Goal: Task Accomplishment & Management: Manage account settings

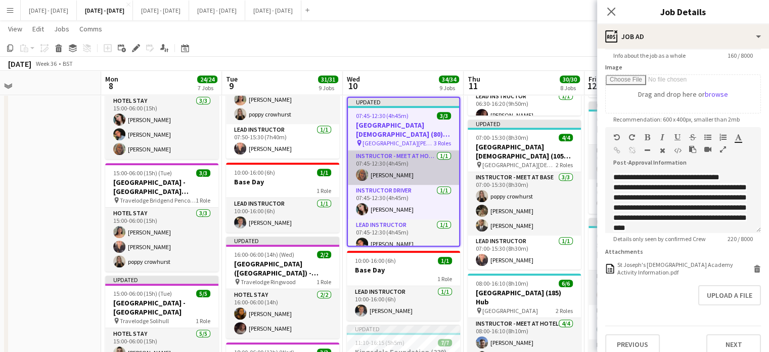
click at [388, 169] on app-card-role "Instructor - Meet at Hotel [DATE] 07:45-12:30 (4h45m) [PERSON_NAME]" at bounding box center [403, 167] width 111 height 34
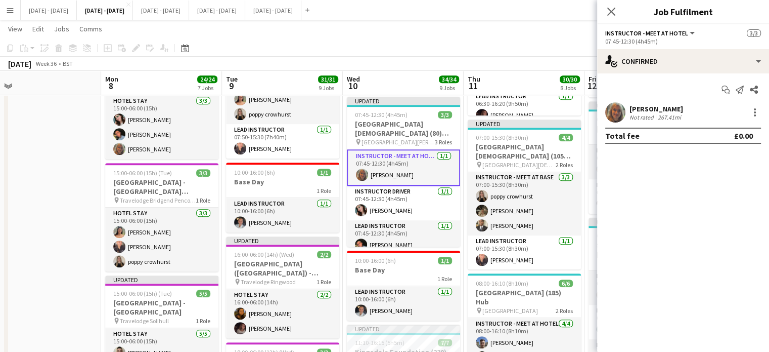
click at [646, 106] on div "[PERSON_NAME]" at bounding box center [657, 108] width 54 height 9
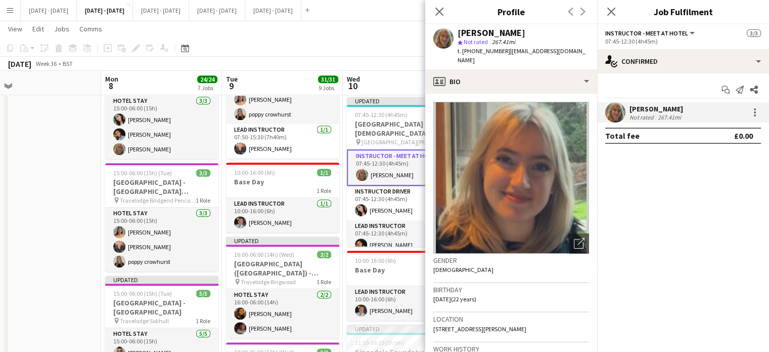
drag, startPoint x: 572, startPoint y: 50, endPoint x: 506, endPoint y: 51, distance: 65.3
click at [506, 51] on div "[PERSON_NAME] star Not rated 267.41mi t. [PHONE_NUMBER] | [EMAIL_ADDRESS][DOMAI…" at bounding box center [511, 46] width 172 height 45
copy span "[EMAIL_ADDRESS][DOMAIN_NAME]"
click at [440, 14] on icon "Close pop-in" at bounding box center [440, 12] width 10 height 10
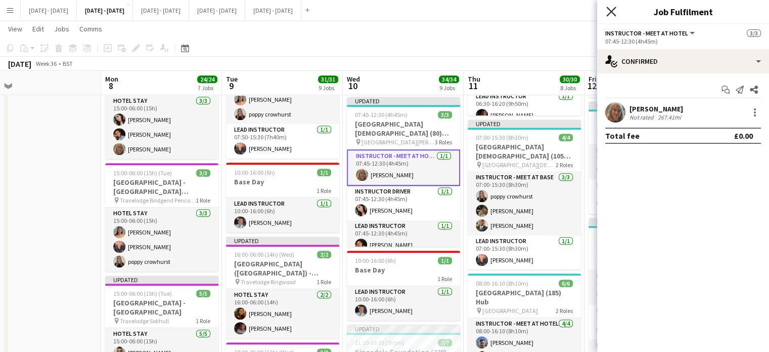
click at [611, 15] on icon "Close pop-in" at bounding box center [612, 12] width 10 height 10
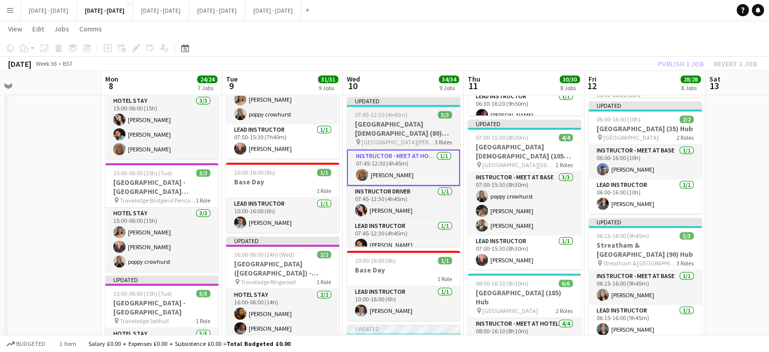
click at [398, 138] on span "[GEOGRAPHIC_DATA][PERSON_NAME]" at bounding box center [398, 142] width 73 height 8
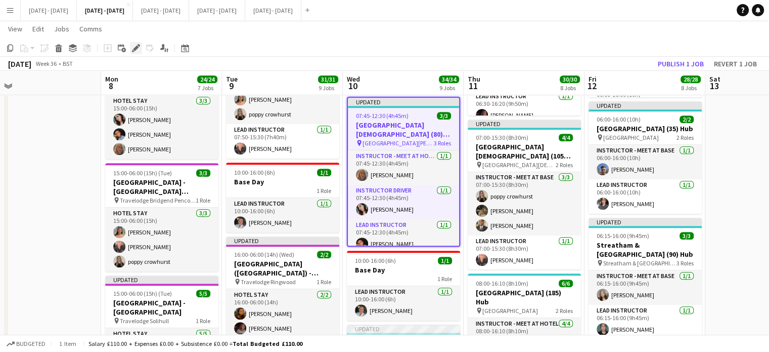
click at [136, 50] on icon at bounding box center [136, 49] width 6 height 6
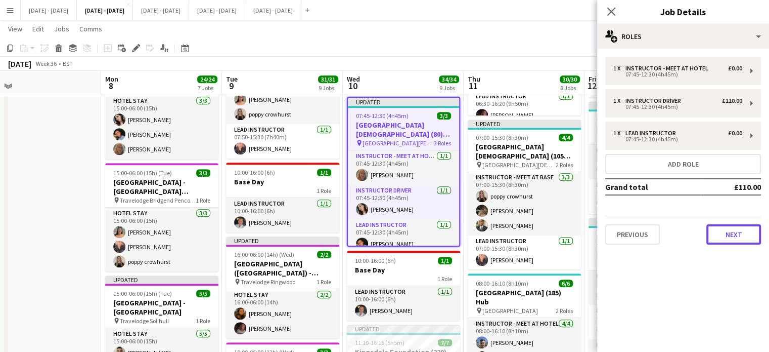
drag, startPoint x: 727, startPoint y: 228, endPoint x: 725, endPoint y: 245, distance: 17.3
click at [725, 230] on button "Next" at bounding box center [734, 234] width 55 height 20
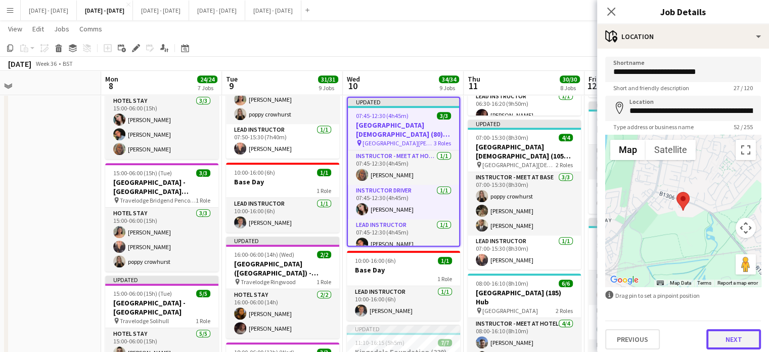
click at [731, 337] on button "Next" at bounding box center [734, 339] width 55 height 20
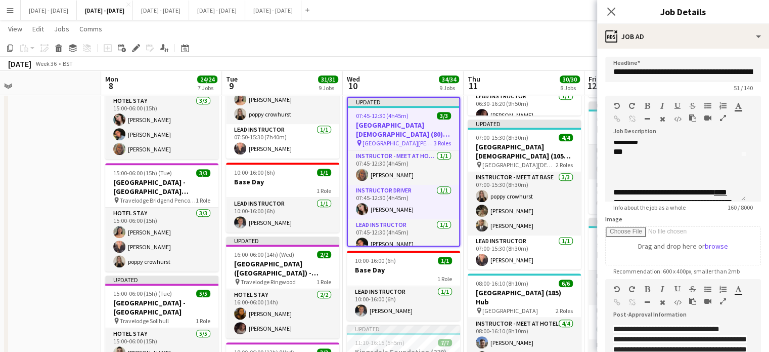
scroll to position [28, 0]
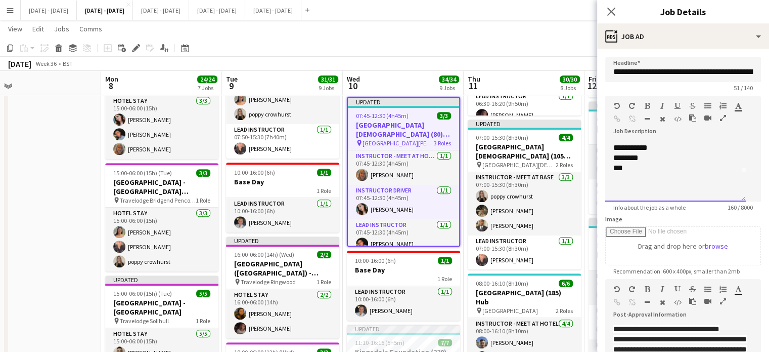
click at [654, 173] on div "***" at bounding box center [672, 168] width 116 height 10
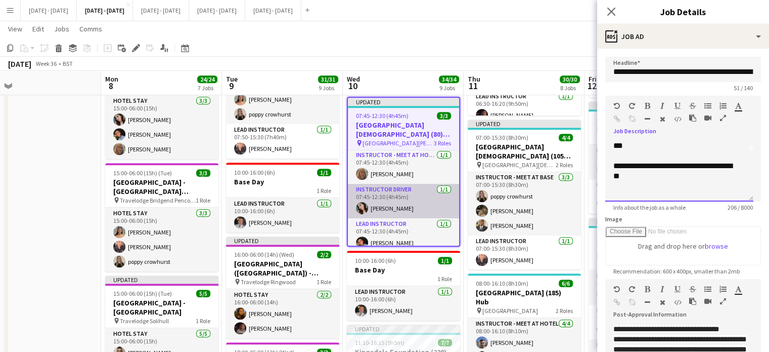
scroll to position [0, 0]
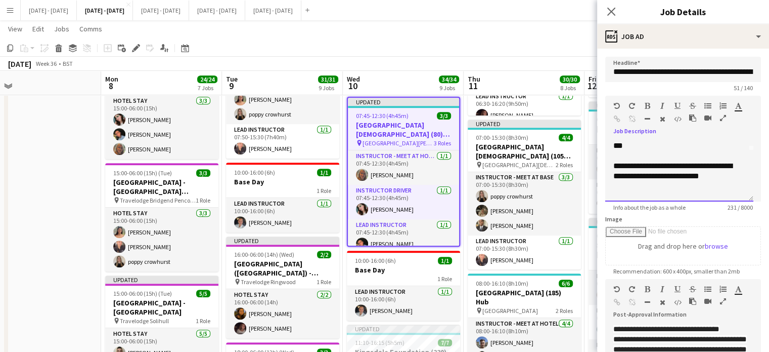
drag, startPoint x: 668, startPoint y: 165, endPoint x: 660, endPoint y: 127, distance: 39.3
click at [732, 177] on div "**********" at bounding box center [676, 171] width 124 height 20
drag, startPoint x: 645, startPoint y: 105, endPoint x: 652, endPoint y: 115, distance: 12.1
click at [646, 105] on icon "button" at bounding box center [648, 105] width 6 height 7
click at [684, 191] on div at bounding box center [680, 196] width 132 height 10
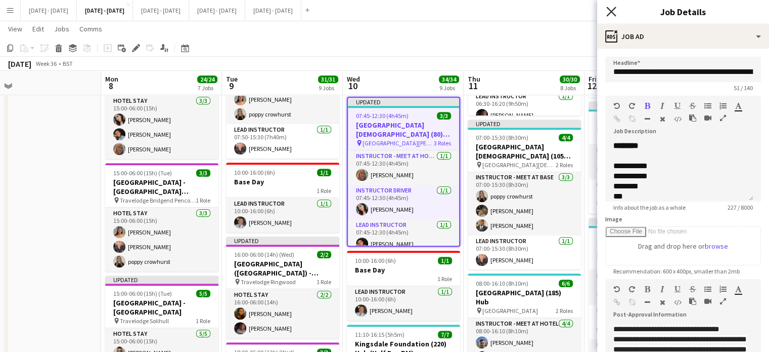
click at [614, 11] on icon "Close pop-in" at bounding box center [612, 12] width 10 height 10
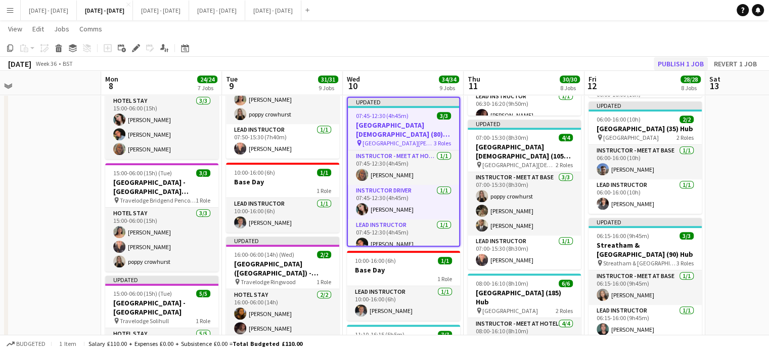
click at [676, 58] on div "Copy Paste Paste Ctrl+V Paste with crew Ctrl+Shift+V Paste linked Job [GEOGRAPH…" at bounding box center [384, 54] width 769 height 31
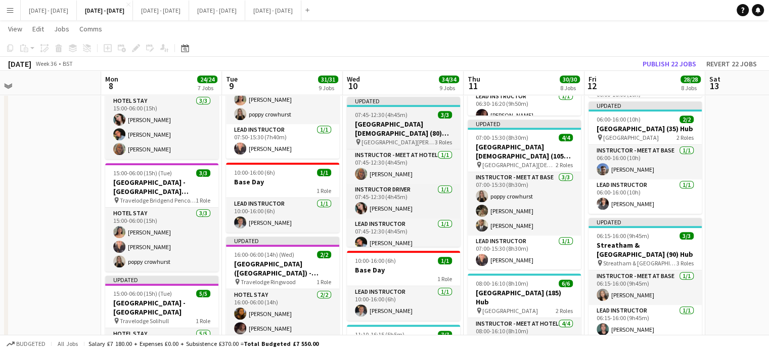
click at [401, 121] on h3 "[GEOGRAPHIC_DATA][DEMOGRAPHIC_DATA] (80) Hub (Half Day AM)" at bounding box center [403, 128] width 113 height 18
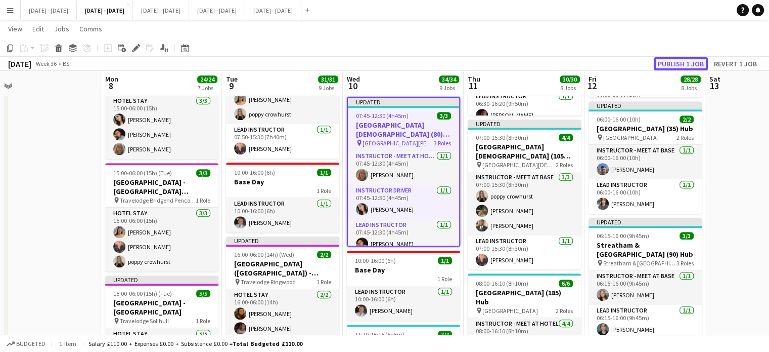
click at [669, 66] on button "Publish 1 job" at bounding box center [681, 63] width 54 height 13
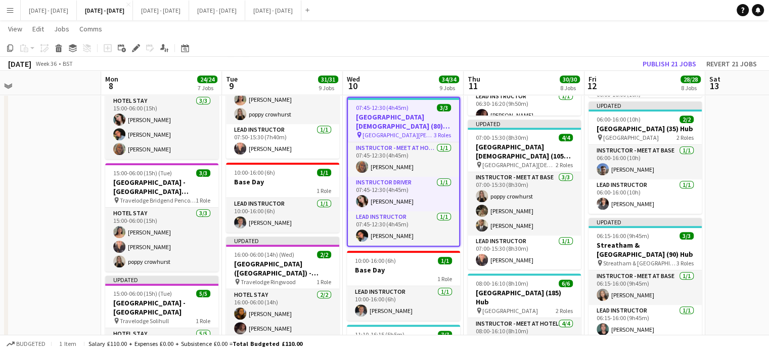
scroll to position [0, 382]
drag, startPoint x: 388, startPoint y: 113, endPoint x: 388, endPoint y: 122, distance: 9.1
click at [388, 122] on h3 "[GEOGRAPHIC_DATA][DEMOGRAPHIC_DATA] (80) Hub (Half Day AM)" at bounding box center [403, 121] width 111 height 18
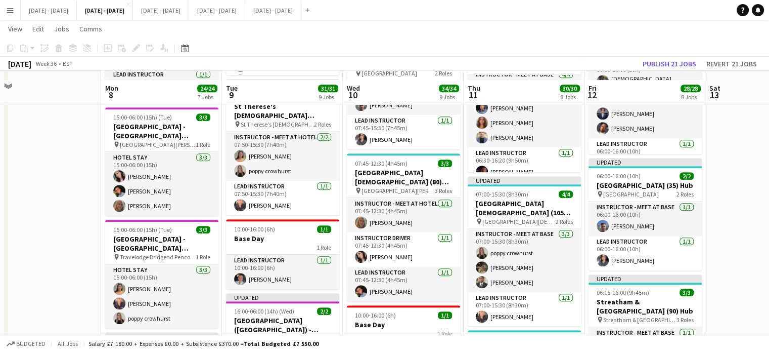
scroll to position [518, 0]
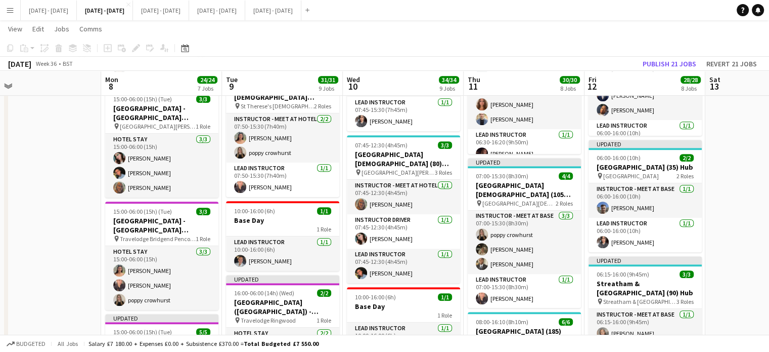
click at [737, 190] on app-date-cell at bounding box center [766, 218] width 121 height 1246
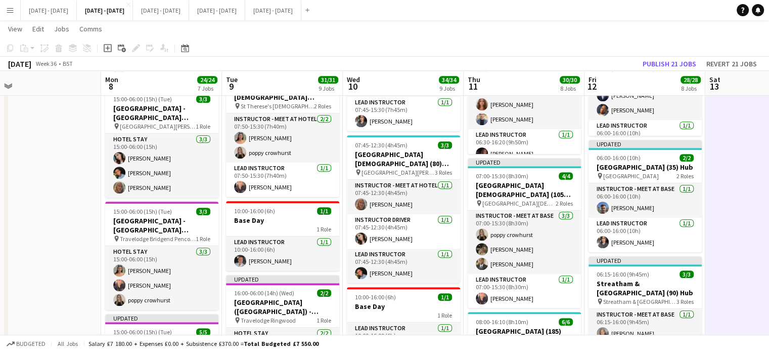
click at [36, 190] on app-date-cell at bounding box center [40, 218] width 121 height 1246
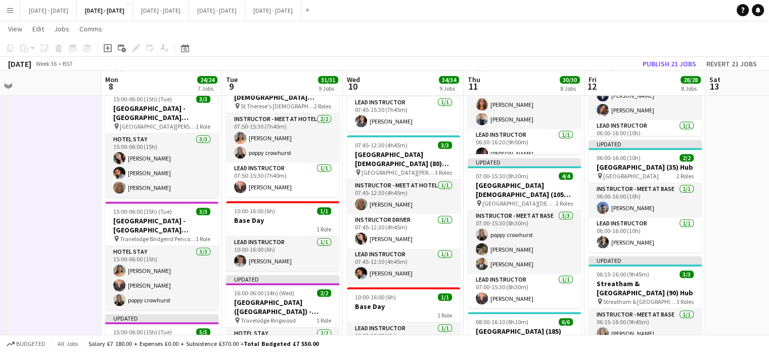
click at [180, 64] on div "[DATE] Week 36 • BST Publish 21 jobs Revert 21 jobs" at bounding box center [384, 64] width 769 height 14
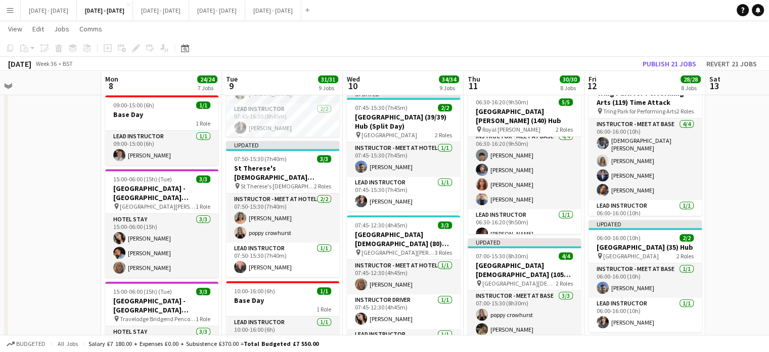
scroll to position [499, 0]
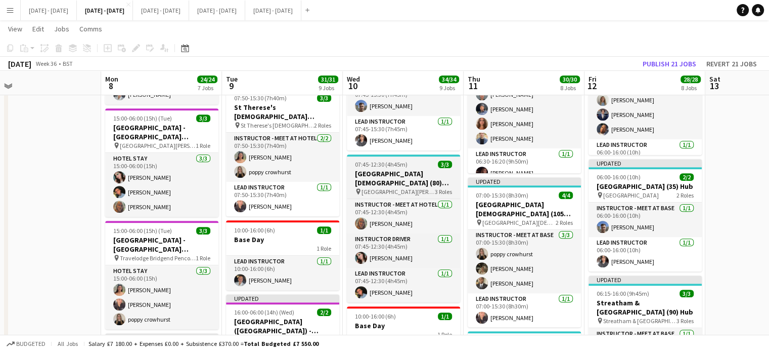
click at [395, 182] on h3 "[GEOGRAPHIC_DATA][DEMOGRAPHIC_DATA] (80) Hub (Half Day AM)" at bounding box center [403, 178] width 113 height 18
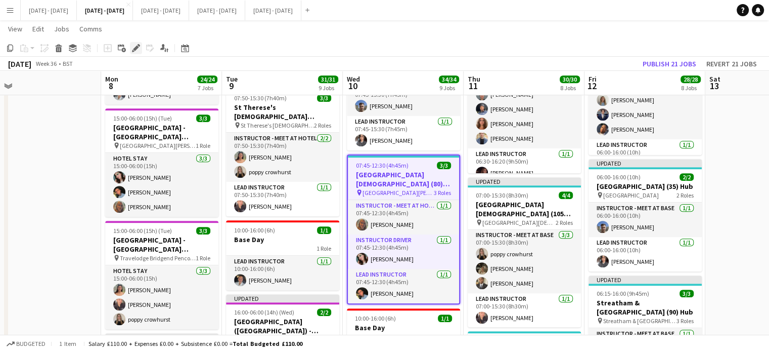
click at [137, 50] on icon "Edit" at bounding box center [136, 48] width 8 height 8
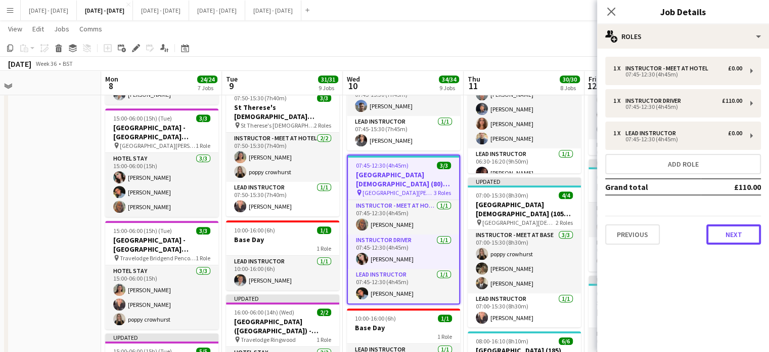
click at [728, 228] on button "Next" at bounding box center [734, 234] width 55 height 20
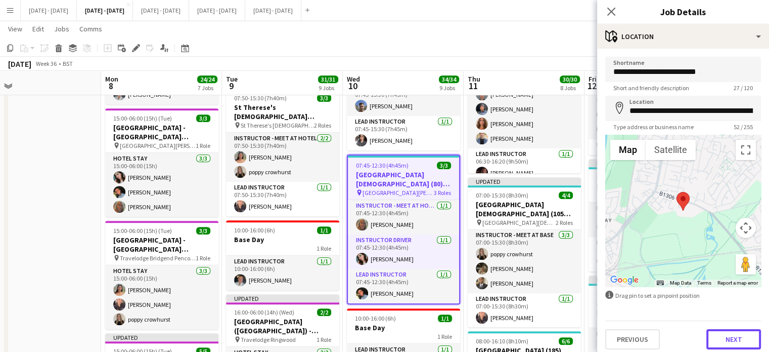
click at [723, 329] on button "Next" at bounding box center [734, 339] width 55 height 20
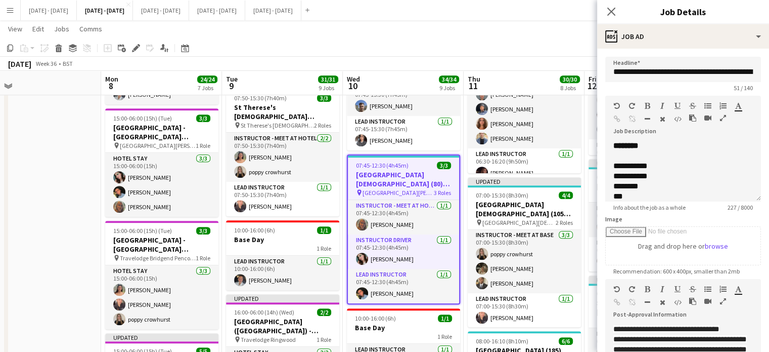
scroll to position [51, 0]
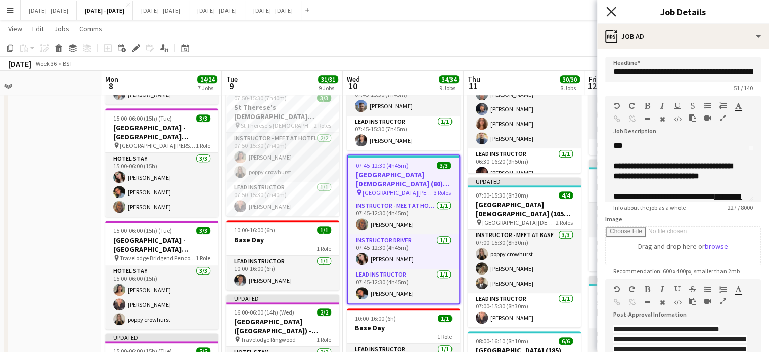
click at [613, 13] on icon at bounding box center [612, 12] width 10 height 10
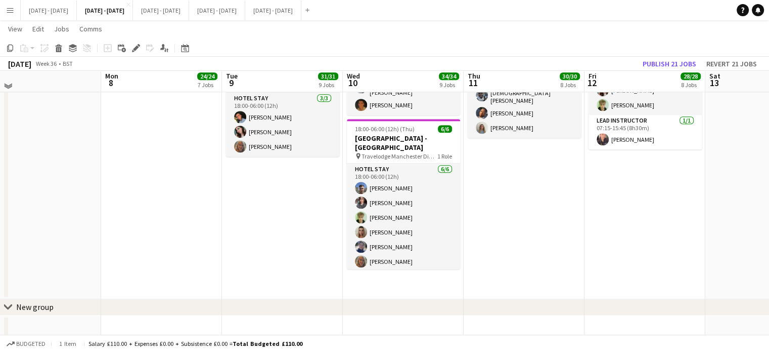
scroll to position [1057, 0]
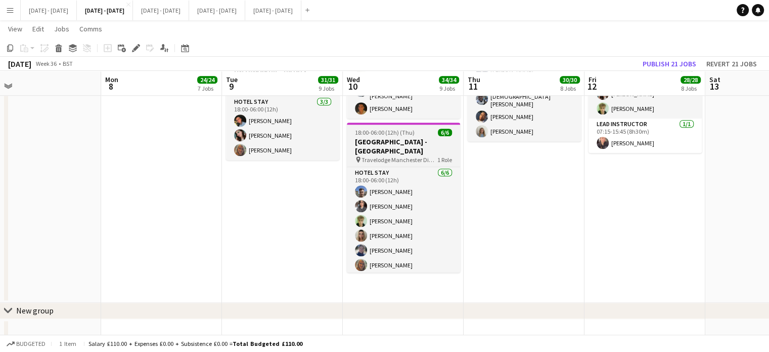
click at [415, 138] on h3 "[GEOGRAPHIC_DATA] - [GEOGRAPHIC_DATA]" at bounding box center [403, 146] width 113 height 18
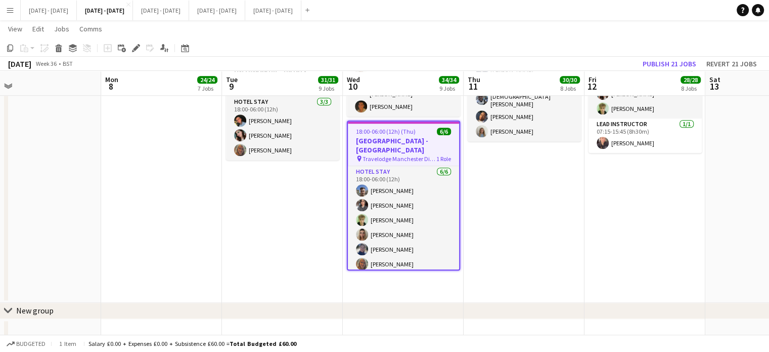
scroll to position [0, 382]
click at [134, 50] on icon "Edit" at bounding box center [136, 48] width 8 height 8
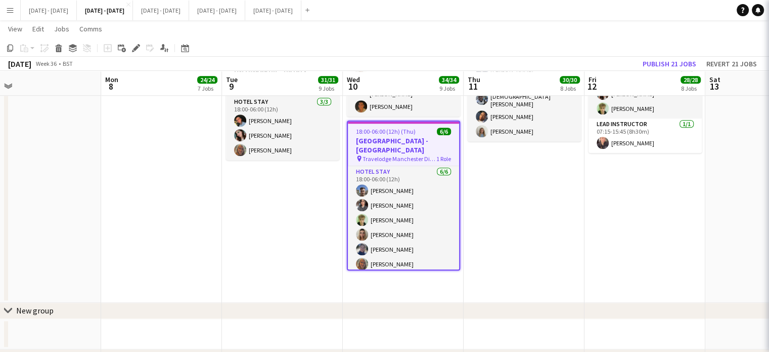
type input "**********"
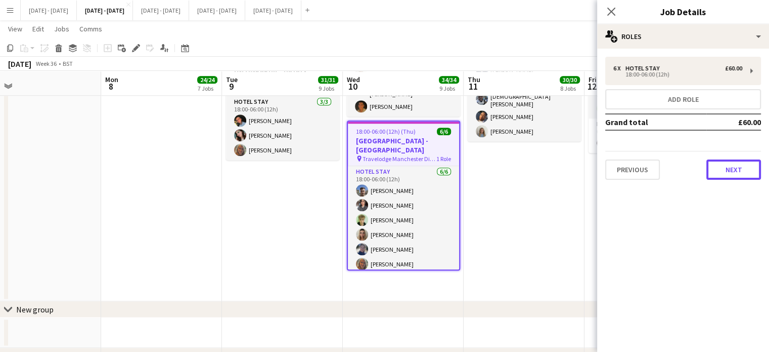
drag, startPoint x: 732, startPoint y: 163, endPoint x: 730, endPoint y: 203, distance: 40.0
click at [732, 163] on button "Next" at bounding box center [734, 169] width 55 height 20
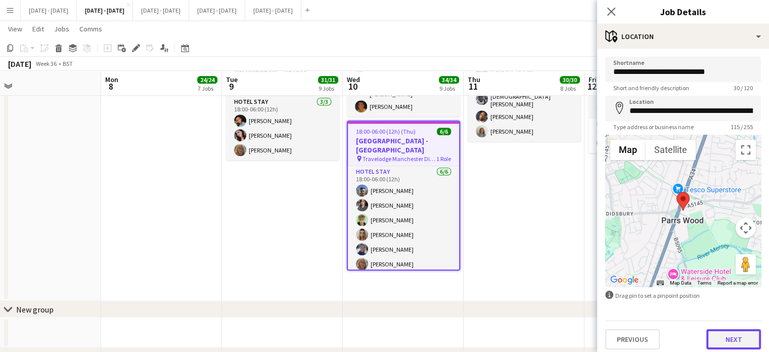
click at [721, 335] on button "Next" at bounding box center [734, 339] width 55 height 20
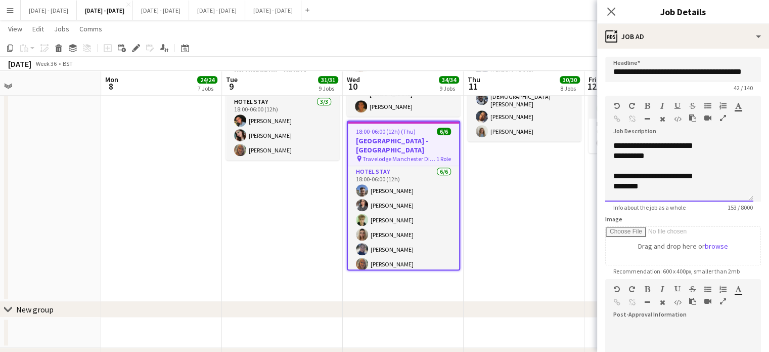
click at [612, 147] on div "**********" at bounding box center [680, 171] width 148 height 61
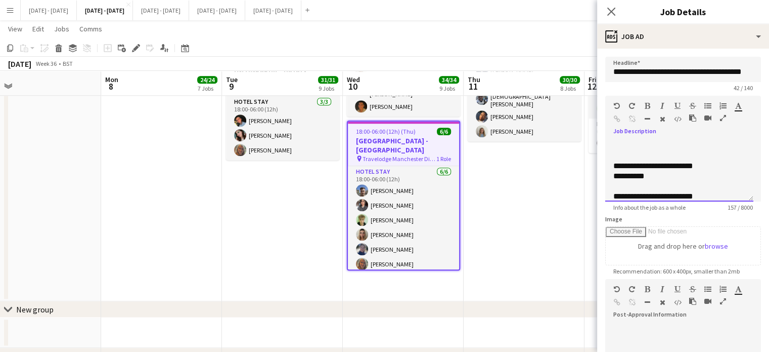
click at [622, 142] on div at bounding box center [680, 146] width 132 height 10
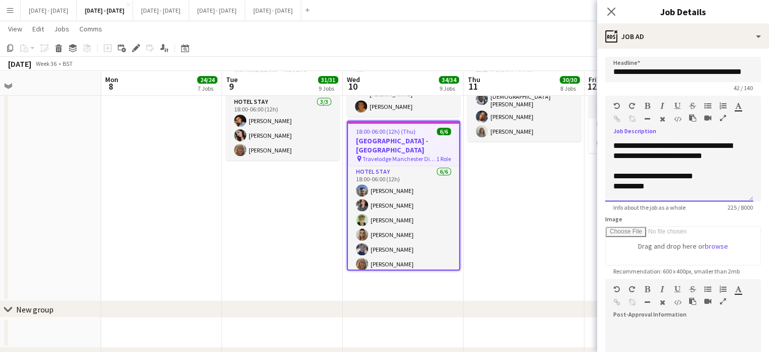
drag, startPoint x: 619, startPoint y: 144, endPoint x: 681, endPoint y: 139, distance: 62.0
click at [733, 154] on div "**********" at bounding box center [676, 151] width 124 height 20
click at [645, 104] on icon "button" at bounding box center [648, 105] width 6 height 7
drag, startPoint x: 672, startPoint y: 167, endPoint x: 677, endPoint y: 170, distance: 5.2
click at [673, 167] on div "**********" at bounding box center [676, 156] width 124 height 30
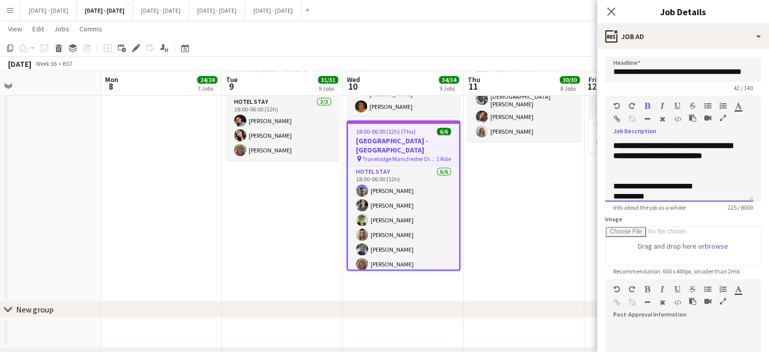
click at [662, 168] on div "**********" at bounding box center [676, 156] width 124 height 30
drag, startPoint x: 709, startPoint y: 156, endPoint x: 704, endPoint y: 182, distance: 26.2
click at [709, 156] on b "**********" at bounding box center [673, 151] width 119 height 18
click at [676, 167] on div "**********" at bounding box center [676, 156] width 124 height 30
click at [732, 144] on div "**********" at bounding box center [676, 156] width 124 height 30
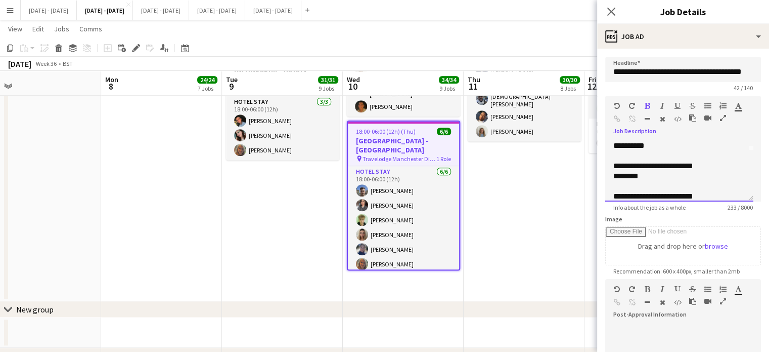
scroll to position [0, 0]
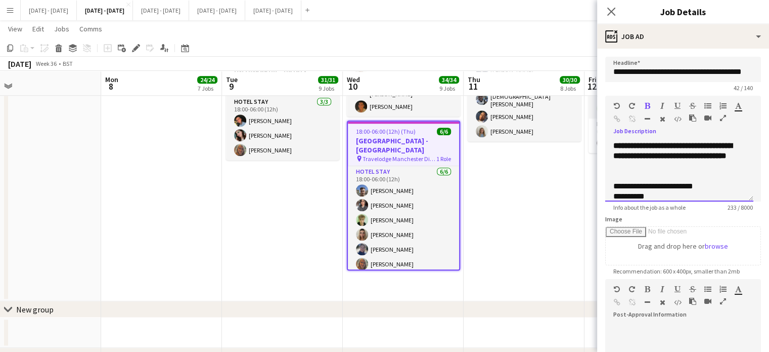
click at [652, 162] on div "**********" at bounding box center [676, 156] width 124 height 30
click at [609, 12] on icon "Close pop-in" at bounding box center [612, 12] width 10 height 10
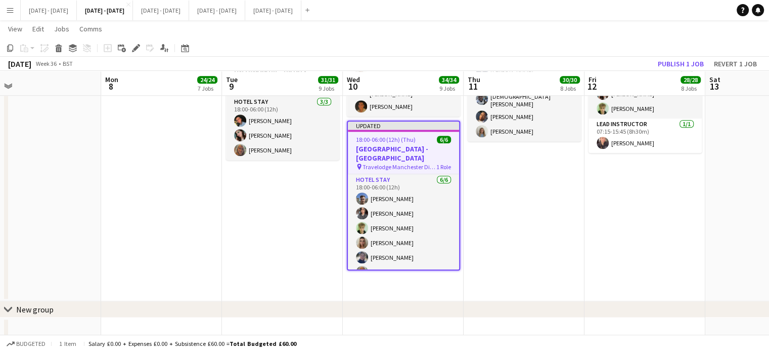
click at [411, 138] on span "18:00-06:00 (12h) (Thu)" at bounding box center [386, 140] width 60 height 8
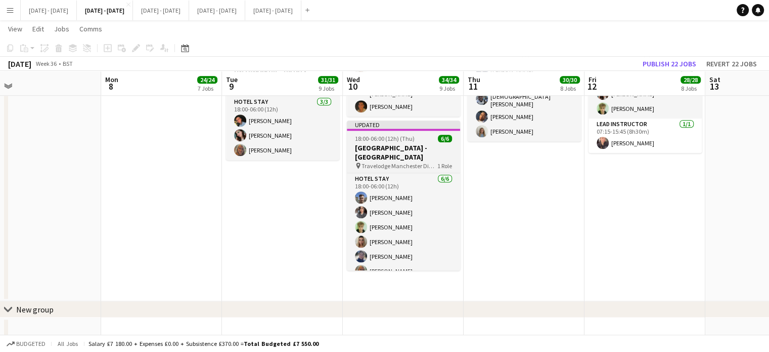
click at [417, 135] on div "18:00-06:00 (12h) (Thu) 6/6" at bounding box center [403, 139] width 113 height 8
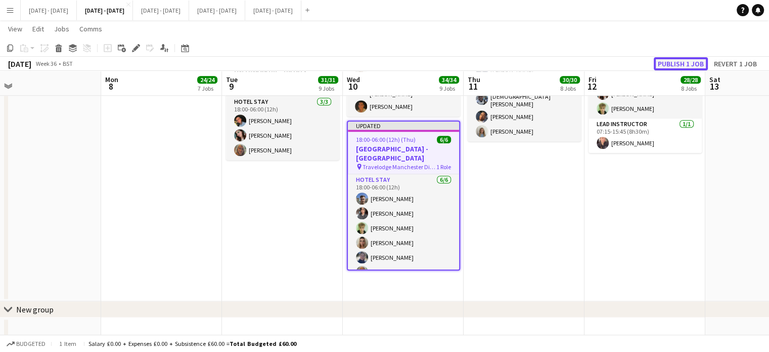
click at [678, 60] on button "Publish 1 job" at bounding box center [681, 63] width 54 height 13
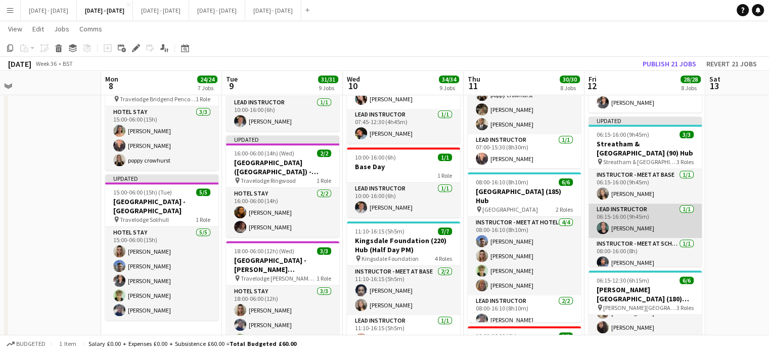
click at [618, 231] on app-card-role "Lead Instructor [DATE] 06:15-16:00 (9h45m) [PERSON_NAME]" at bounding box center [645, 220] width 113 height 34
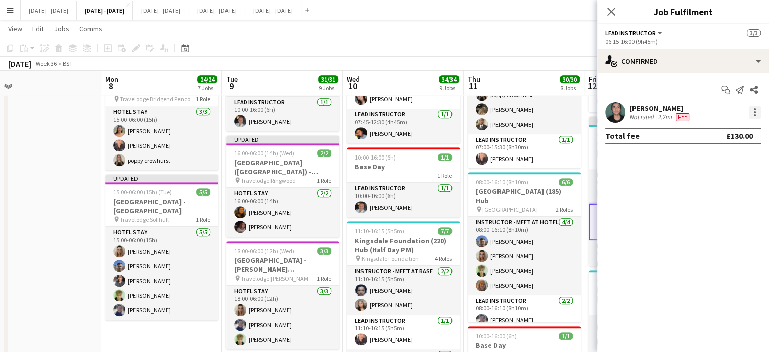
click at [756, 113] on div at bounding box center [755, 112] width 12 height 12
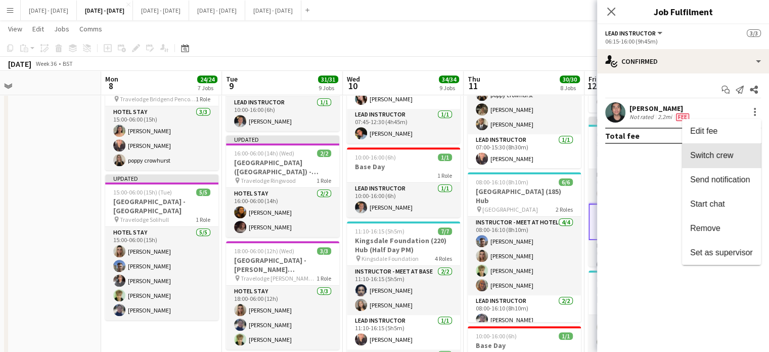
drag, startPoint x: 732, startPoint y: 155, endPoint x: 616, endPoint y: 7, distance: 189.1
click at [733, 155] on span "Switch crew" at bounding box center [711, 155] width 43 height 9
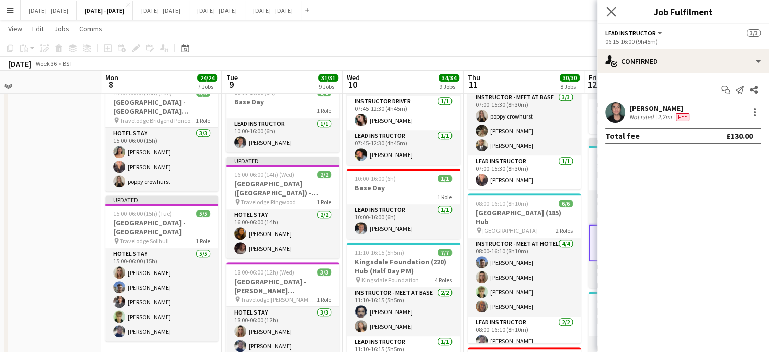
click at [610, 18] on app-icon "Close pop-in" at bounding box center [611, 12] width 15 height 15
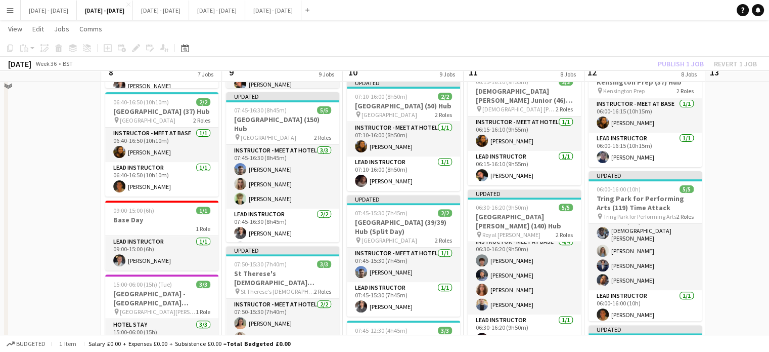
scroll to position [304, 0]
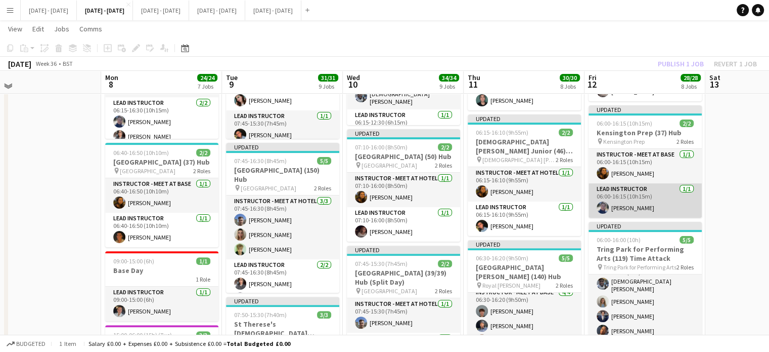
click at [642, 210] on app-card-role "Lead Instructor [DATE] 06:00-16:15 (10h15m) [PERSON_NAME]" at bounding box center [645, 200] width 113 height 34
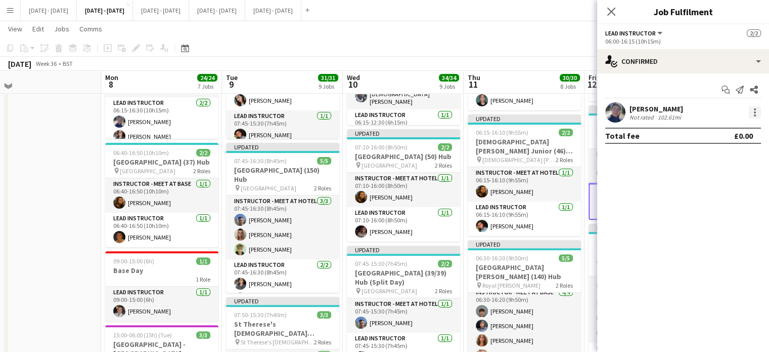
click at [759, 113] on div at bounding box center [755, 112] width 12 height 12
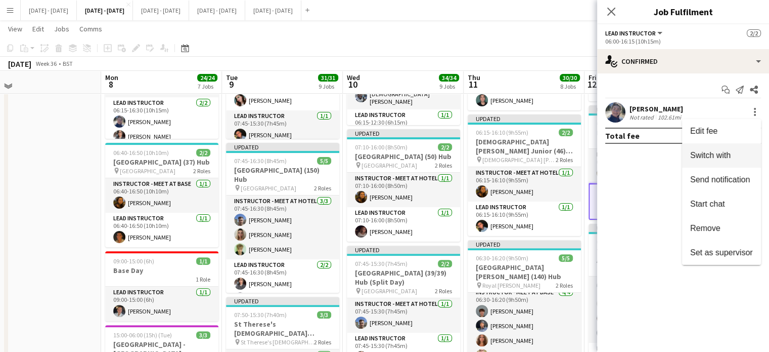
click at [727, 151] on span "Switch with" at bounding box center [710, 155] width 40 height 9
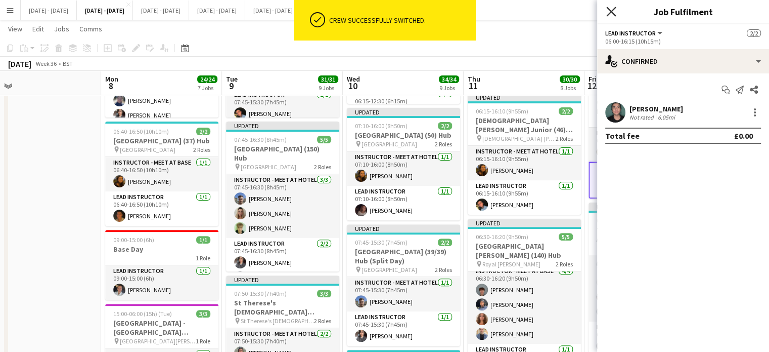
click at [616, 12] on icon "Close pop-in" at bounding box center [612, 12] width 10 height 10
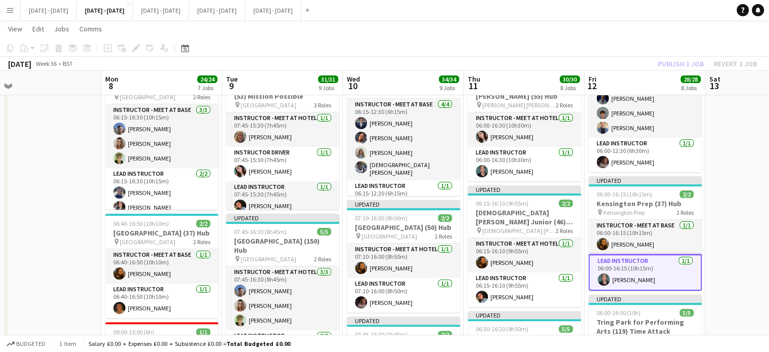
scroll to position [253, 0]
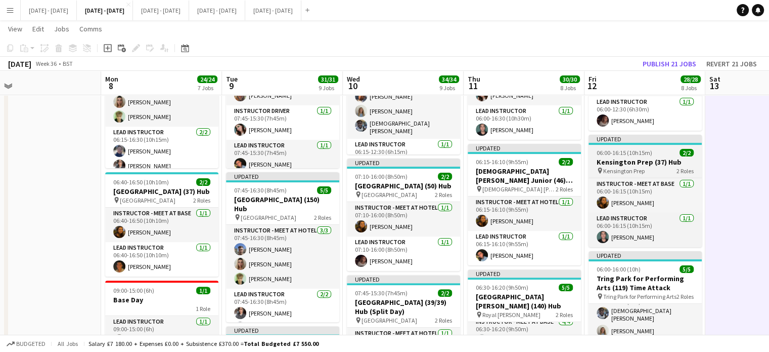
click at [647, 166] on h3 "Kensington Prep (37) Hub" at bounding box center [645, 161] width 113 height 9
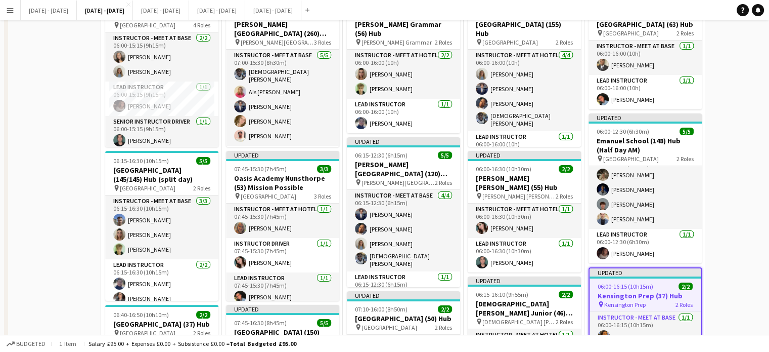
scroll to position [0, 0]
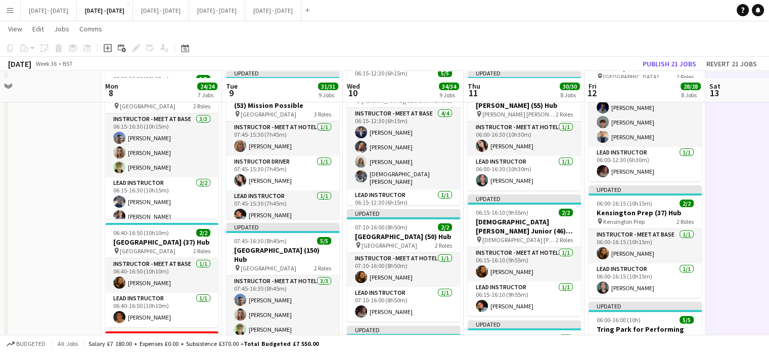
scroll to position [253, 0]
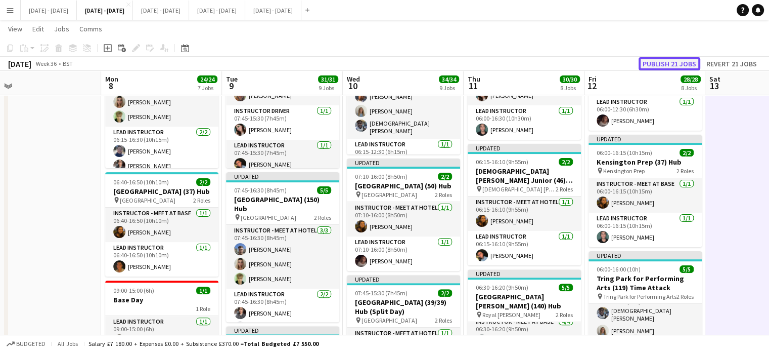
click at [667, 61] on button "Publish 21 jobs" at bounding box center [670, 63] width 62 height 13
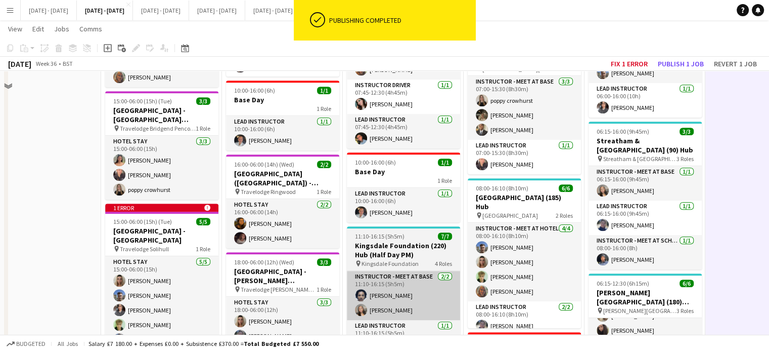
scroll to position [658, 0]
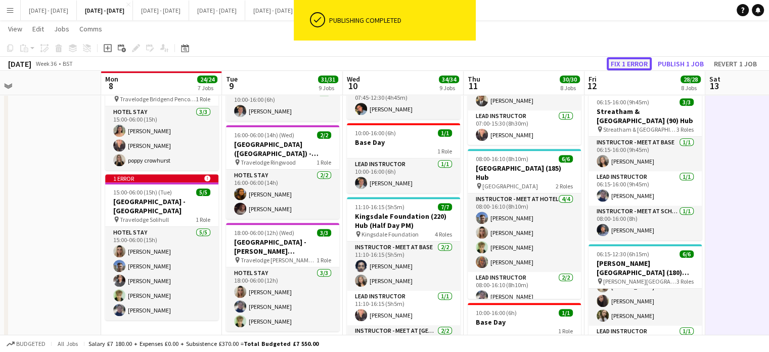
click at [631, 61] on button "Fix 1 error" at bounding box center [629, 63] width 45 height 13
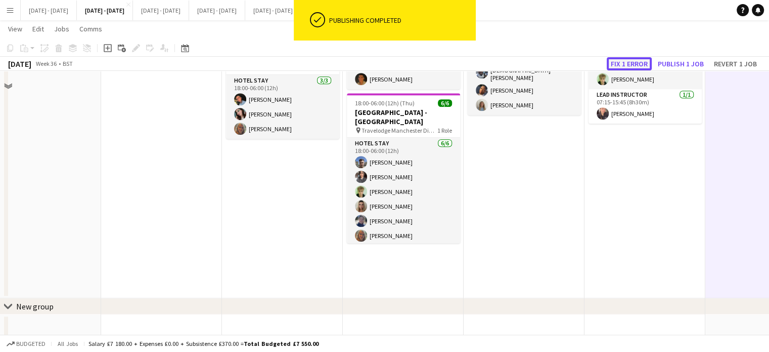
scroll to position [0, 348]
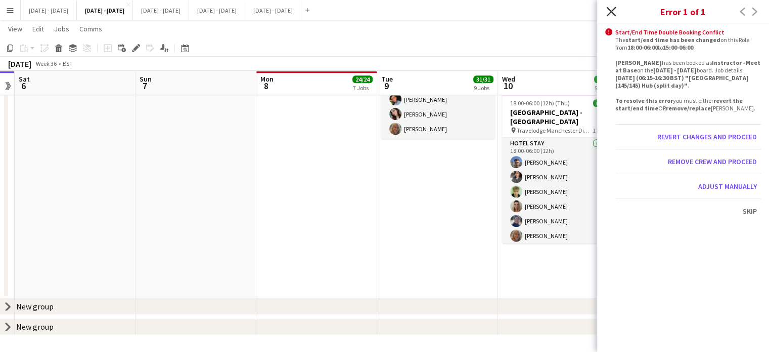
click at [612, 10] on icon "Close pop-in" at bounding box center [612, 12] width 10 height 10
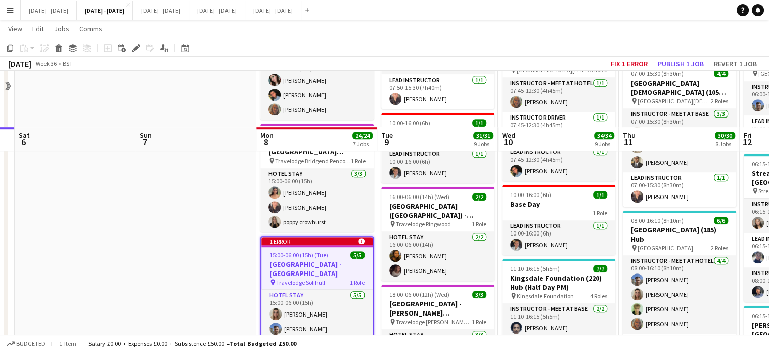
scroll to position [658, 0]
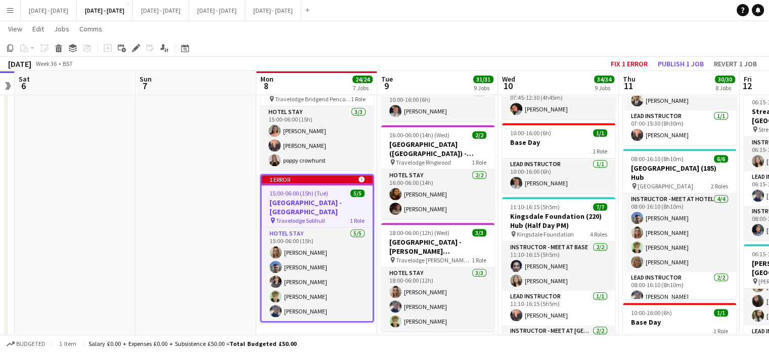
click at [320, 189] on span "15:00-06:00 (15h) (Tue)" at bounding box center [299, 193] width 59 height 8
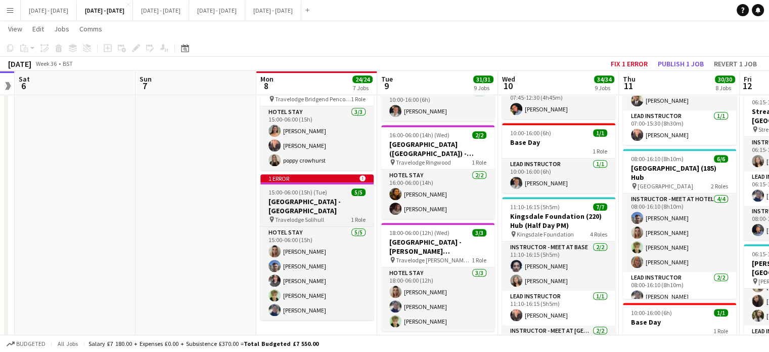
click at [320, 188] on span "15:00-06:00 (15h) (Tue)" at bounding box center [298, 192] width 59 height 8
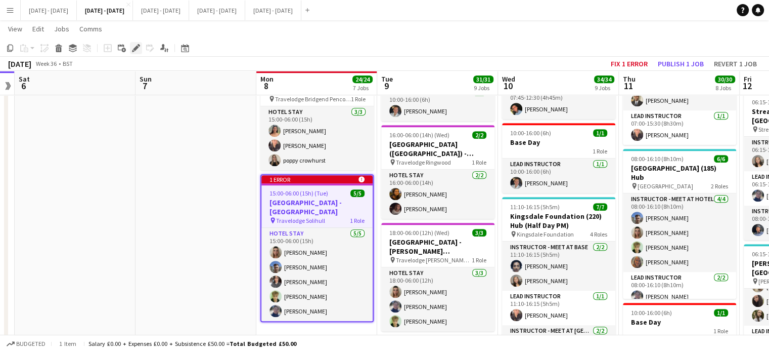
click at [136, 48] on icon at bounding box center [136, 49] width 6 height 6
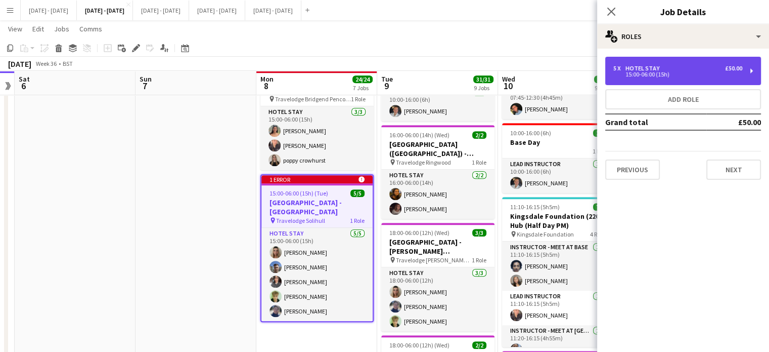
click at [666, 68] on div "5 x Hotel Stay £50.00" at bounding box center [678, 68] width 129 height 7
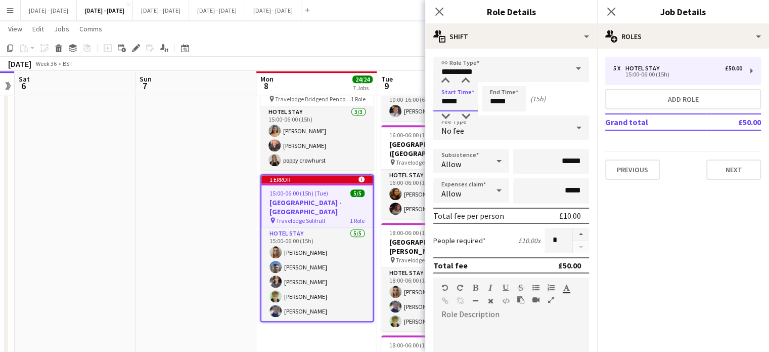
drag, startPoint x: 469, startPoint y: 99, endPoint x: 336, endPoint y: 94, distance: 133.2
click at [337, 95] on body "Menu Boards Boards Boards All jobs Status Workforce Workforce My Workforce Recr…" at bounding box center [384, 35] width 769 height 1387
type input "*****"
click at [444, 12] on icon "Close pop-in" at bounding box center [440, 12] width 10 height 10
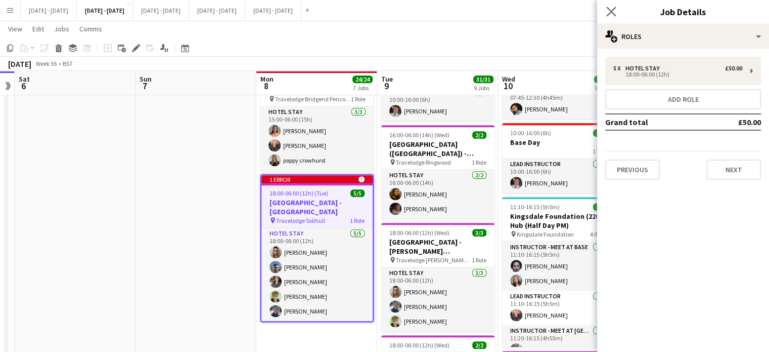
click at [617, 11] on app-icon "Close pop-in" at bounding box center [611, 12] width 15 height 15
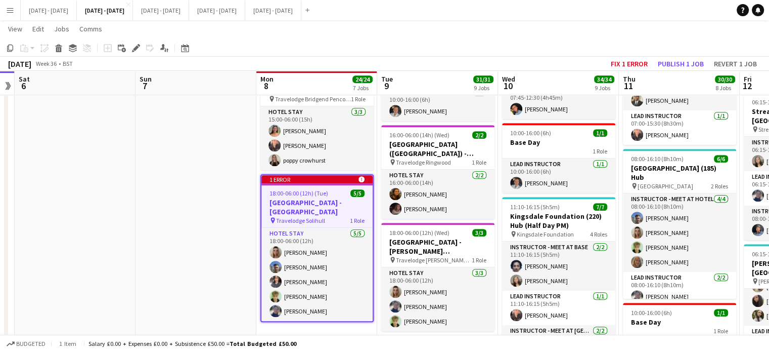
click at [174, 253] on app-date-cell at bounding box center [196, 66] width 121 height 1220
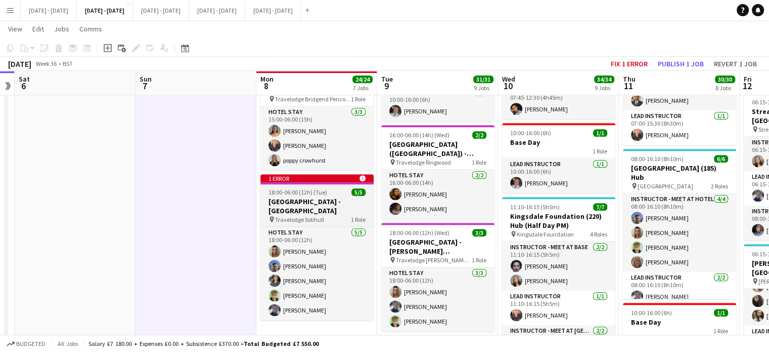
click at [299, 204] on h3 "[GEOGRAPHIC_DATA] - [GEOGRAPHIC_DATA]" at bounding box center [317, 206] width 113 height 18
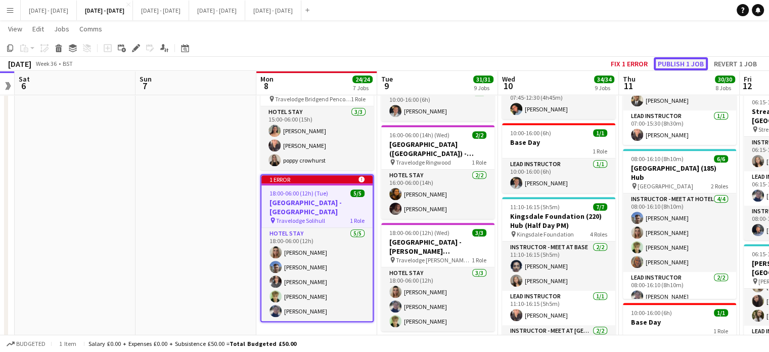
click at [685, 64] on button "Publish 1 job" at bounding box center [681, 63] width 54 height 13
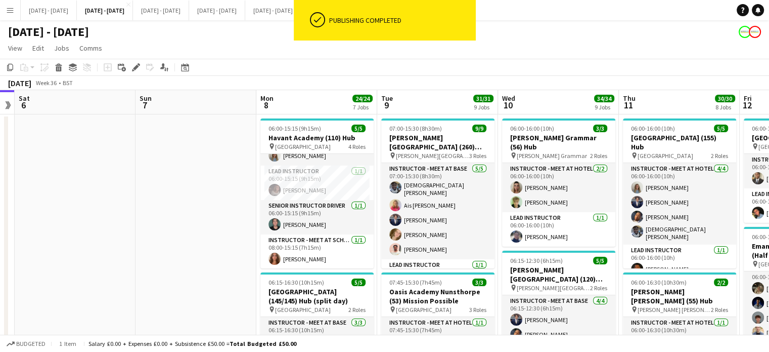
scroll to position [0, 348]
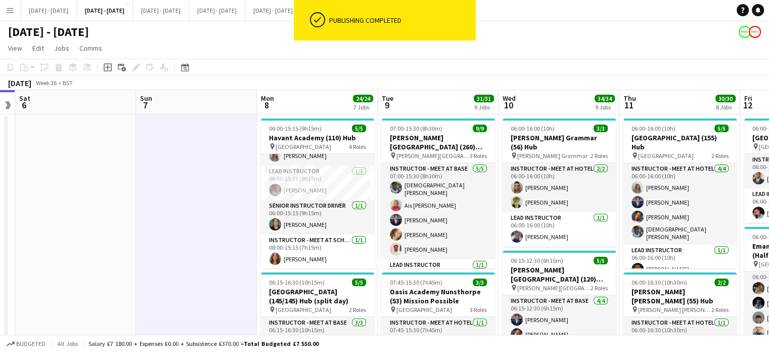
click at [315, 104] on app-board-header-date "Mon 8 24/24 7 Jobs" at bounding box center [317, 102] width 121 height 24
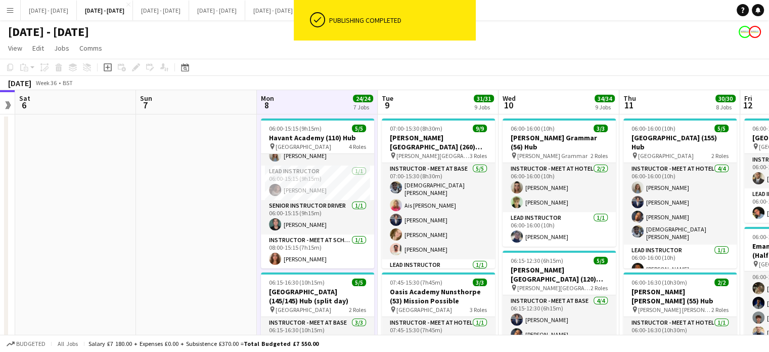
scroll to position [0, 347]
click at [409, 99] on app-board-header-date "Tue 9 31/31 9 Jobs" at bounding box center [438, 102] width 121 height 24
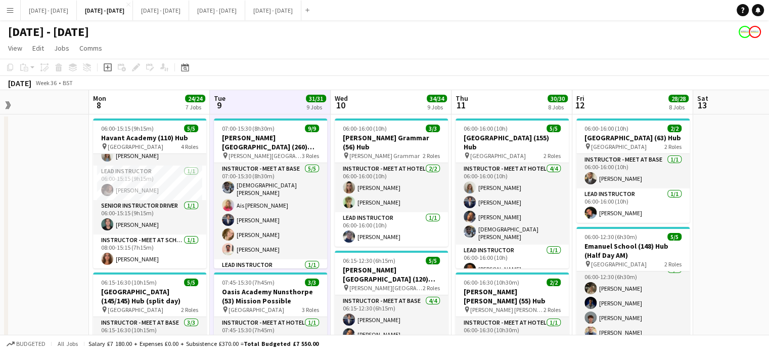
scroll to position [0, 538]
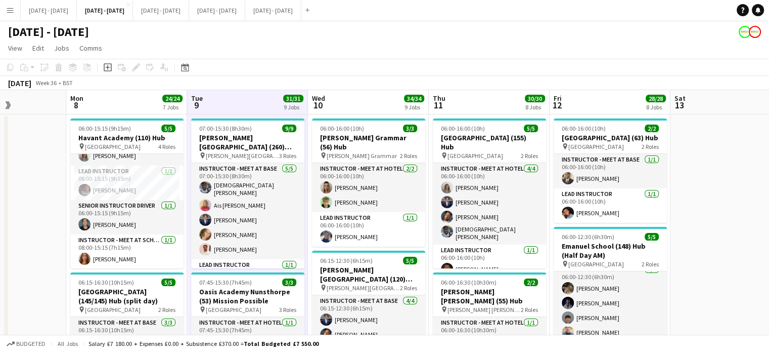
drag, startPoint x: 226, startPoint y: 208, endPoint x: 34, endPoint y: 235, distance: 193.1
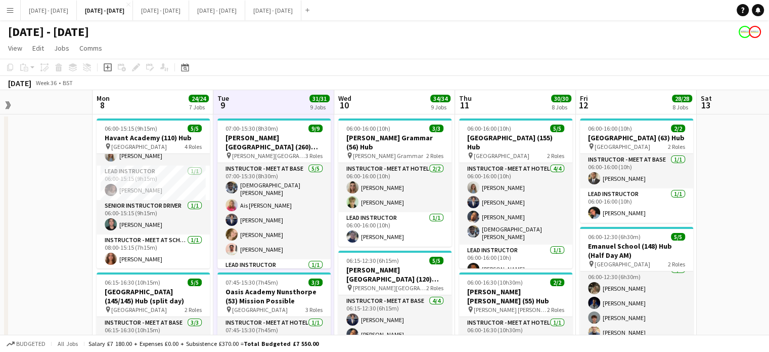
drag, startPoint x: 704, startPoint y: 220, endPoint x: 731, endPoint y: 212, distance: 28.0
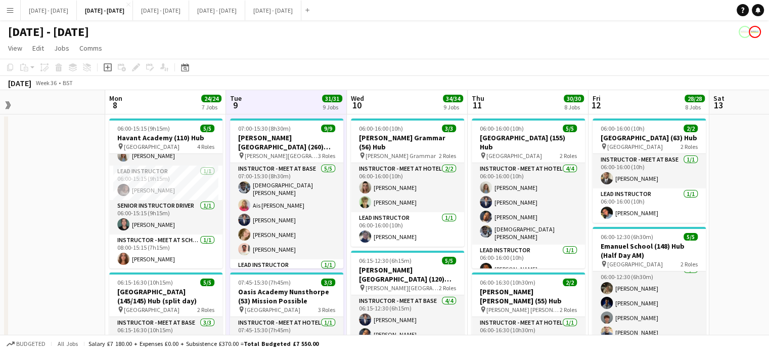
scroll to position [0, 496]
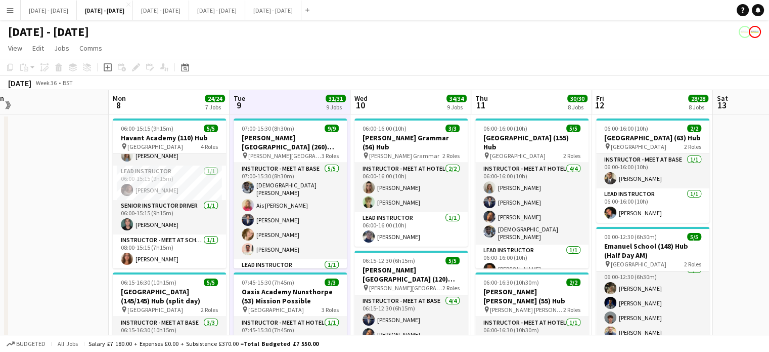
drag, startPoint x: 732, startPoint y: 230, endPoint x: 749, endPoint y: 230, distance: 16.2
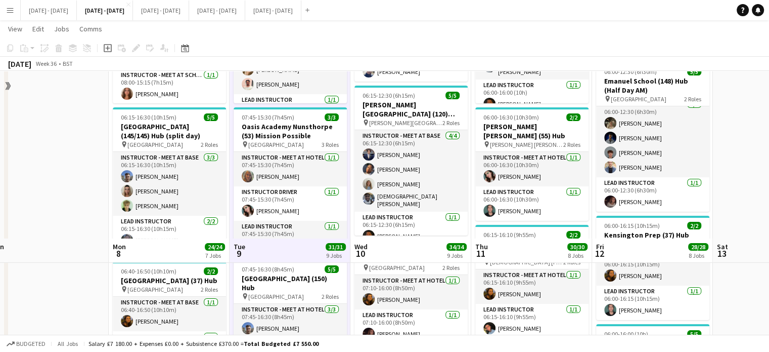
scroll to position [152, 0]
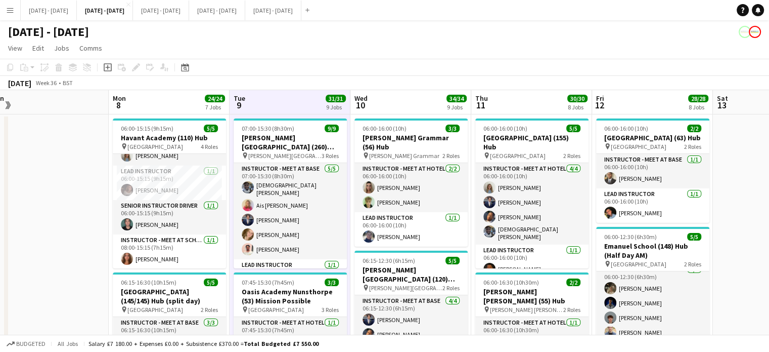
click at [170, 103] on app-board-header-date "Mon 8 24/24 7 Jobs" at bounding box center [169, 102] width 121 height 24
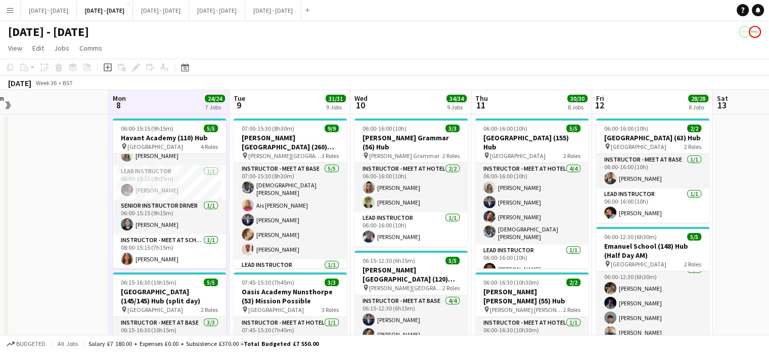
click at [380, 94] on app-board-header-date "Wed 10 34/34 9 Jobs" at bounding box center [411, 102] width 121 height 24
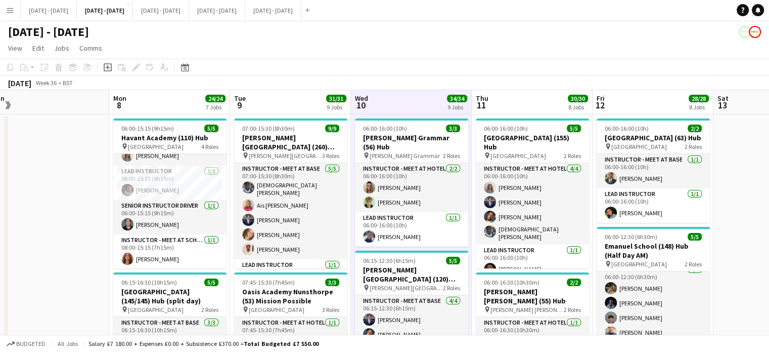
click at [490, 96] on app-board-header-date "Thu 11 30/30 8 Jobs" at bounding box center [532, 102] width 121 height 24
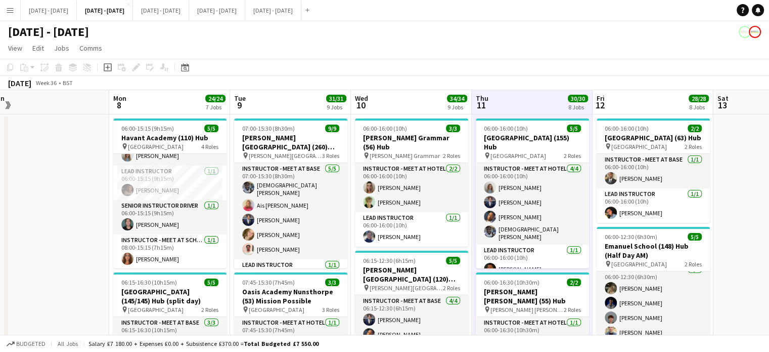
click at [633, 98] on app-board-header-date "Fri 12 28/28 8 Jobs" at bounding box center [653, 102] width 121 height 24
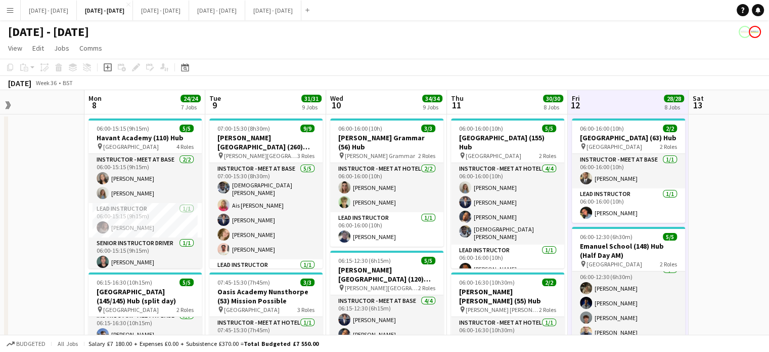
scroll to position [0, 521]
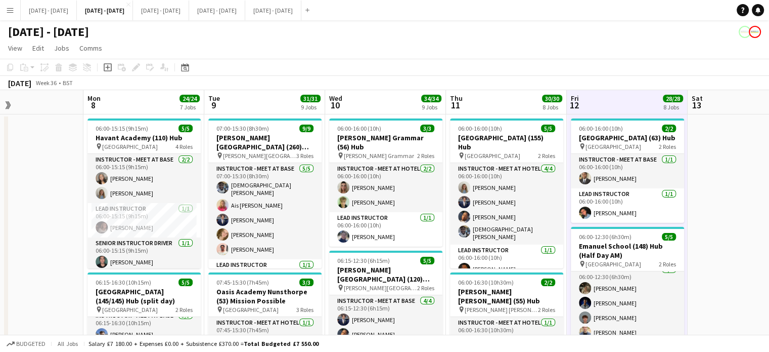
drag, startPoint x: 93, startPoint y: 223, endPoint x: 67, endPoint y: 242, distance: 32.5
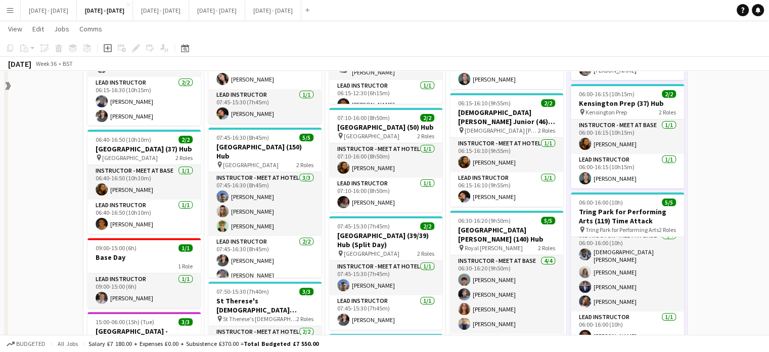
scroll to position [354, 0]
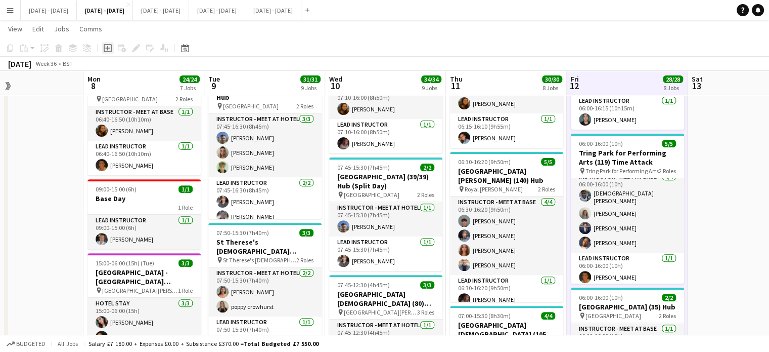
click at [106, 49] on icon "Add job" at bounding box center [108, 48] width 8 height 8
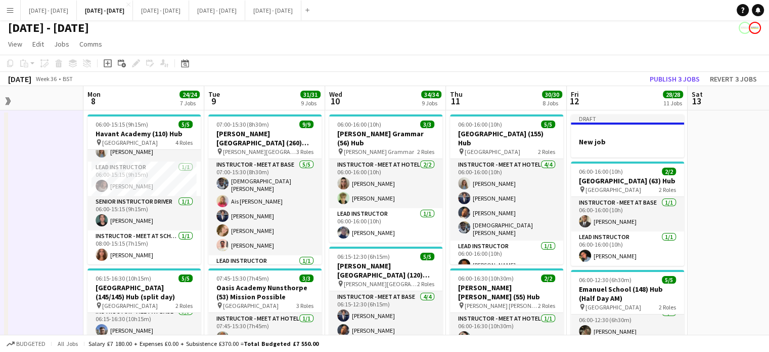
scroll to position [0, 0]
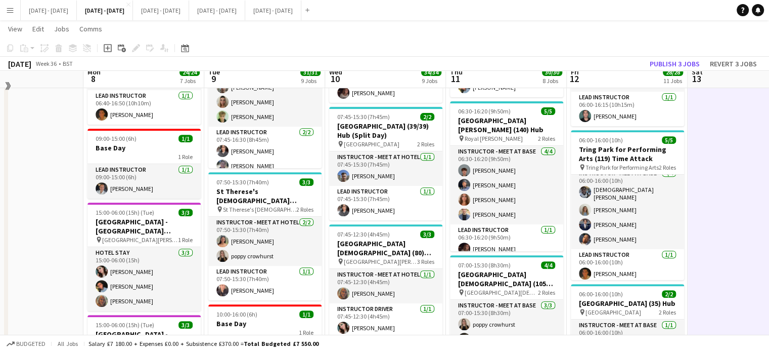
scroll to position [304, 0]
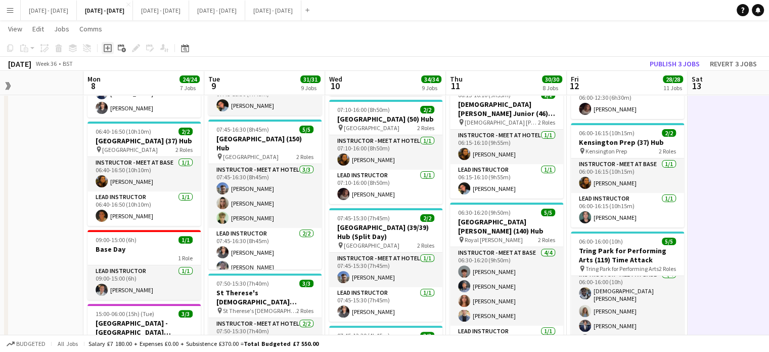
click at [108, 48] on icon at bounding box center [107, 48] width 5 height 5
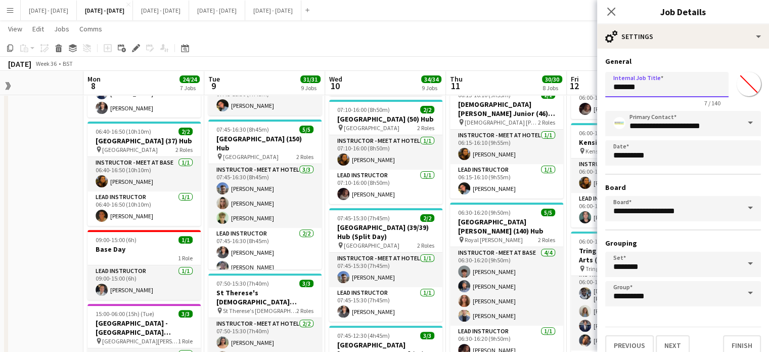
drag, startPoint x: 663, startPoint y: 87, endPoint x: 578, endPoint y: 89, distance: 84.5
click at [616, 12] on icon "Close pop-in" at bounding box center [612, 12] width 10 height 10
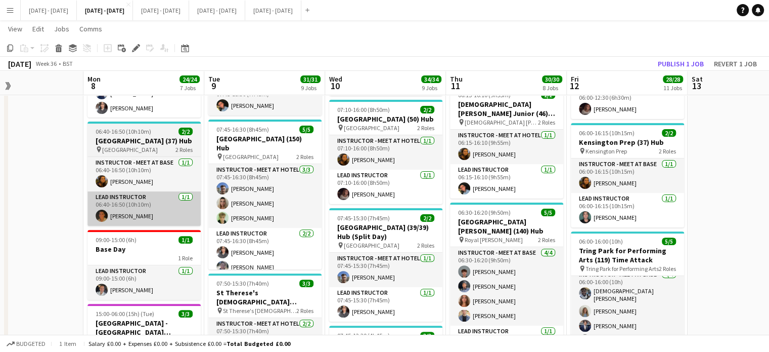
drag, startPoint x: 144, startPoint y: 246, endPoint x: 144, endPoint y: 209, distance: 36.9
click at [145, 246] on h3 "Base Day" at bounding box center [144, 248] width 113 height 9
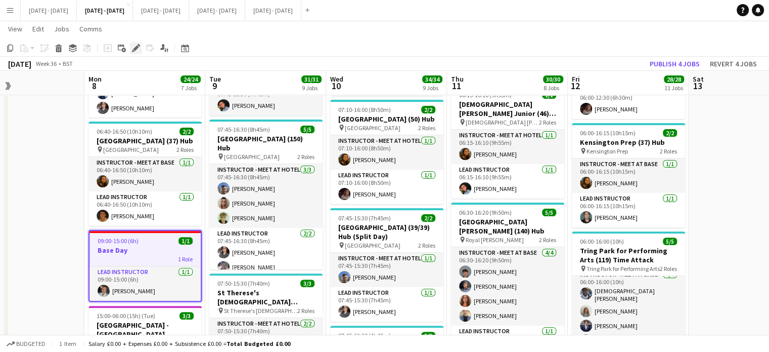
click at [135, 46] on icon "Edit" at bounding box center [136, 48] width 8 height 8
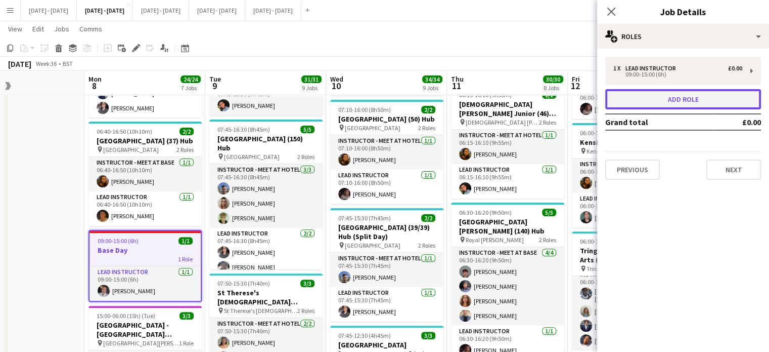
click at [694, 100] on button "Add role" at bounding box center [684, 99] width 156 height 20
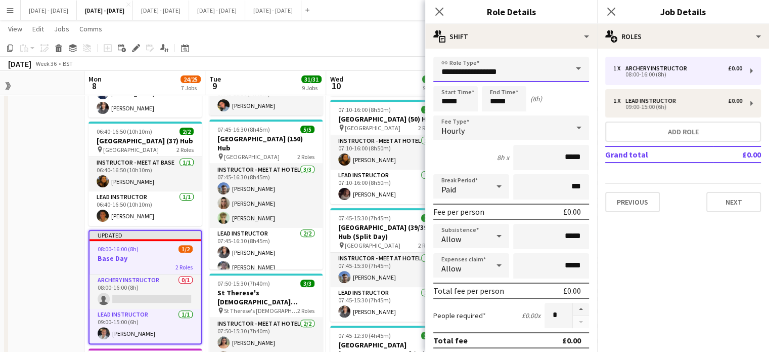
drag, startPoint x: 550, startPoint y: 62, endPoint x: 538, endPoint y: 71, distance: 14.9
click at [550, 62] on input "**********" at bounding box center [512, 69] width 156 height 25
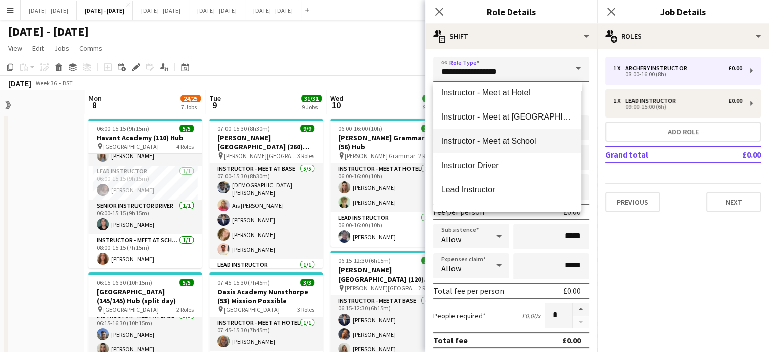
scroll to position [304, 0]
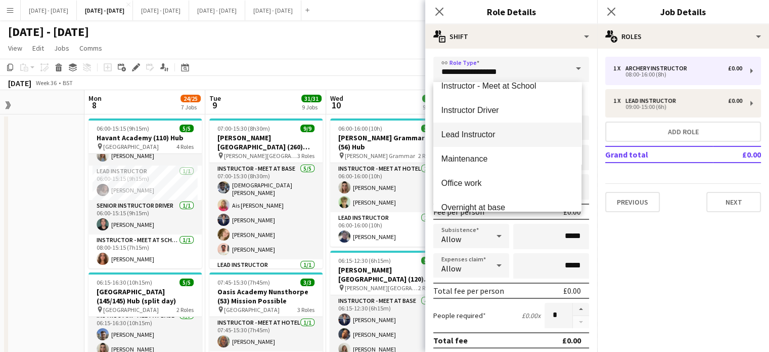
click at [480, 137] on span "Lead Instructor" at bounding box center [508, 134] width 132 height 10
type input "**********"
type input "*******"
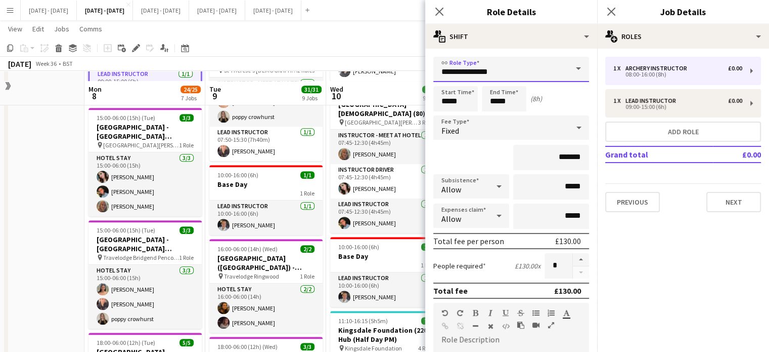
scroll to position [556, 0]
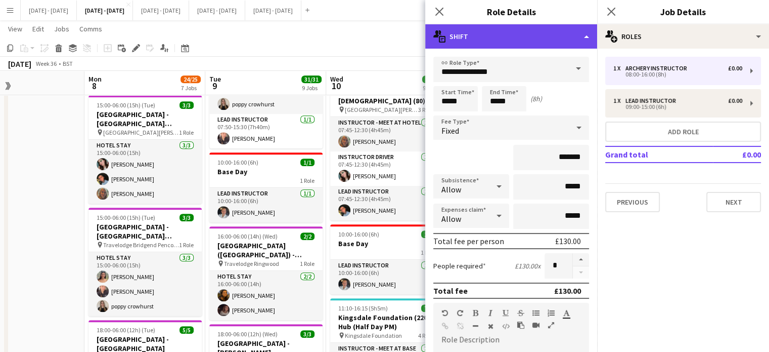
click at [582, 41] on div "multiple-actions-text Shift" at bounding box center [511, 36] width 172 height 24
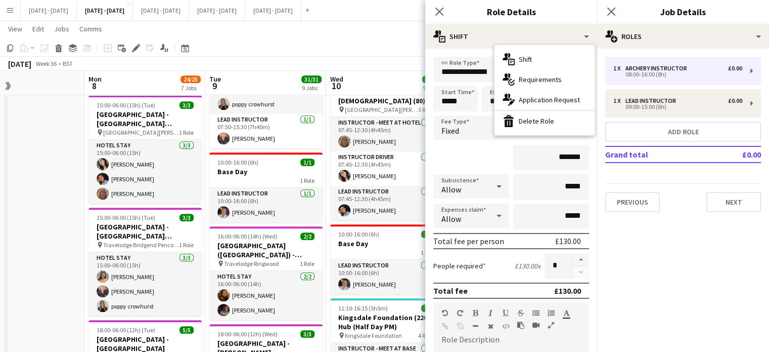
click at [550, 122] on div "bin-2 Delete Role" at bounding box center [545, 121] width 100 height 20
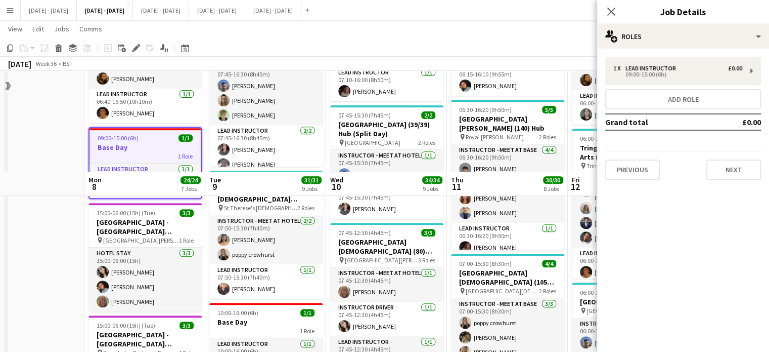
scroll to position [405, 0]
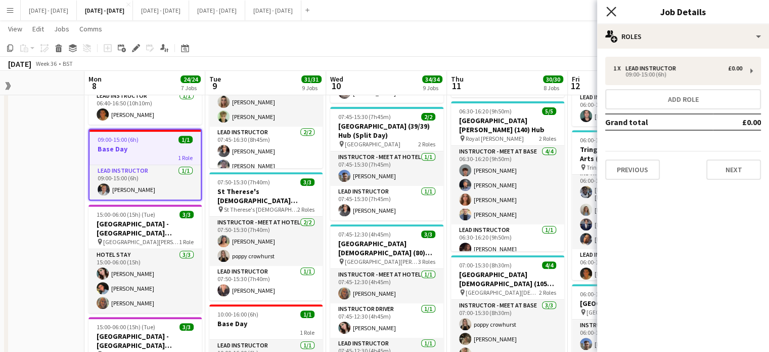
click at [613, 11] on icon at bounding box center [612, 12] width 10 height 10
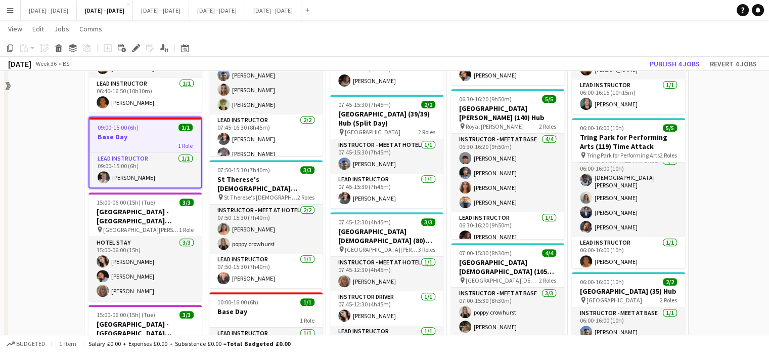
scroll to position [354, 0]
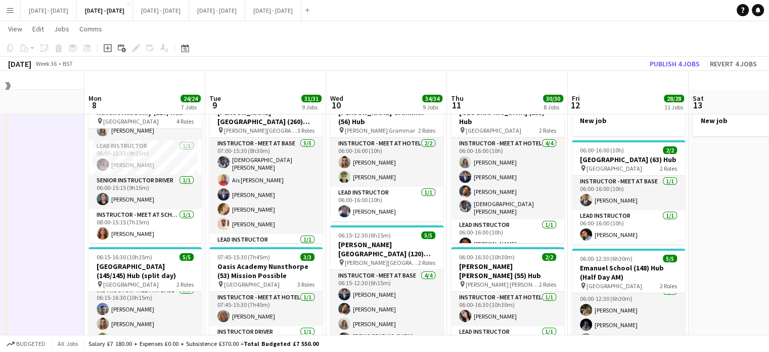
scroll to position [0, 0]
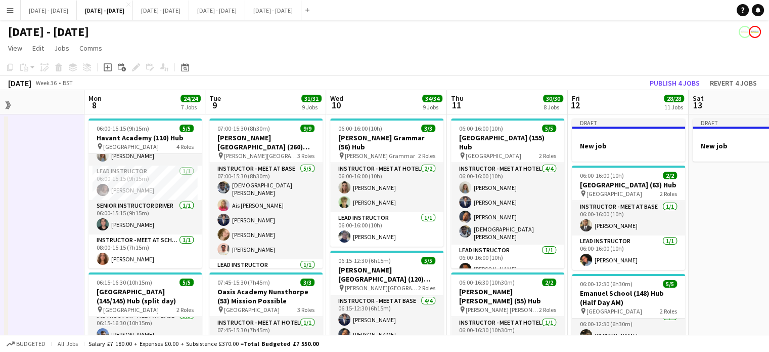
click at [254, 94] on app-board-header-date "Tue 9 31/31 9 Jobs" at bounding box center [265, 102] width 121 height 24
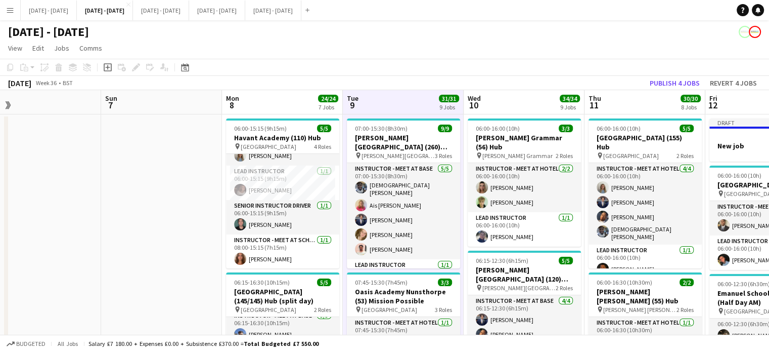
drag, startPoint x: 690, startPoint y: 244, endPoint x: 589, endPoint y: 273, distance: 105.2
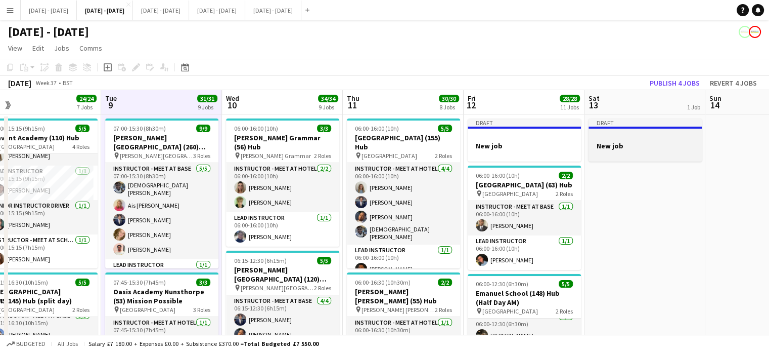
click at [635, 155] on div at bounding box center [645, 154] width 113 height 8
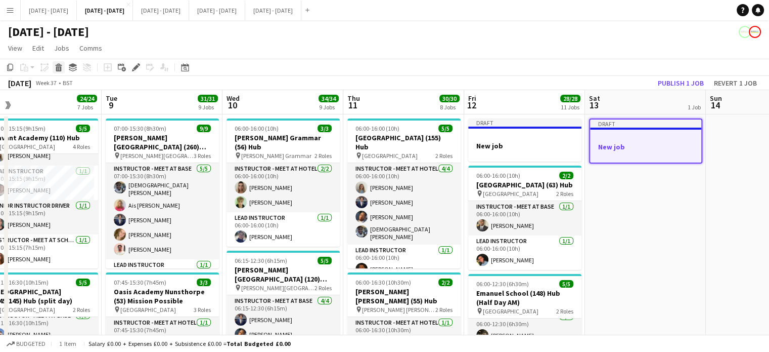
click at [59, 70] on icon at bounding box center [59, 68] width 6 height 5
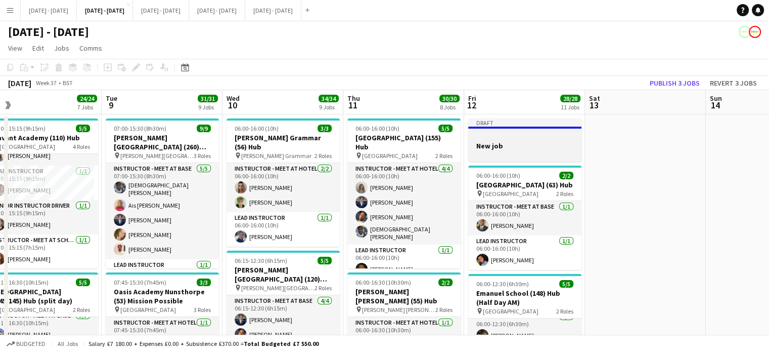
click at [501, 135] on div at bounding box center [524, 137] width 113 height 8
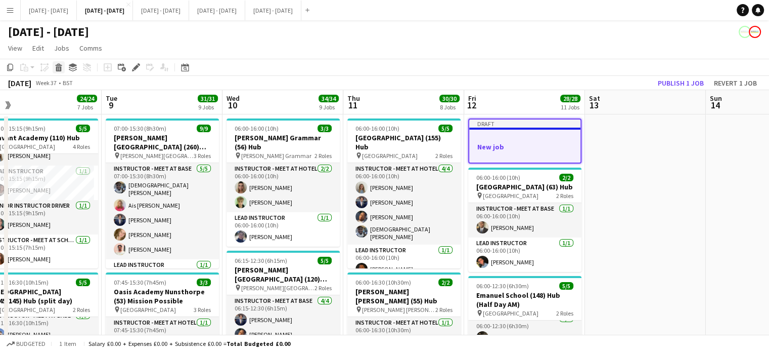
click at [62, 68] on icon "Delete" at bounding box center [59, 67] width 8 height 8
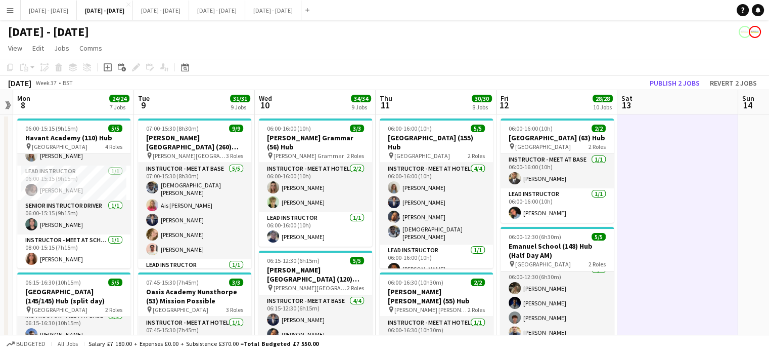
scroll to position [0, 304]
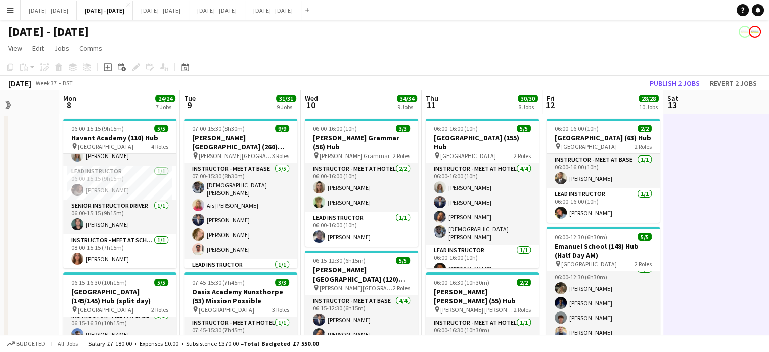
drag, startPoint x: 510, startPoint y: 97, endPoint x: 588, endPoint y: 90, distance: 78.7
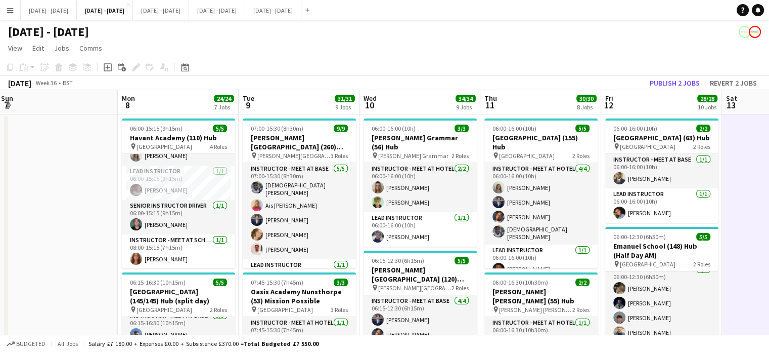
scroll to position [0, 243]
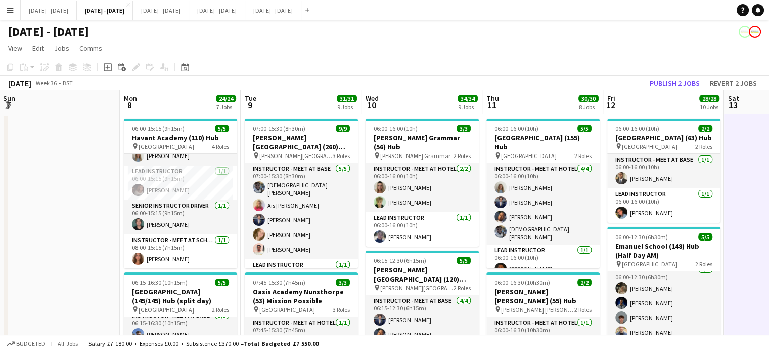
drag, startPoint x: 28, startPoint y: 243, endPoint x: 89, endPoint y: 230, distance: 62.0
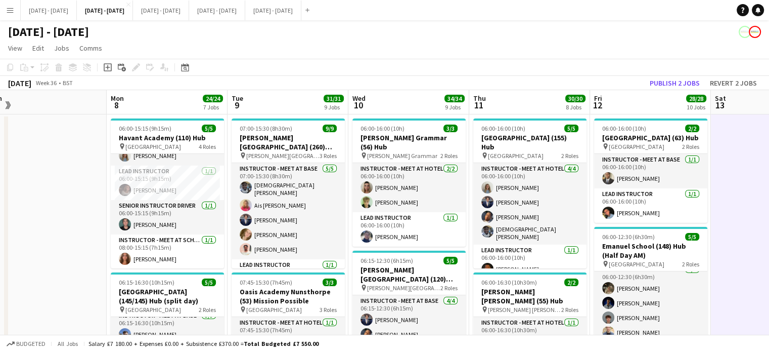
drag, startPoint x: 71, startPoint y: 232, endPoint x: 57, endPoint y: 235, distance: 13.9
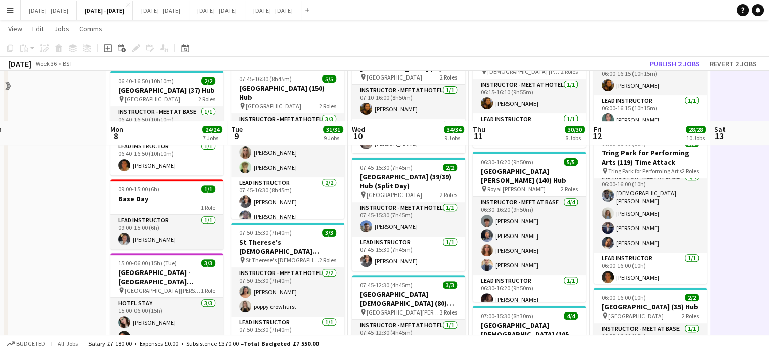
scroll to position [455, 0]
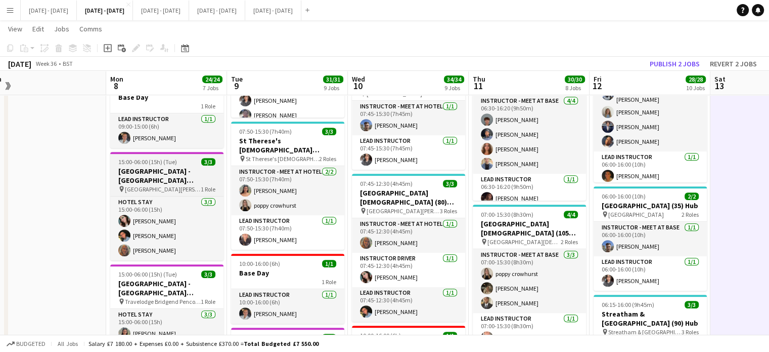
click at [175, 185] on div "pin [GEOGRAPHIC_DATA][PERSON_NAME] 1 Role" at bounding box center [166, 189] width 113 height 8
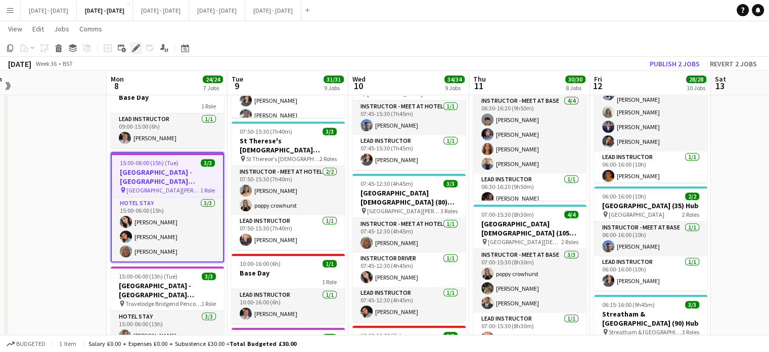
click at [134, 51] on icon at bounding box center [133, 51] width 3 height 3
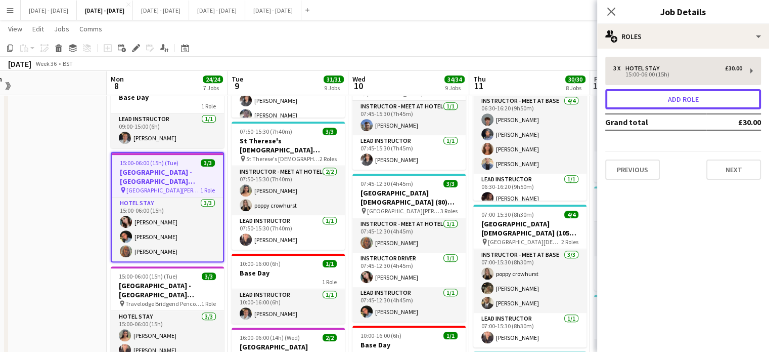
click at [702, 95] on button "Add role" at bounding box center [684, 99] width 156 height 20
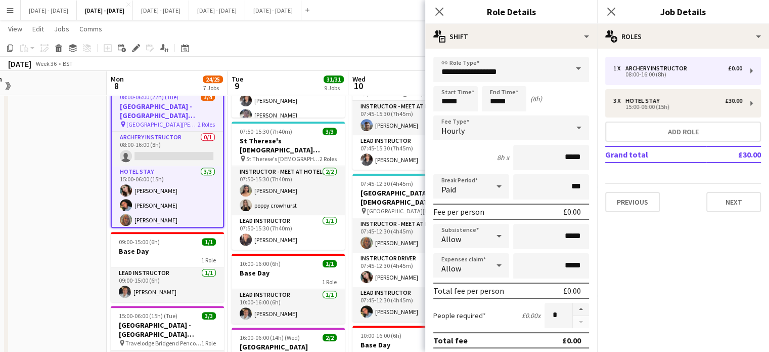
click at [568, 65] on span at bounding box center [578, 69] width 21 height 24
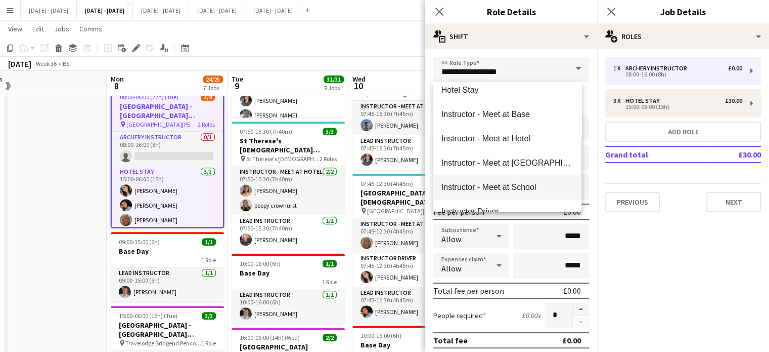
scroll to position [253, 0]
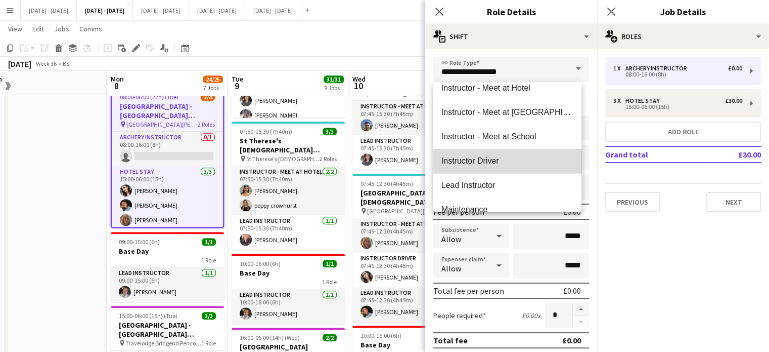
click at [508, 165] on mat-option "Instructor Driver" at bounding box center [508, 161] width 148 height 24
type input "**********"
type input "*******"
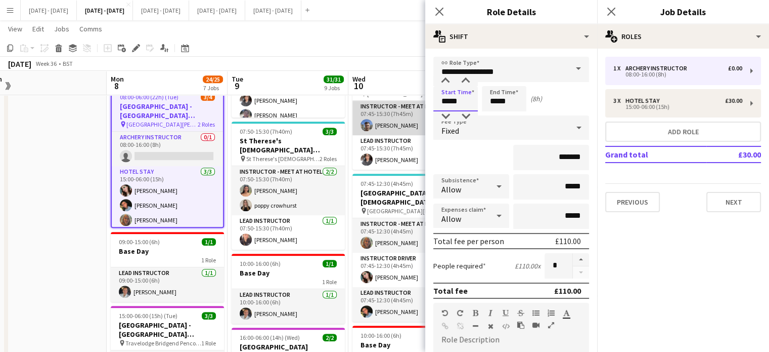
drag, startPoint x: 443, startPoint y: 101, endPoint x: 406, endPoint y: 106, distance: 36.8
click at [408, 106] on body "Menu Boards Boards Boards All jobs Status Workforce Workforce My Workforce Recr…" at bounding box center [384, 238] width 769 height 1387
type input "*****"
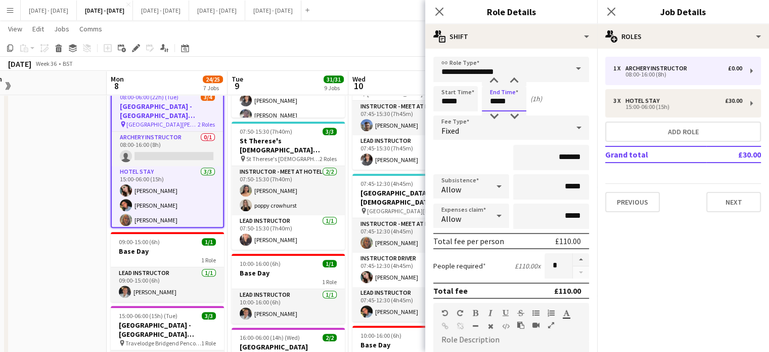
drag, startPoint x: 512, startPoint y: 102, endPoint x: 473, endPoint y: 103, distance: 38.4
click at [473, 104] on div "Start Time ***** End Time ***** (1h)" at bounding box center [512, 98] width 156 height 25
type input "*****"
click at [500, 125] on div "Fixed" at bounding box center [502, 127] width 136 height 24
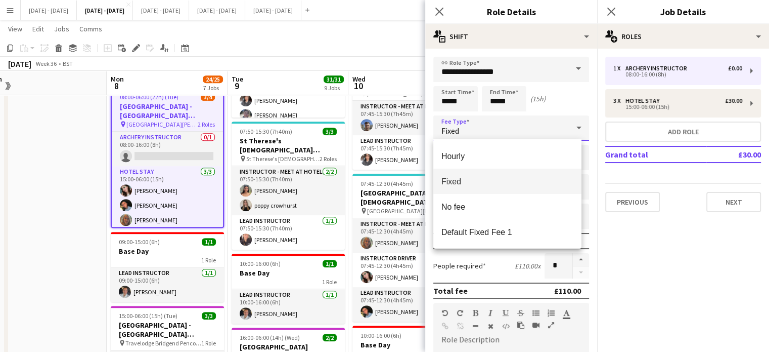
click at [473, 181] on span "Fixed" at bounding box center [508, 182] width 132 height 10
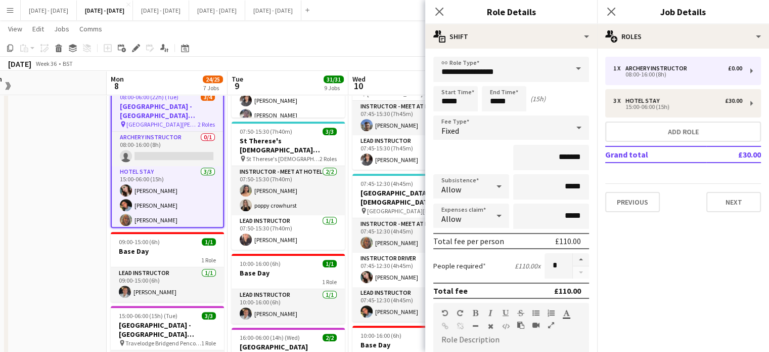
click at [568, 68] on span at bounding box center [578, 69] width 21 height 24
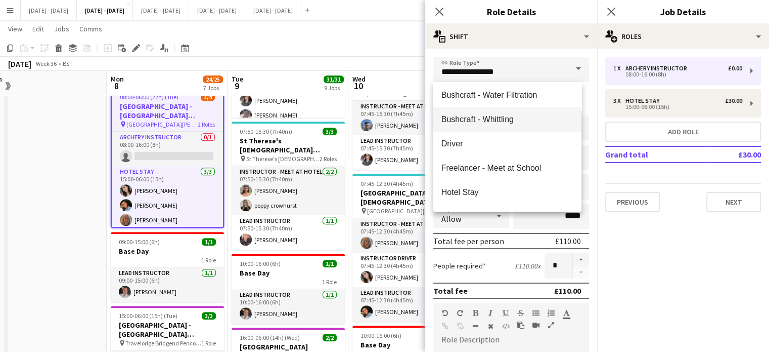
scroll to position [83, 0]
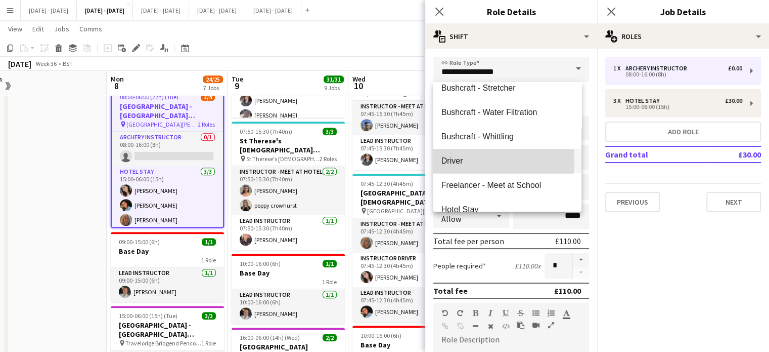
click at [449, 161] on span "Driver" at bounding box center [508, 161] width 132 height 10
type input "******"
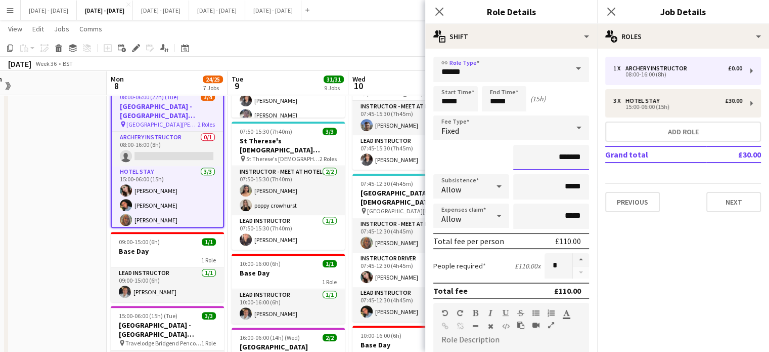
click at [534, 157] on input "*******" at bounding box center [551, 157] width 76 height 25
click at [562, 160] on input "*******" at bounding box center [551, 157] width 76 height 25
type input "**"
type input "******"
click at [559, 189] on input "*****" at bounding box center [551, 186] width 76 height 25
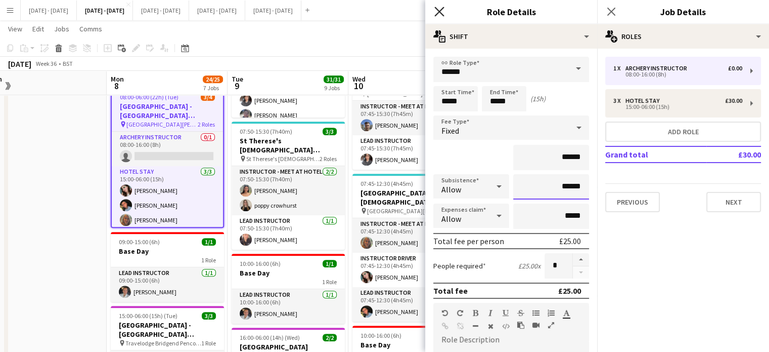
type input "******"
click at [444, 12] on icon "Close pop-in" at bounding box center [440, 12] width 10 height 10
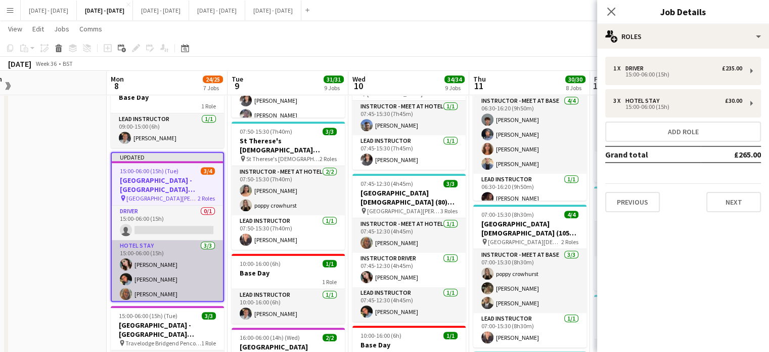
click at [153, 255] on app-card-role "Hotel Stay [DATE] 15:00-06:00 (15h) [PERSON_NAME] [PERSON_NAME] [PERSON_NAME]" at bounding box center [167, 272] width 111 height 64
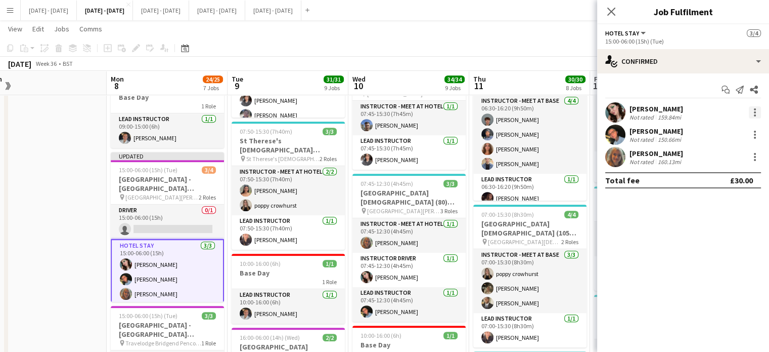
click at [753, 109] on div at bounding box center [755, 112] width 12 height 12
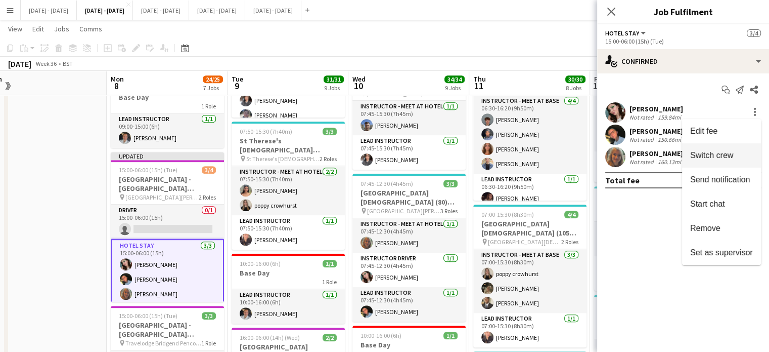
click at [700, 157] on span "Switch crew" at bounding box center [711, 155] width 43 height 9
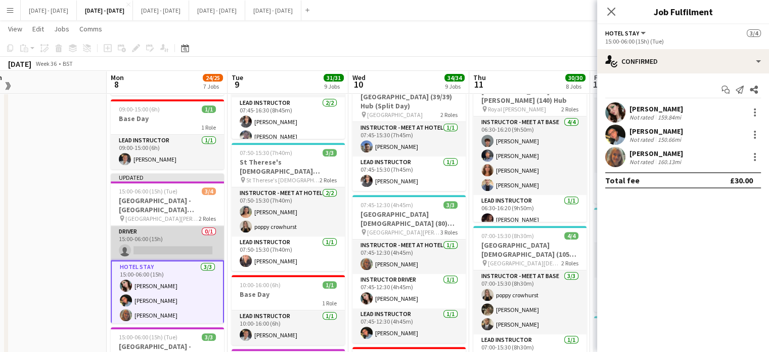
click at [184, 246] on app-card-role "Driver 0/1 15:00-06:00 (15h) single-neutral-actions" at bounding box center [167, 243] width 113 height 34
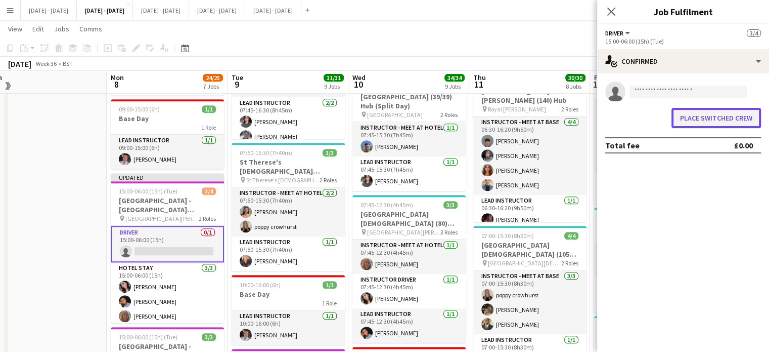
click at [732, 121] on button "Place switched crew" at bounding box center [717, 118] width 90 height 20
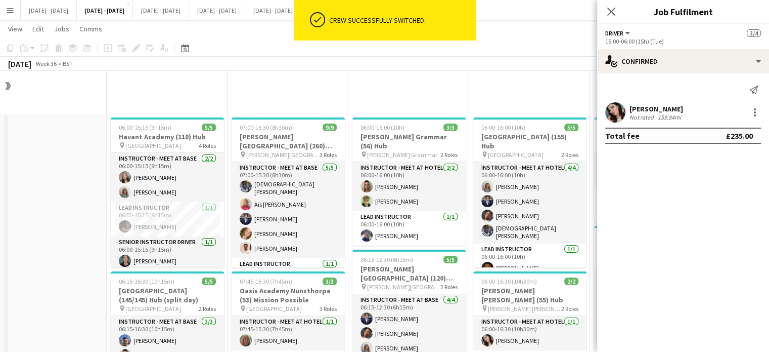
scroll to position [455, 0]
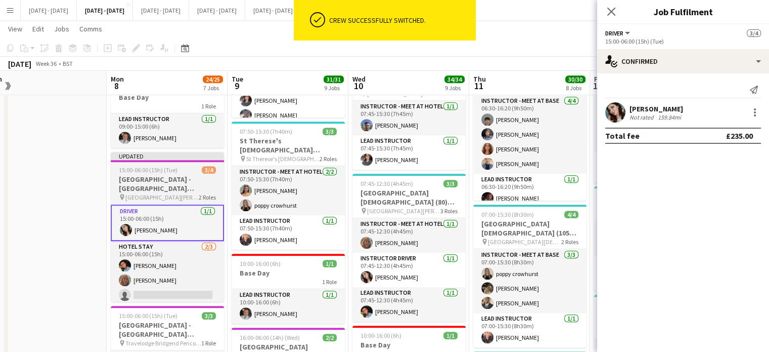
click at [167, 175] on h3 "[GEOGRAPHIC_DATA] - [GEOGRAPHIC_DATA] [GEOGRAPHIC_DATA]" at bounding box center [167, 184] width 113 height 18
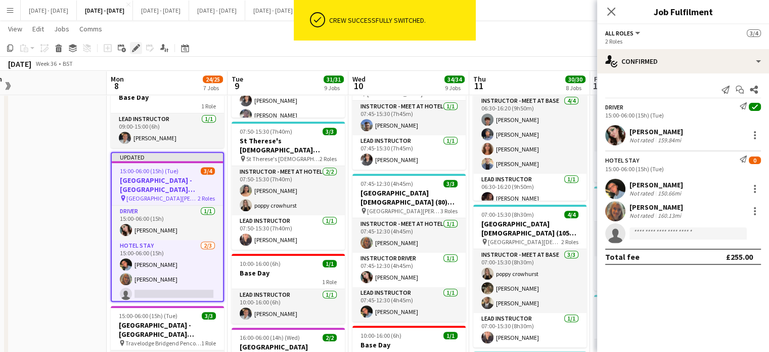
click at [132, 47] on icon "Edit" at bounding box center [136, 48] width 8 height 8
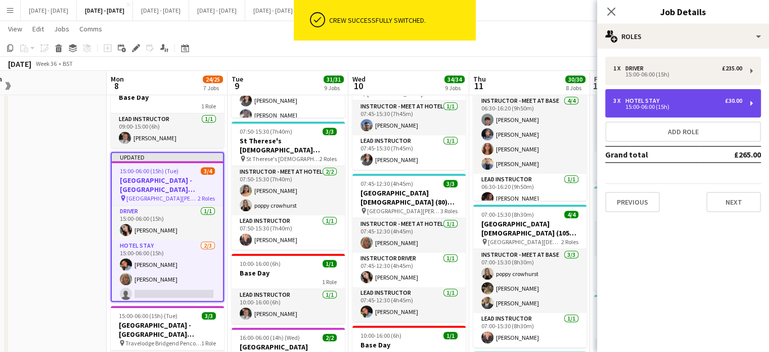
click at [664, 101] on div "3 x Hotel Stay £30.00" at bounding box center [678, 100] width 129 height 7
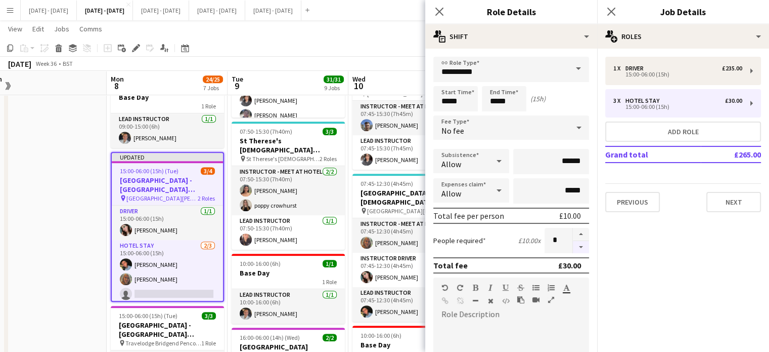
click at [575, 248] on button "button" at bounding box center [581, 247] width 16 height 13
type input "*"
click at [438, 12] on icon "Close pop-in" at bounding box center [440, 12] width 10 height 10
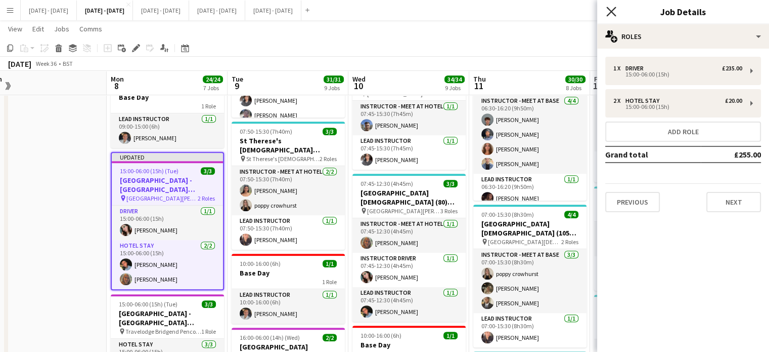
click at [612, 10] on icon "Close pop-in" at bounding box center [612, 12] width 10 height 10
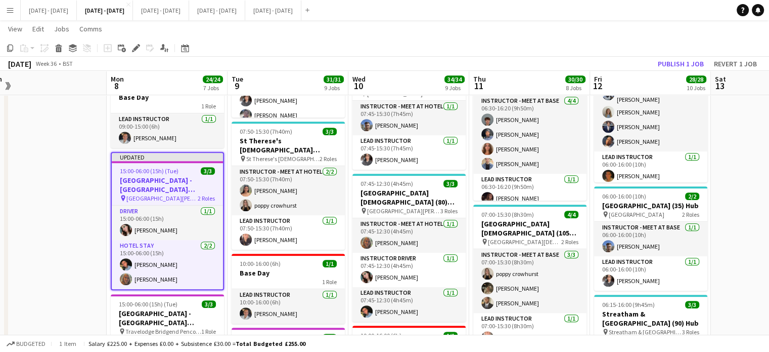
click at [91, 254] on app-date-cell at bounding box center [46, 268] width 121 height 1220
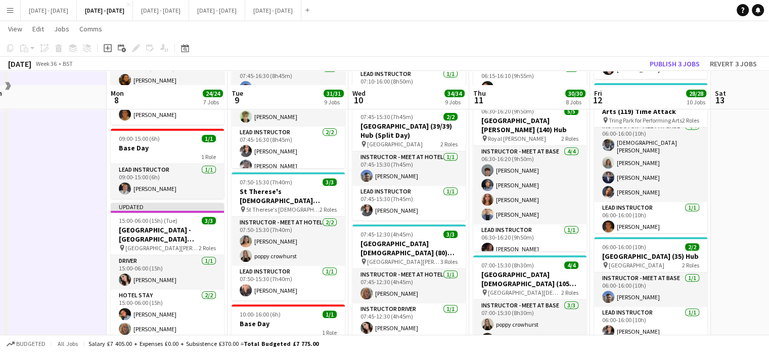
scroll to position [506, 0]
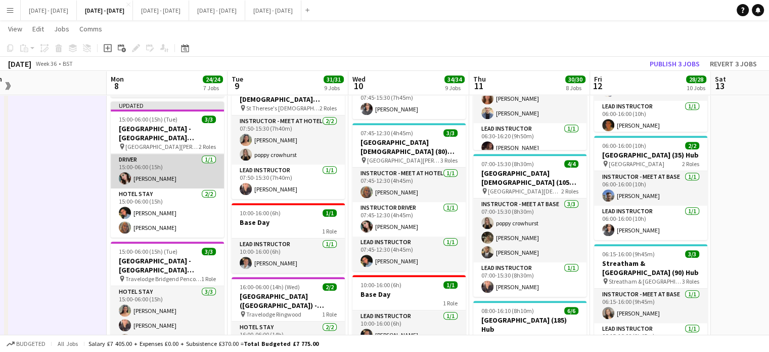
click at [192, 174] on app-card-role "Driver [DATE] 15:00-06:00 (15h) [PERSON_NAME]" at bounding box center [167, 171] width 113 height 34
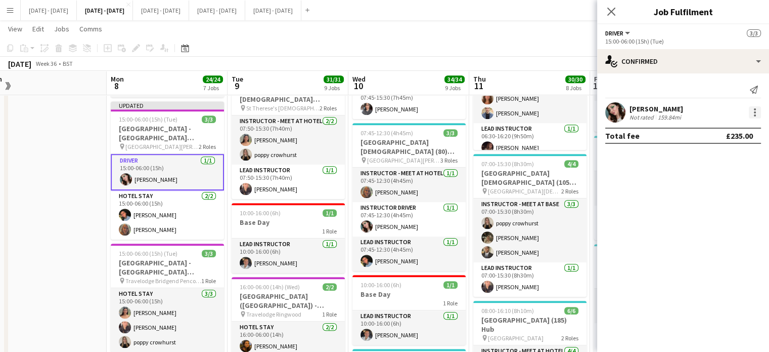
click at [755, 111] on div at bounding box center [755, 112] width 12 height 12
click at [736, 133] on span "Edit fee" at bounding box center [721, 130] width 63 height 9
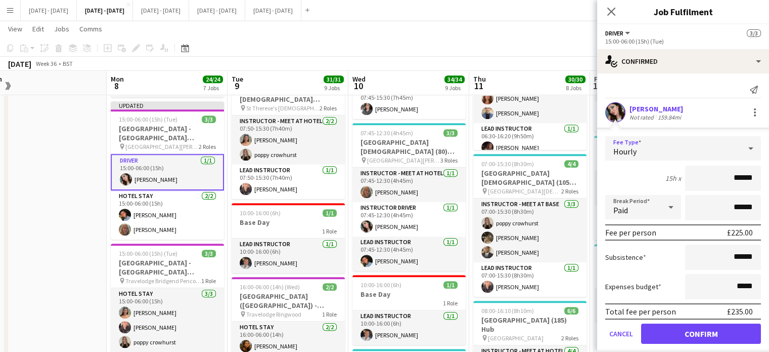
click at [690, 151] on div "Hourly" at bounding box center [674, 148] width 136 height 24
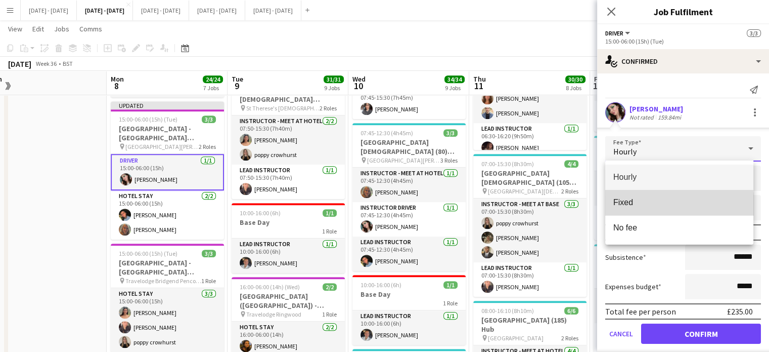
click at [659, 208] on mat-option "Fixed" at bounding box center [680, 202] width 148 height 25
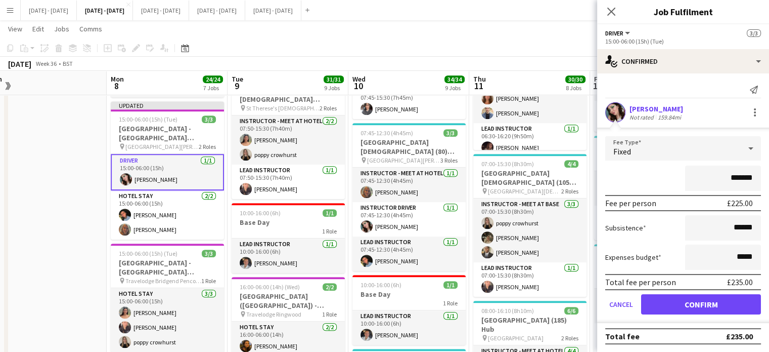
drag, startPoint x: 743, startPoint y: 178, endPoint x: 724, endPoint y: 182, distance: 18.6
click at [726, 184] on input "*******" at bounding box center [723, 177] width 76 height 25
type input "**"
type input "******"
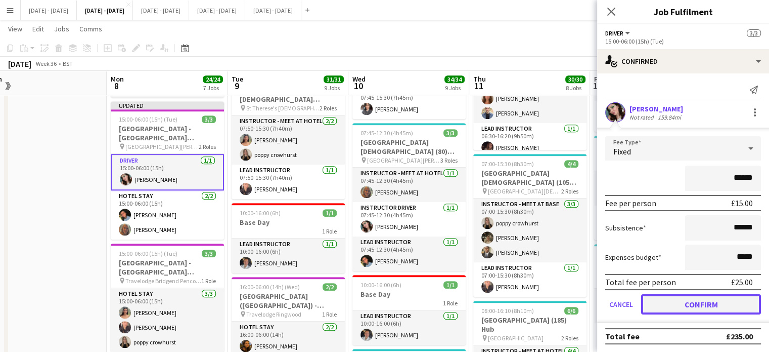
click at [684, 302] on button "Confirm" at bounding box center [701, 304] width 120 height 20
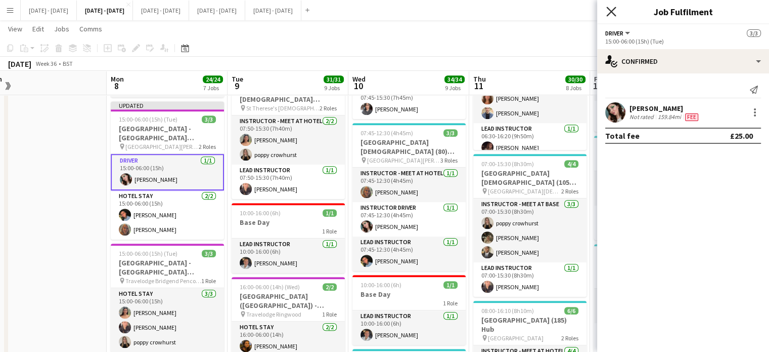
click at [612, 11] on icon at bounding box center [612, 12] width 10 height 10
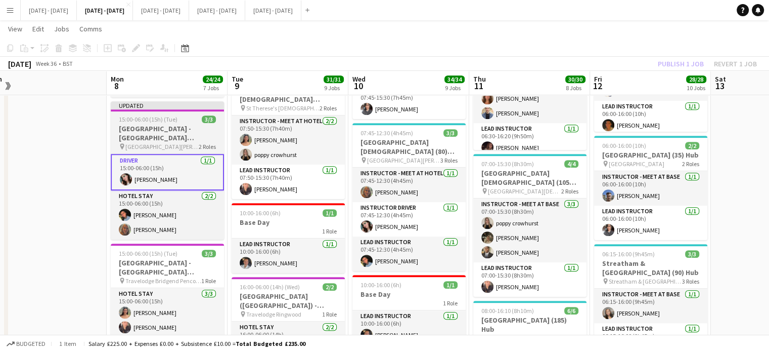
click at [163, 140] on h3 "[GEOGRAPHIC_DATA] - [GEOGRAPHIC_DATA] [GEOGRAPHIC_DATA]" at bounding box center [167, 133] width 113 height 18
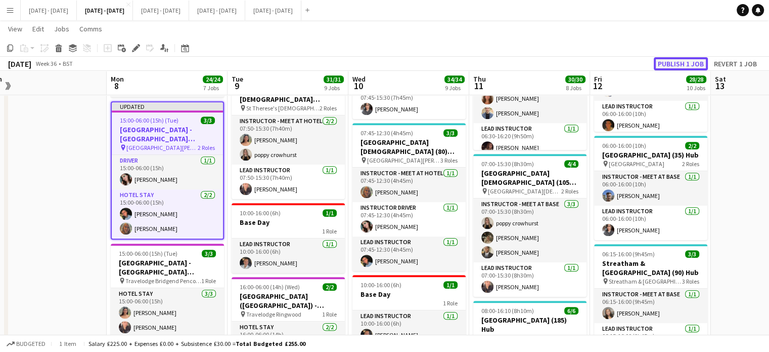
click at [669, 63] on button "Publish 1 job" at bounding box center [681, 63] width 54 height 13
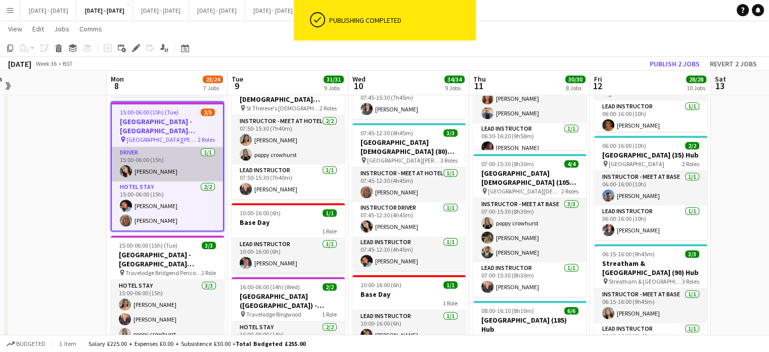
click at [158, 167] on app-card-role "Driver [DATE] 15:00-06:00 (15h) [PERSON_NAME]" at bounding box center [167, 164] width 111 height 34
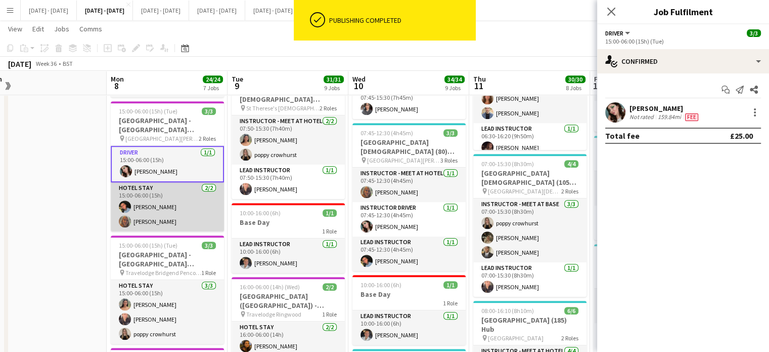
click at [160, 207] on app-card-role "Hotel Stay [DATE] 15:00-06:00 (15h) [PERSON_NAME] [PERSON_NAME]" at bounding box center [167, 206] width 113 height 49
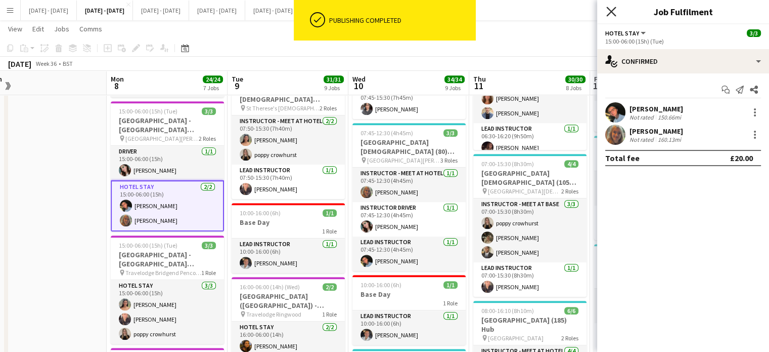
click at [611, 12] on icon at bounding box center [612, 12] width 10 height 10
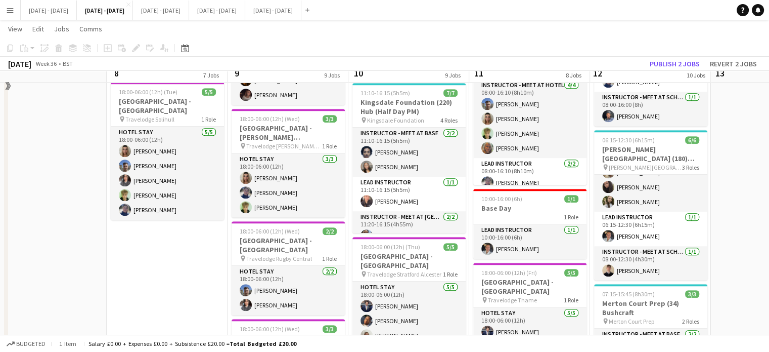
scroll to position [759, 0]
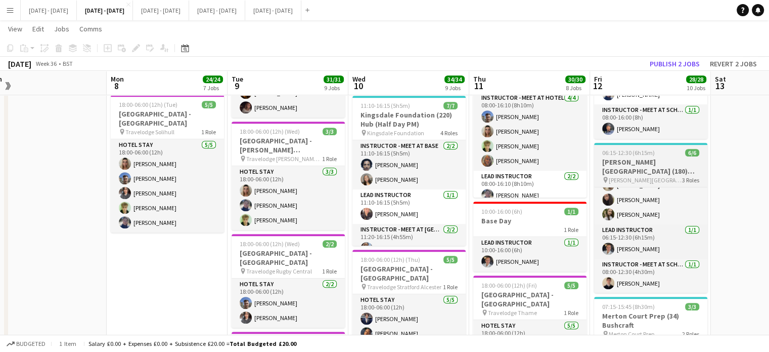
click at [663, 176] on h3 "[PERSON_NAME][GEOGRAPHIC_DATA] (180) Hub (Half Day AM)" at bounding box center [650, 166] width 113 height 18
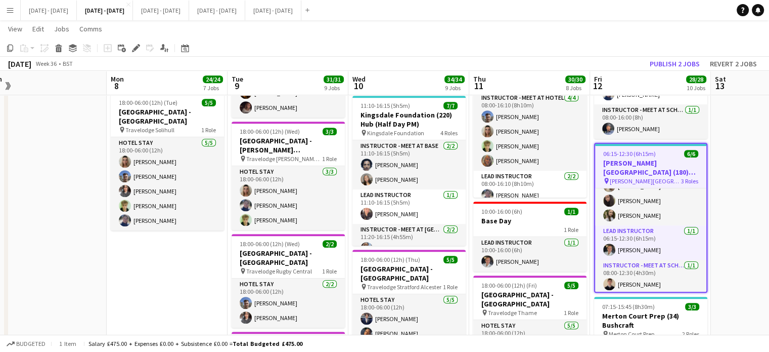
click at [628, 170] on h3 "[PERSON_NAME][GEOGRAPHIC_DATA] (180) Hub (Half Day AM)" at bounding box center [650, 167] width 111 height 18
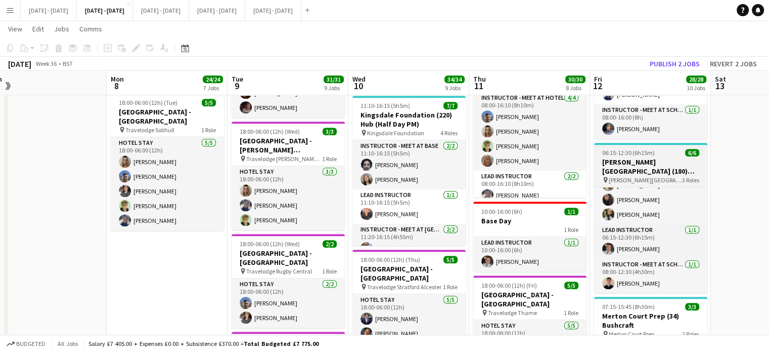
click at [629, 170] on h3 "[PERSON_NAME][GEOGRAPHIC_DATA] (180) Hub (Half Day AM)" at bounding box center [650, 166] width 113 height 18
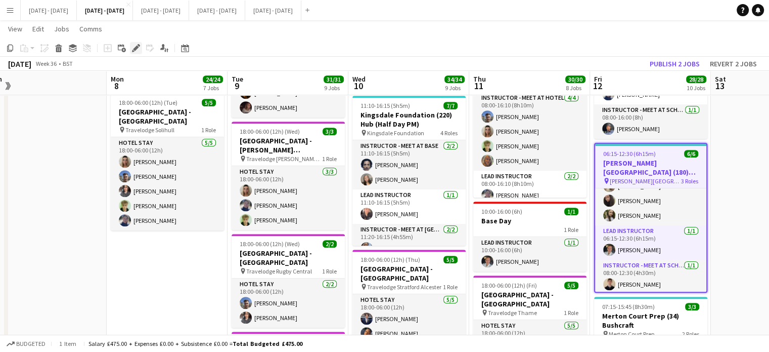
click at [133, 47] on icon "Edit" at bounding box center [136, 48] width 8 height 8
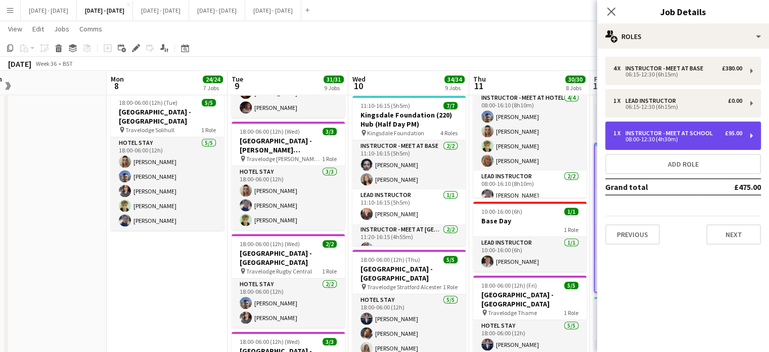
click at [727, 132] on div "£95.00" at bounding box center [733, 132] width 17 height 7
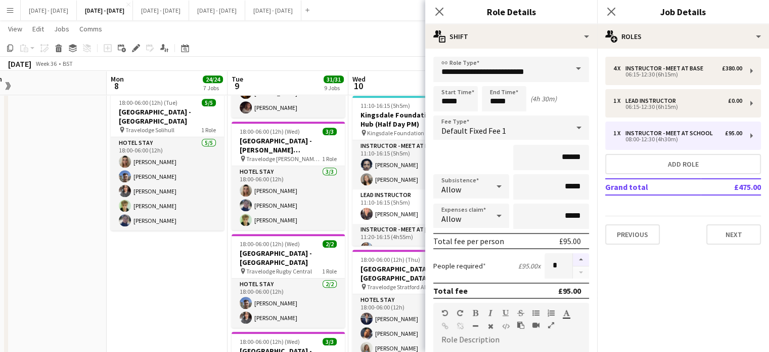
click at [573, 257] on button "button" at bounding box center [581, 259] width 16 height 13
type input "*"
click at [440, 6] on app-icon "Close pop-in" at bounding box center [440, 12] width 15 height 15
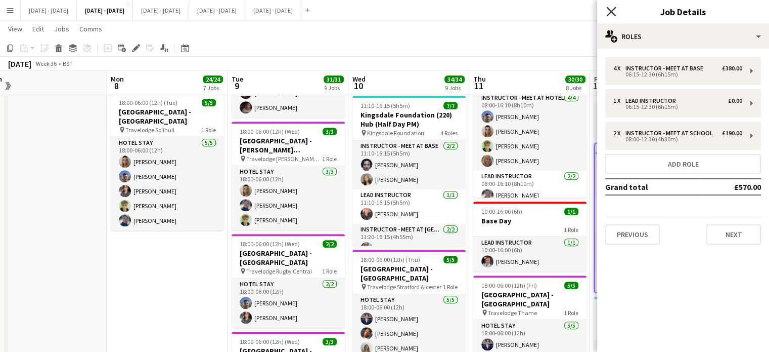
click at [609, 12] on icon "Close pop-in" at bounding box center [612, 12] width 10 height 10
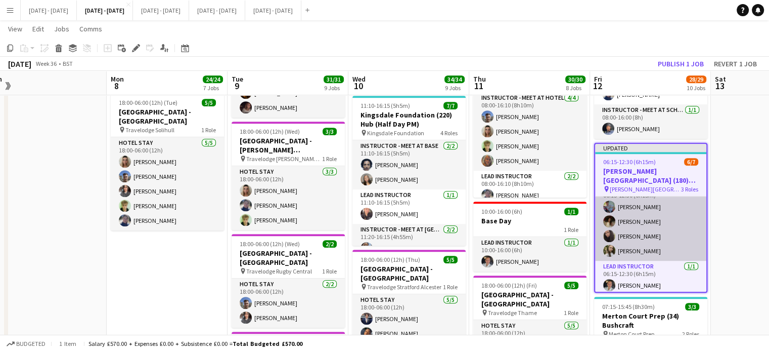
scroll to position [0, 0]
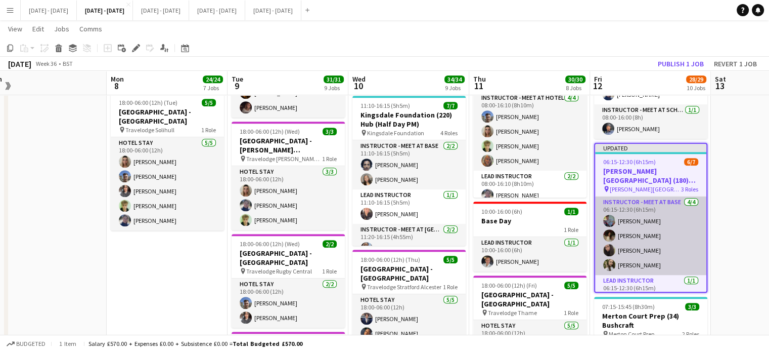
click at [647, 266] on app-card-role "Instructor - Meet at Base [DATE] 06:15-12:30 (6h15m) [PERSON_NAME] [PERSON_NAME…" at bounding box center [650, 235] width 111 height 78
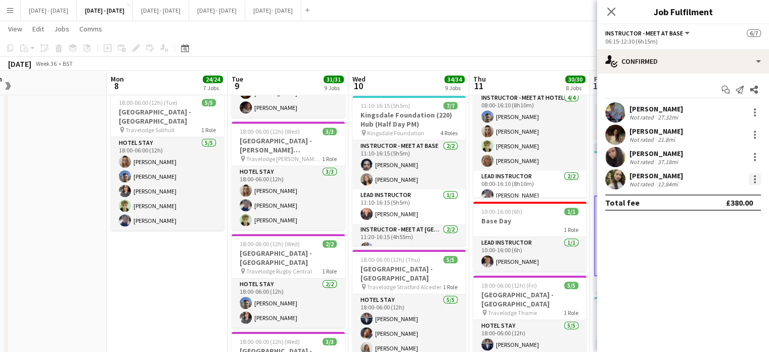
click at [758, 178] on div at bounding box center [755, 179] width 12 height 12
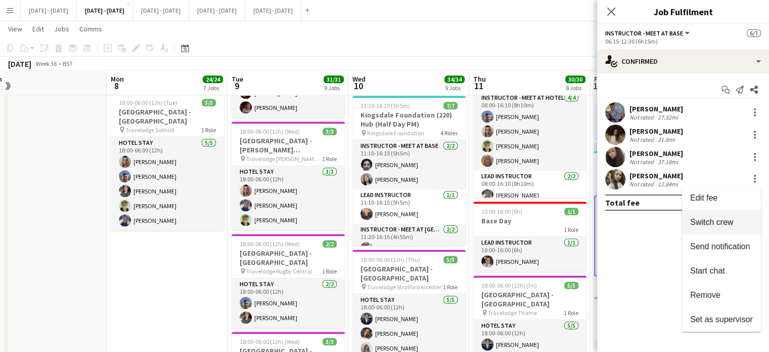
click at [729, 223] on span "Switch crew" at bounding box center [711, 222] width 43 height 9
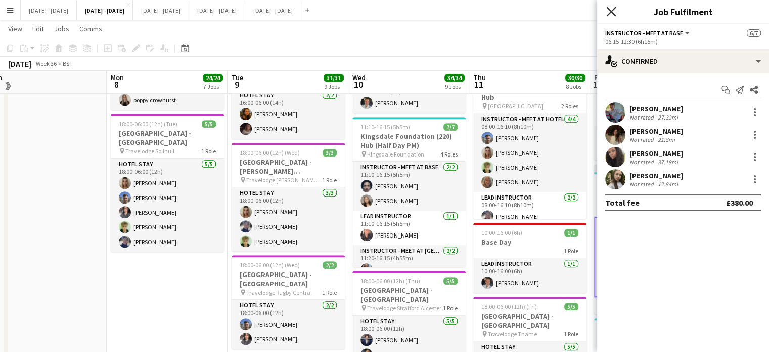
click at [615, 15] on icon at bounding box center [612, 12] width 10 height 10
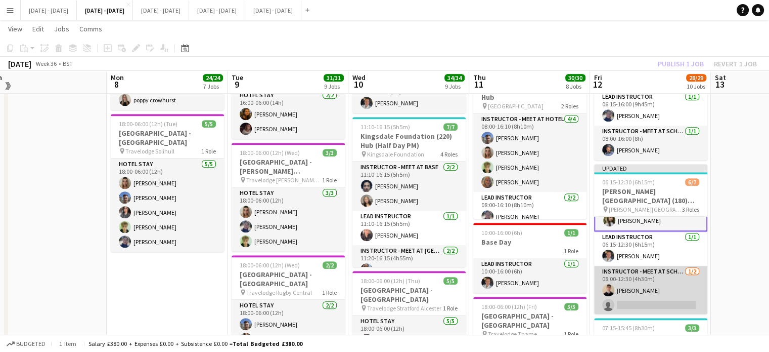
click at [658, 308] on app-card-role "Instructor - Meet at School [DATE] 08:00-12:30 (4h30m) [PERSON_NAME] single-neu…" at bounding box center [650, 290] width 113 height 49
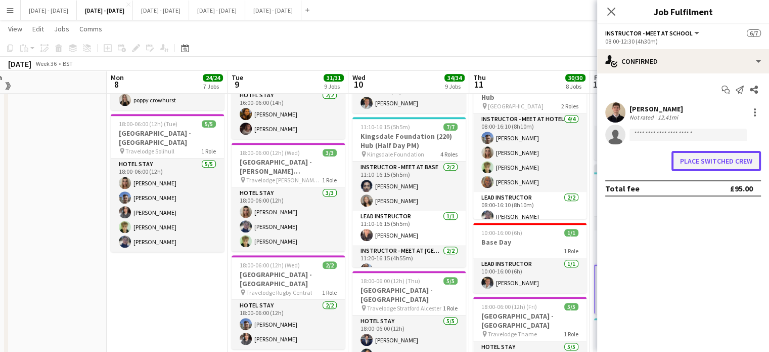
click at [715, 168] on button "Place switched crew" at bounding box center [717, 161] width 90 height 20
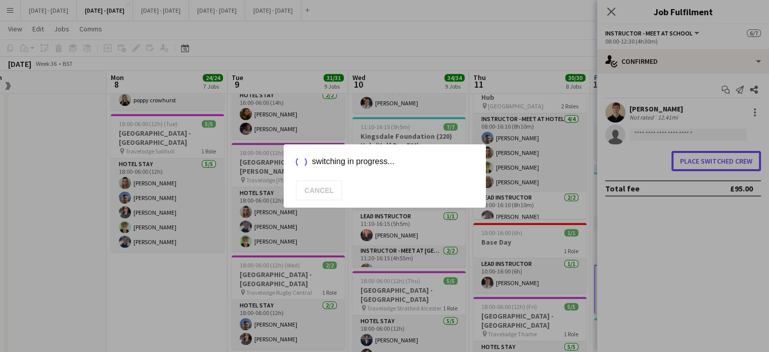
scroll to position [759, 0]
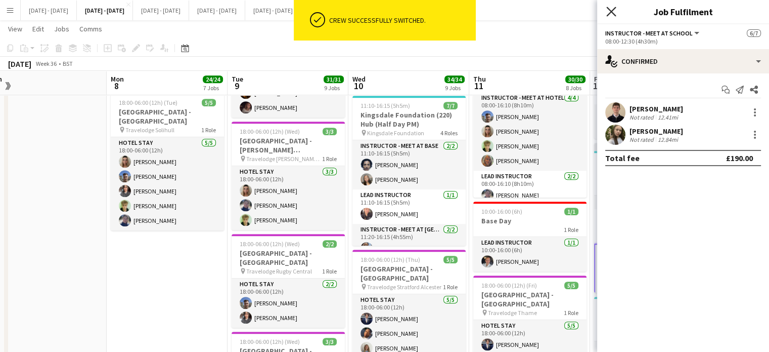
click at [612, 11] on icon at bounding box center [612, 12] width 10 height 10
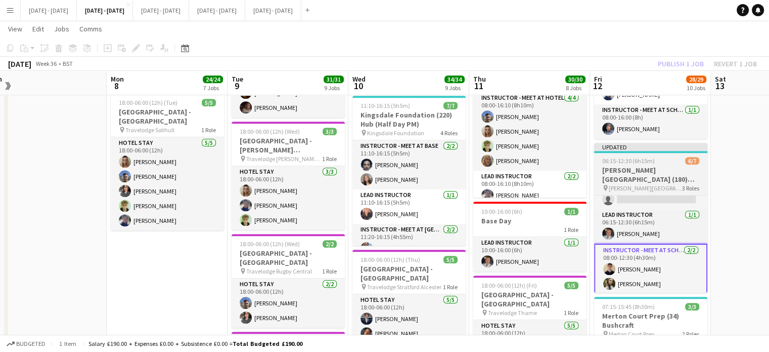
click at [646, 178] on h3 "[PERSON_NAME][GEOGRAPHIC_DATA] (180) Hub (Half Day AM)" at bounding box center [650, 174] width 113 height 18
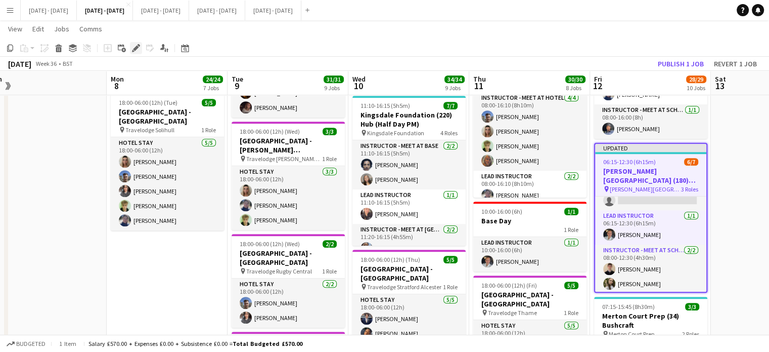
click at [134, 50] on icon at bounding box center [133, 51] width 3 height 3
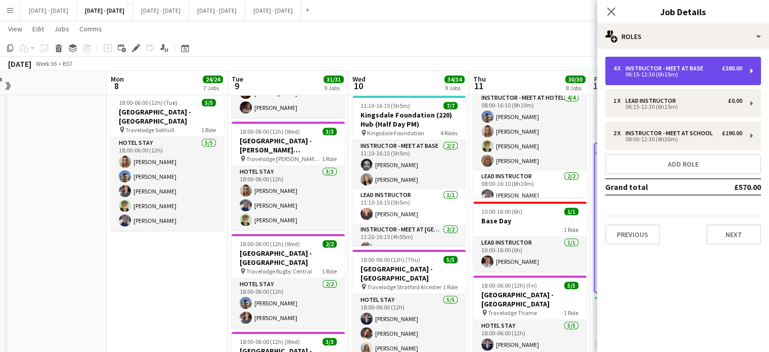
click at [709, 73] on div "06:15-12:30 (6h15m)" at bounding box center [678, 74] width 129 height 5
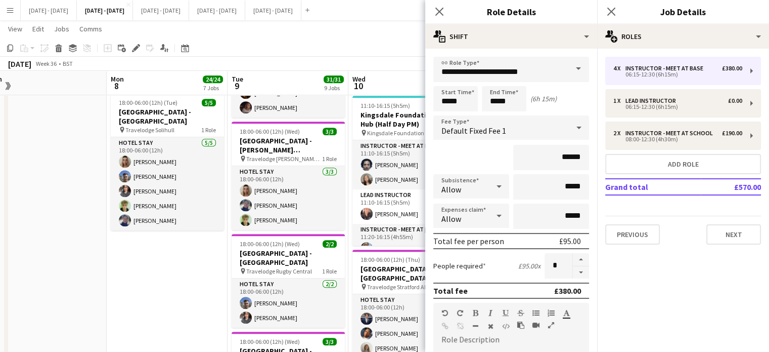
click at [579, 269] on button "button" at bounding box center [581, 272] width 16 height 13
type input "*"
click at [436, 10] on icon "Close pop-in" at bounding box center [440, 12] width 10 height 10
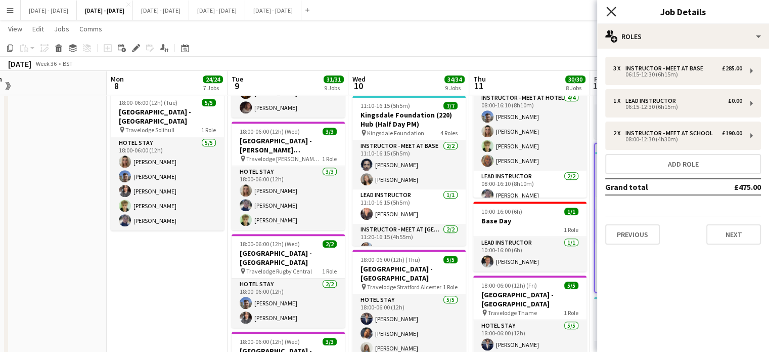
click at [611, 10] on icon "Close pop-in" at bounding box center [612, 12] width 10 height 10
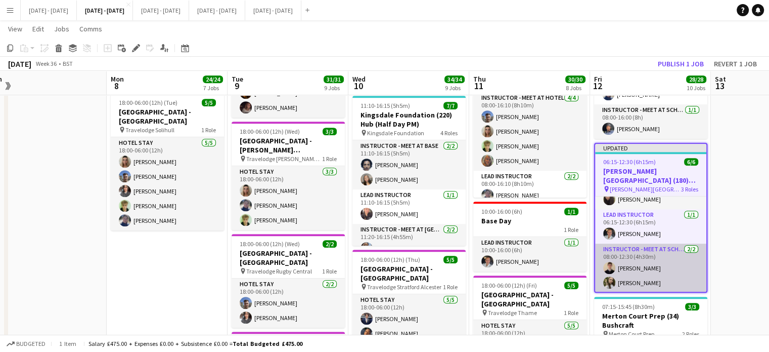
scroll to position [0, 0]
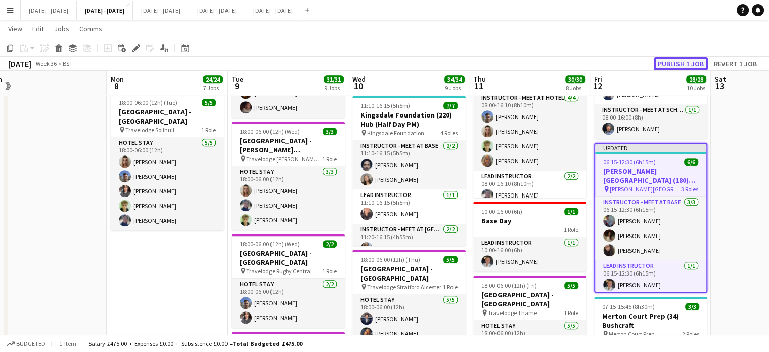
click at [677, 63] on button "Publish 1 job" at bounding box center [681, 63] width 54 height 13
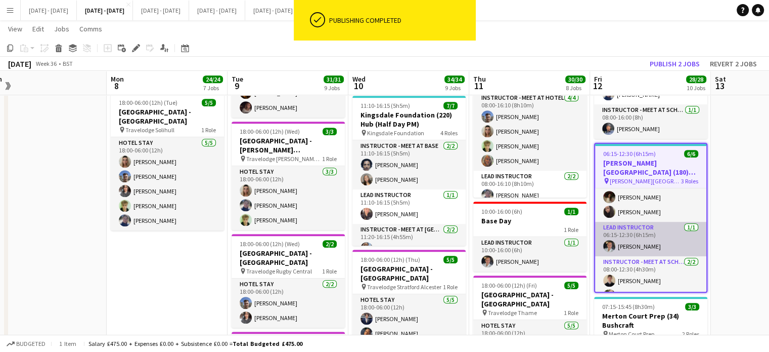
scroll to position [43, 0]
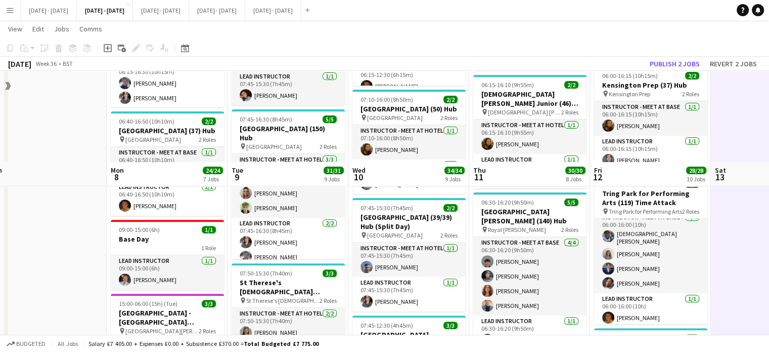
scroll to position [202, 0]
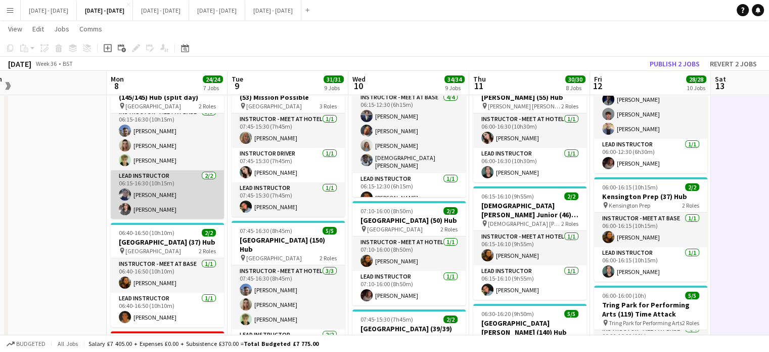
click at [168, 191] on app-card-role "Lead Instructor [DATE] 06:15-16:30 (10h15m) [PERSON_NAME] [PERSON_NAME]" at bounding box center [167, 194] width 113 height 49
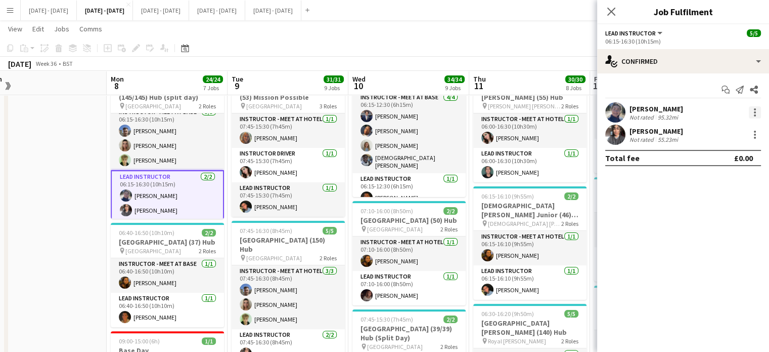
click at [757, 110] on div at bounding box center [755, 112] width 12 height 12
click at [661, 138] on div at bounding box center [384, 176] width 769 height 352
click at [757, 133] on div at bounding box center [755, 134] width 12 height 12
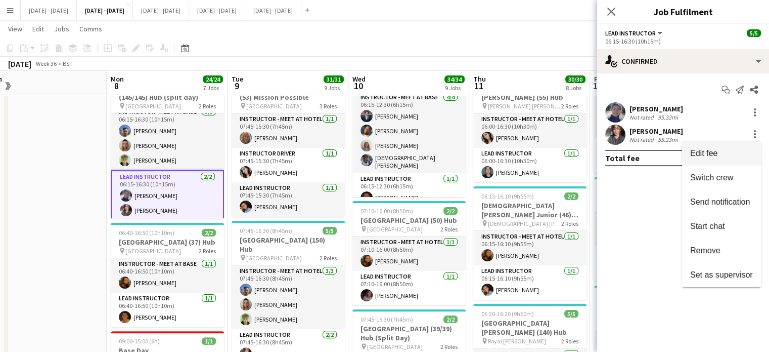
click at [726, 157] on span "Edit fee" at bounding box center [721, 153] width 63 height 9
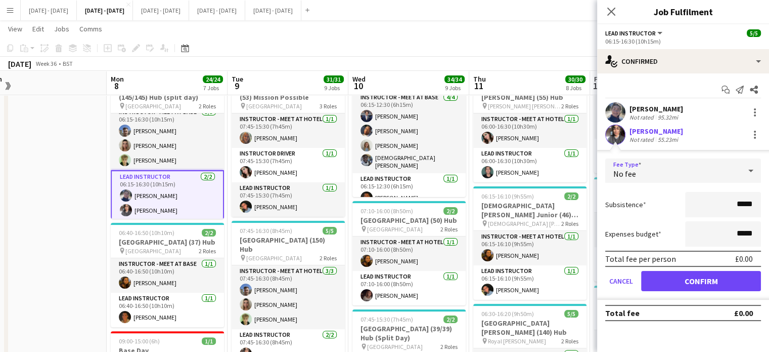
click at [686, 175] on div "No fee" at bounding box center [674, 170] width 136 height 24
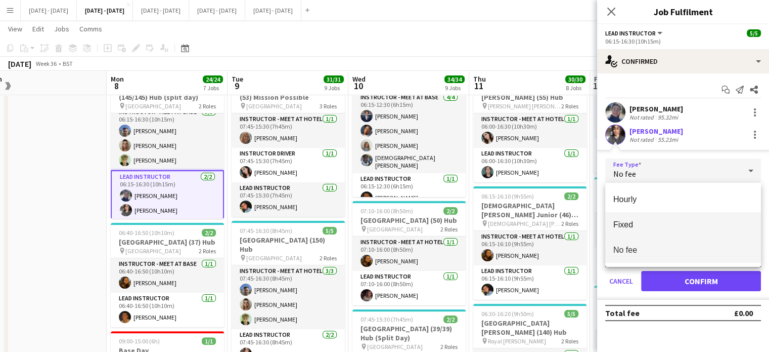
click at [671, 215] on mat-option "Fixed" at bounding box center [684, 224] width 156 height 25
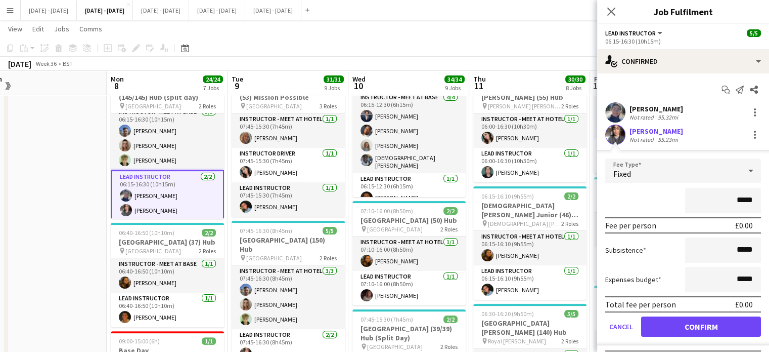
click at [731, 202] on input "*****" at bounding box center [723, 200] width 76 height 25
type input "*******"
click at [698, 165] on div "Fixed" at bounding box center [674, 170] width 136 height 24
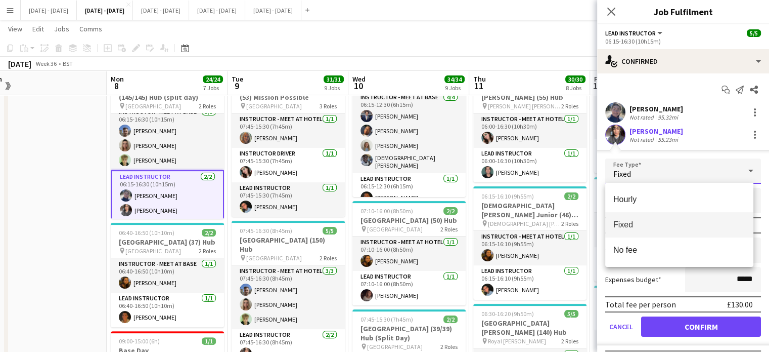
click at [698, 167] on div at bounding box center [384, 176] width 769 height 352
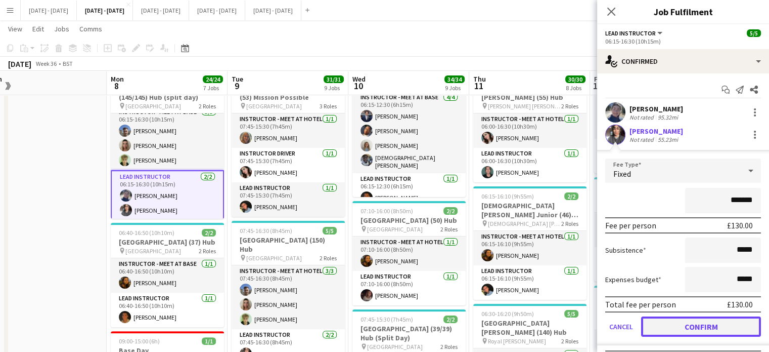
click at [707, 325] on button "Confirm" at bounding box center [701, 326] width 120 height 20
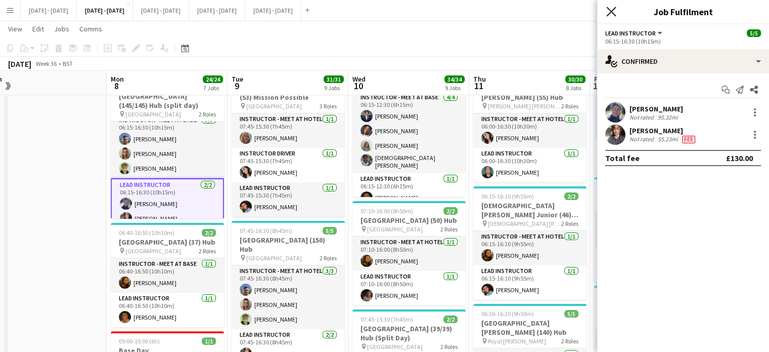
click at [614, 7] on icon "Close pop-in" at bounding box center [612, 12] width 10 height 10
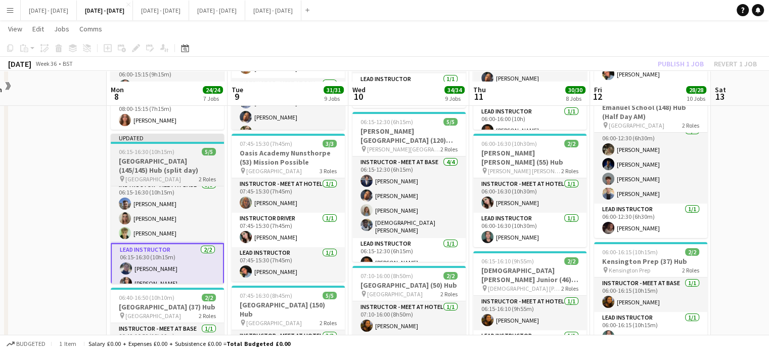
scroll to position [152, 0]
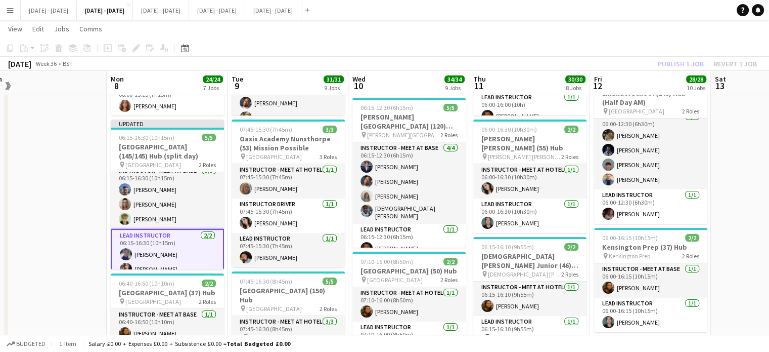
click at [156, 235] on app-card-role "Lead Instructor [DATE] 06:15-16:30 (10h15m) [PERSON_NAME] [PERSON_NAME]" at bounding box center [167, 254] width 113 height 51
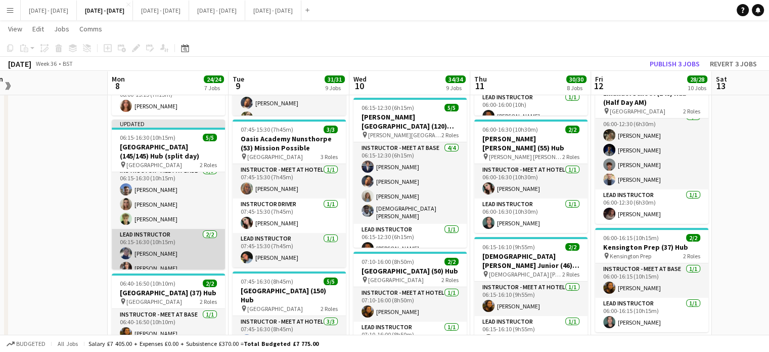
click at [151, 240] on app-card-role "Lead Instructor [DATE] 06:15-16:30 (10h15m) [PERSON_NAME] [PERSON_NAME]" at bounding box center [168, 253] width 113 height 49
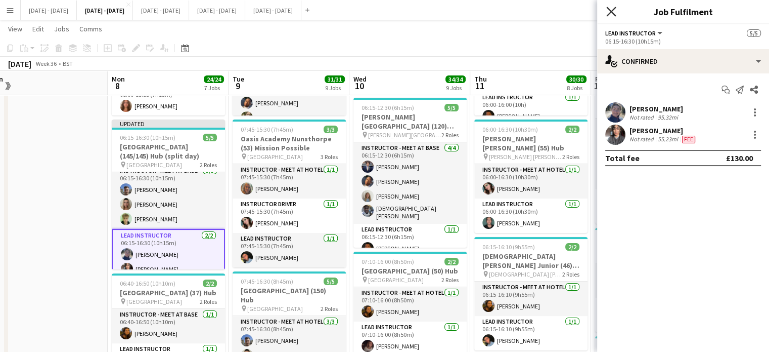
click at [610, 14] on icon at bounding box center [612, 12] width 10 height 10
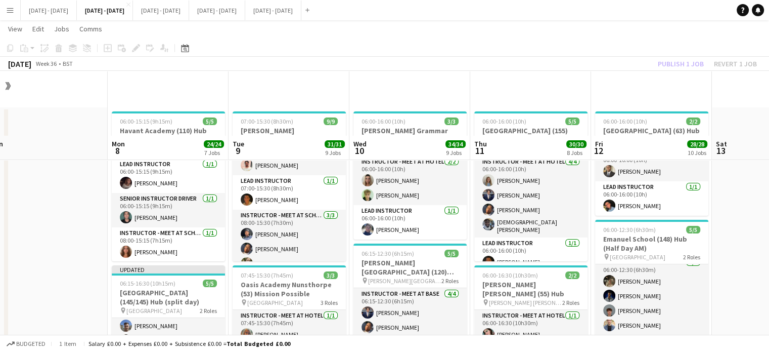
scroll to position [0, 0]
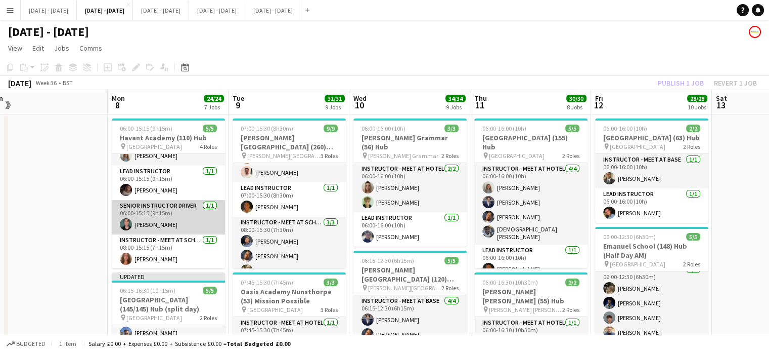
click at [171, 214] on app-card-role "Senior Instructor Driver [DATE] 06:00-15:15 (9h15m) [PERSON_NAME]" at bounding box center [168, 217] width 113 height 34
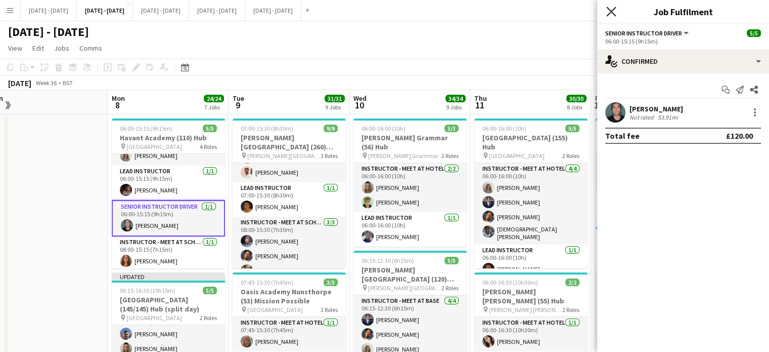
click at [613, 8] on icon "Close pop-in" at bounding box center [612, 12] width 10 height 10
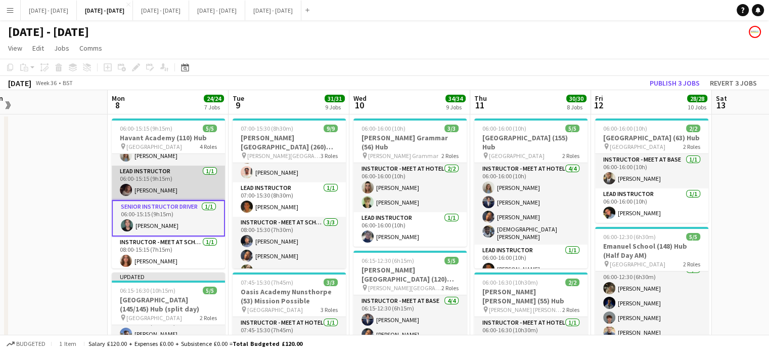
click at [171, 189] on app-card-role "Lead Instructor [DATE] 06:00-15:15 (9h15m) [PERSON_NAME]" at bounding box center [168, 182] width 113 height 34
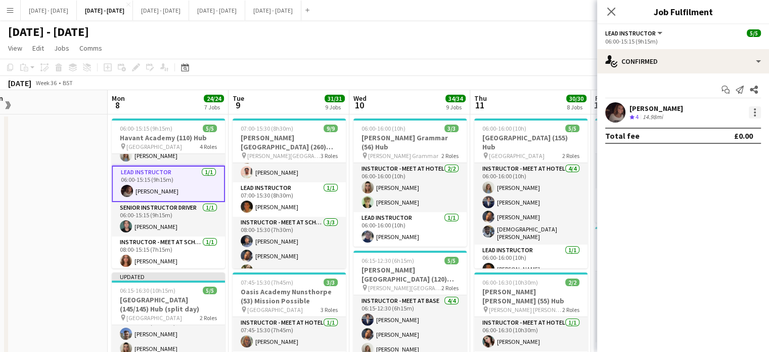
click at [757, 115] on div at bounding box center [755, 112] width 12 height 12
click at [742, 135] on span "Edit fee" at bounding box center [721, 130] width 63 height 9
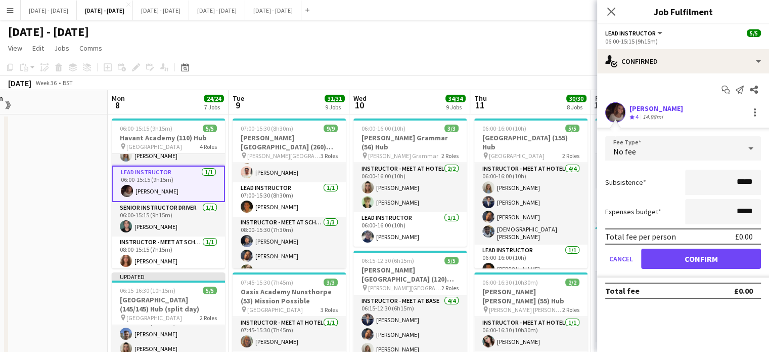
click at [735, 151] on div "No fee" at bounding box center [674, 148] width 136 height 24
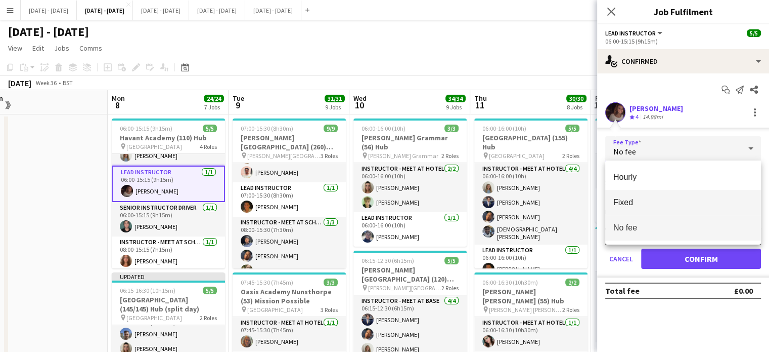
click at [660, 202] on span "Fixed" at bounding box center [684, 202] width 140 height 10
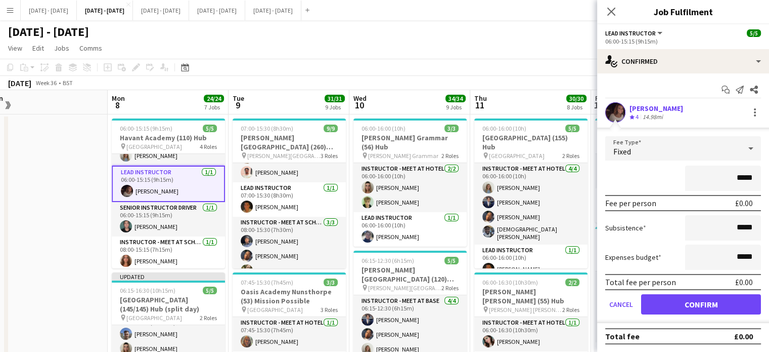
click at [739, 181] on input "*****" at bounding box center [723, 177] width 76 height 25
type input "**"
type input "*******"
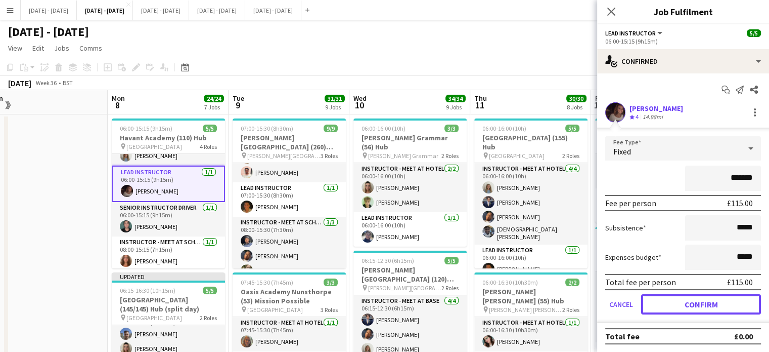
click at [726, 297] on button "Confirm" at bounding box center [701, 304] width 120 height 20
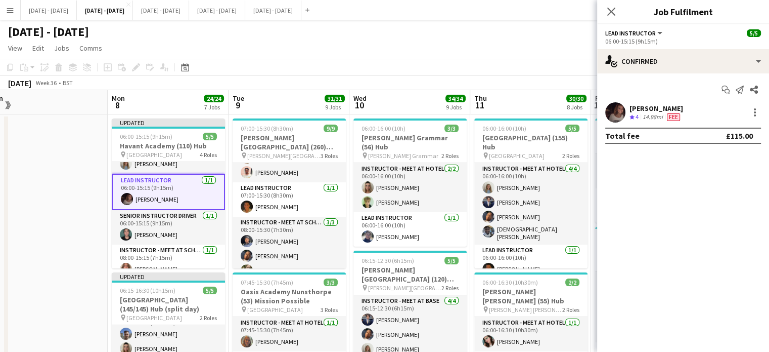
drag, startPoint x: 615, startPoint y: 12, endPoint x: 391, endPoint y: 39, distance: 225.7
click at [614, 12] on icon "Close pop-in" at bounding box center [612, 12] width 8 height 8
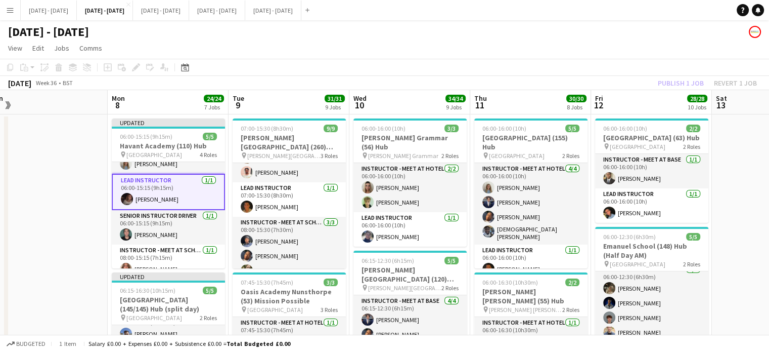
scroll to position [0, 0]
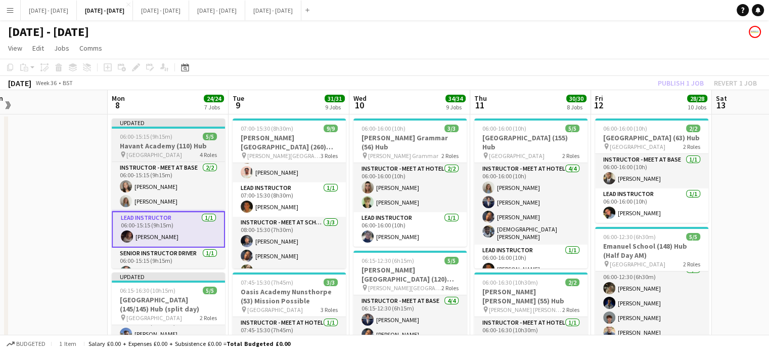
click at [176, 147] on h3 "Havant Academy (110) Hub" at bounding box center [168, 145] width 113 height 9
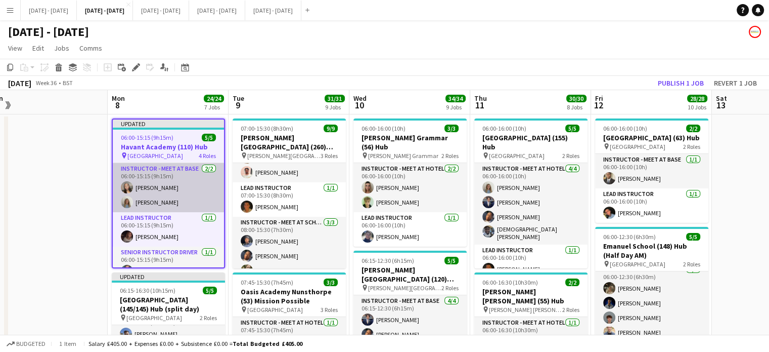
click at [162, 201] on app-card-role "Instructor - Meet at Base [DATE] 06:00-15:15 (9h15m) [PERSON_NAME] [PERSON_NAME]" at bounding box center [168, 187] width 111 height 49
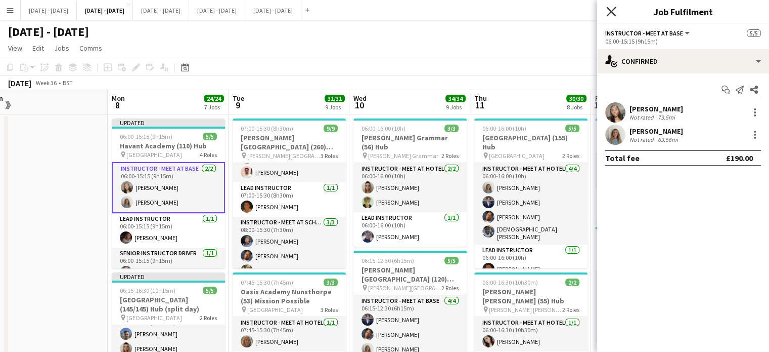
click at [613, 8] on icon "Close pop-in" at bounding box center [612, 12] width 10 height 10
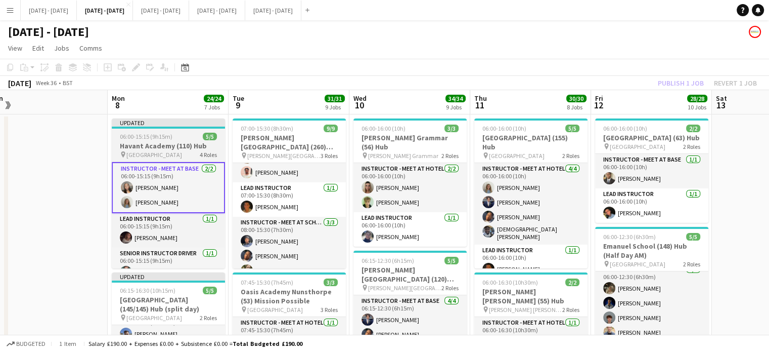
click at [198, 137] on div "06:00-15:15 (9h15m) 5/5" at bounding box center [168, 137] width 113 height 8
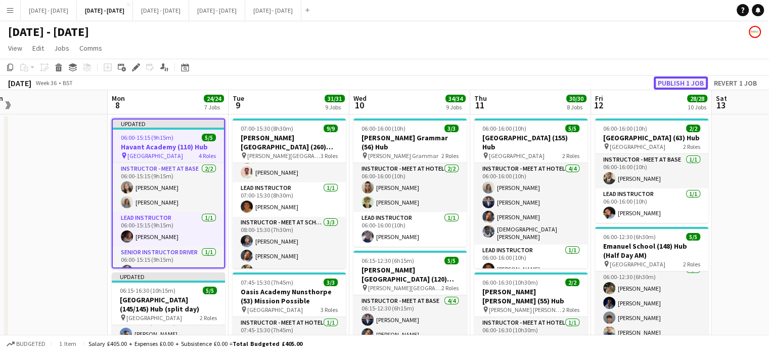
click at [670, 82] on button "Publish 1 job" at bounding box center [681, 82] width 54 height 13
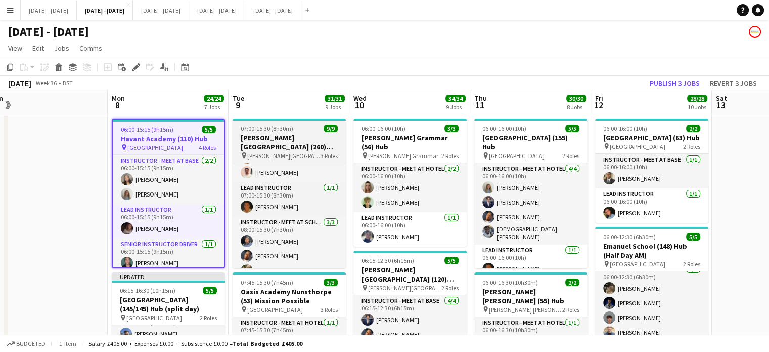
scroll to position [0, 254]
click at [285, 128] on span "07:00-15:30 (8h30m)" at bounding box center [267, 128] width 53 height 8
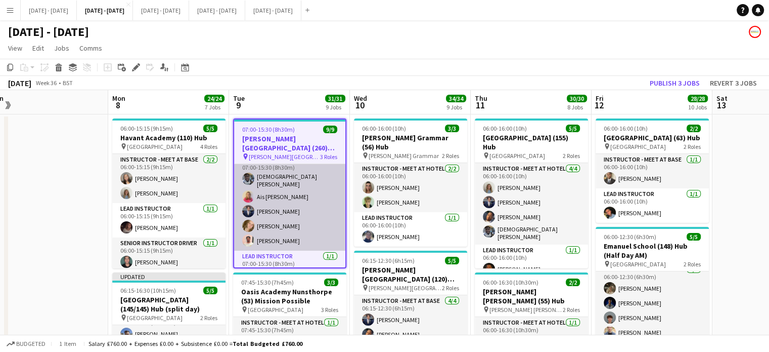
scroll to position [0, 0]
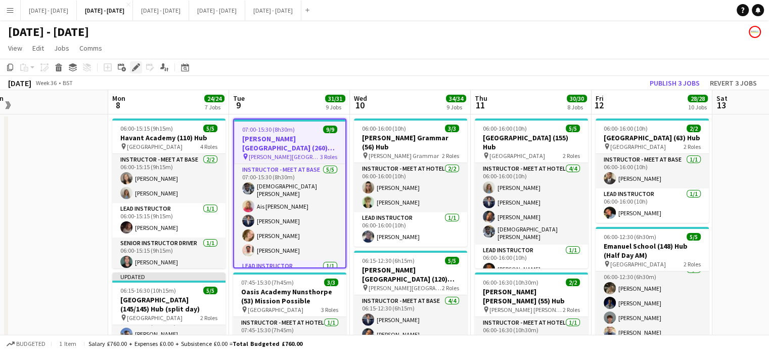
click at [138, 69] on icon "Edit" at bounding box center [136, 67] width 8 height 8
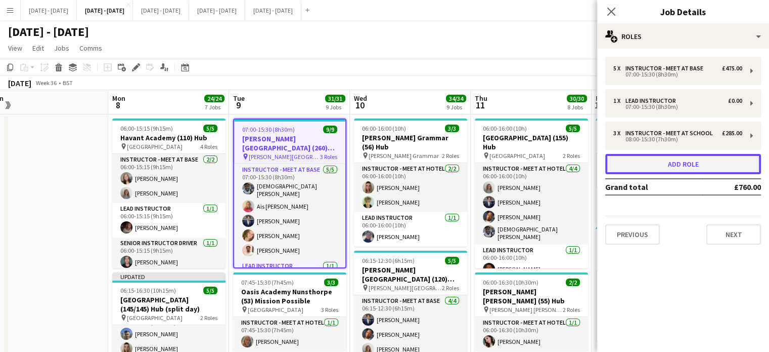
click at [698, 172] on button "Add role" at bounding box center [684, 164] width 156 height 20
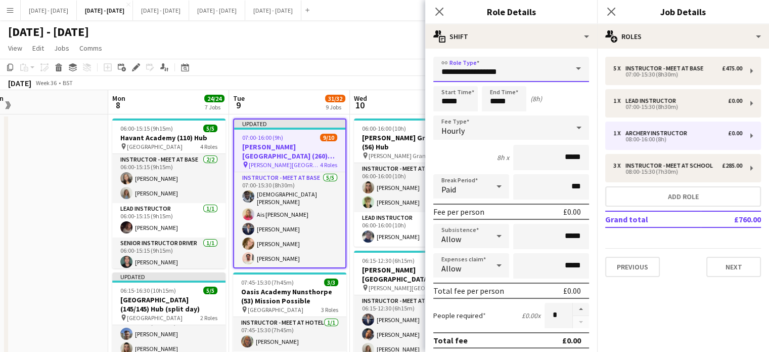
click at [552, 70] on input "**********" at bounding box center [512, 69] width 156 height 25
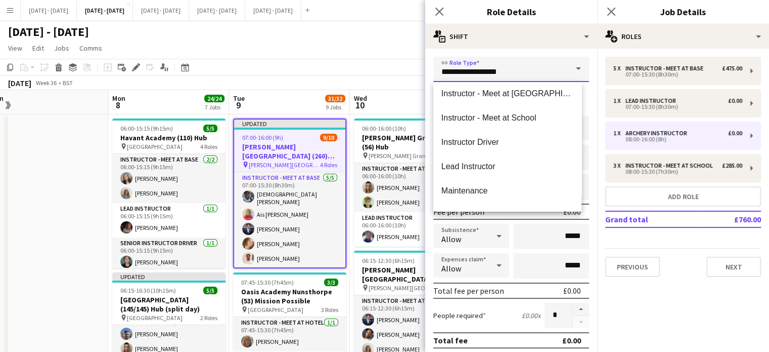
scroll to position [231, 0]
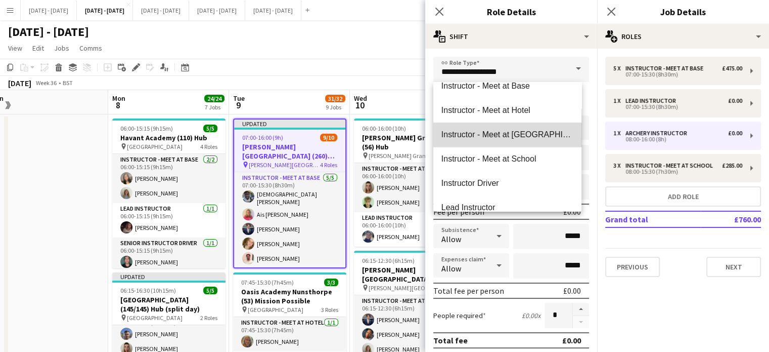
click at [534, 139] on mat-option "Instructor - Meet at [GEOGRAPHIC_DATA]" at bounding box center [508, 134] width 148 height 24
type input "**********"
type input "******"
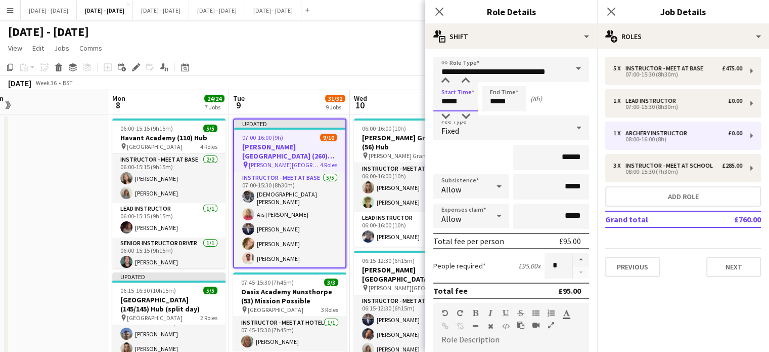
drag, startPoint x: 463, startPoint y: 102, endPoint x: 419, endPoint y: 104, distance: 44.1
type input "*****"
click at [506, 132] on div "Fixed" at bounding box center [502, 127] width 136 height 24
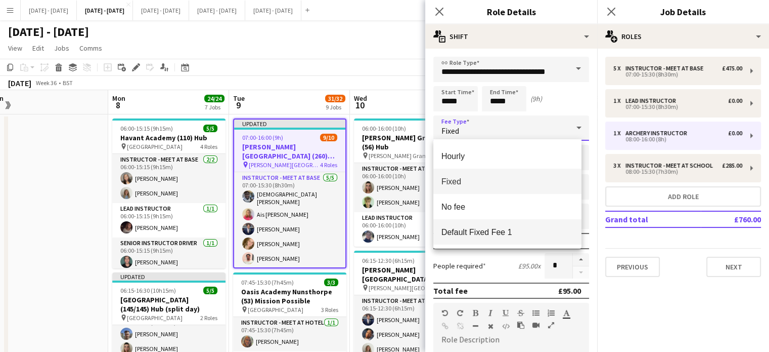
click at [497, 232] on span "Default Fixed Fee 1" at bounding box center [508, 232] width 132 height 10
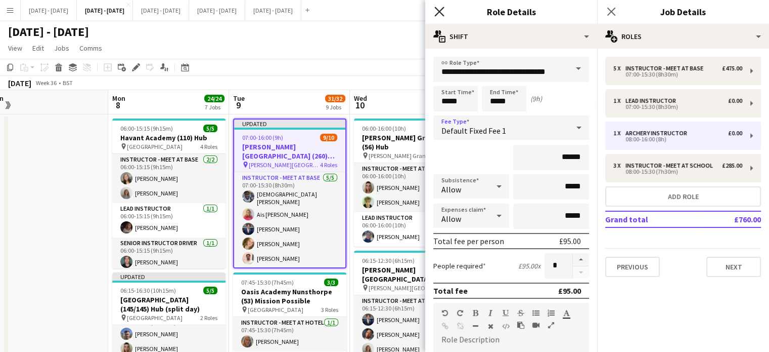
click at [440, 14] on icon "Close pop-in" at bounding box center [440, 12] width 10 height 10
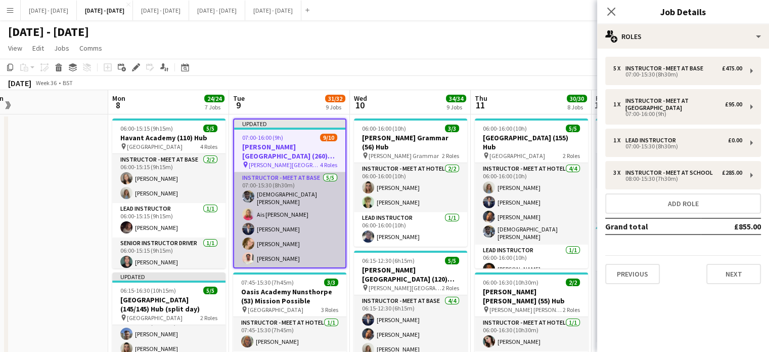
click at [278, 192] on app-card-role "Instructor - Meet at Base [DATE] 07:00-15:30 (8h30m) [PERSON_NAME] Ais [PERSON_…" at bounding box center [289, 220] width 111 height 96
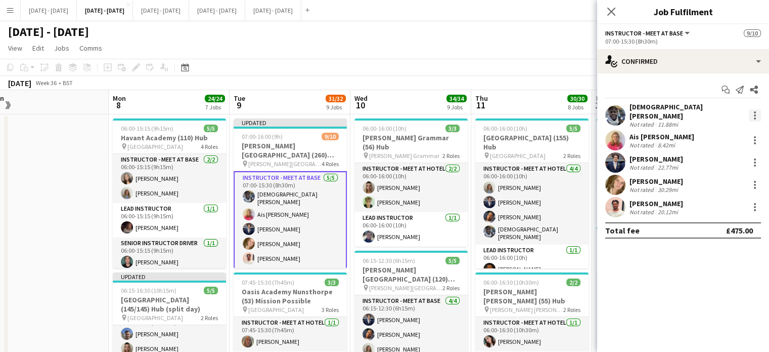
click at [755, 111] on div at bounding box center [755, 112] width 2 height 2
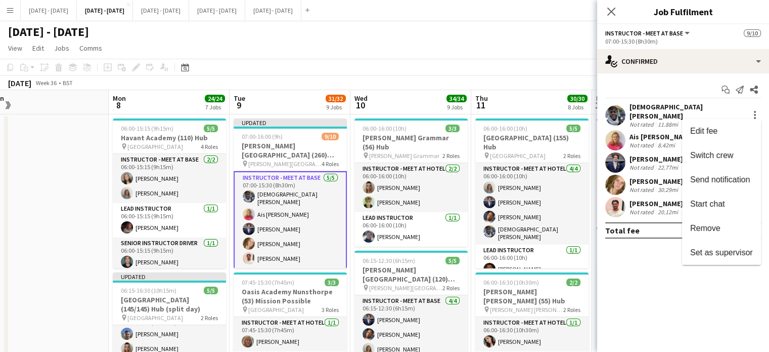
drag, startPoint x: 730, startPoint y: 152, endPoint x: 682, endPoint y: 161, distance: 48.3
click at [730, 152] on span "Switch crew" at bounding box center [711, 155] width 43 height 9
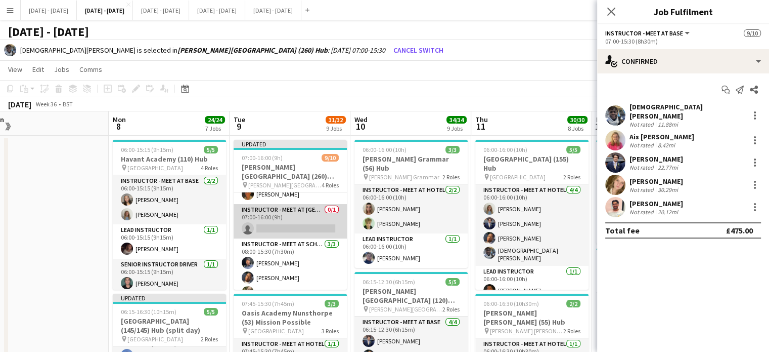
click at [312, 212] on app-card-role "Instructor - Meet at Pick Up Point 0/1 07:00-16:00 (9h) single-neutral-actions" at bounding box center [290, 221] width 113 height 34
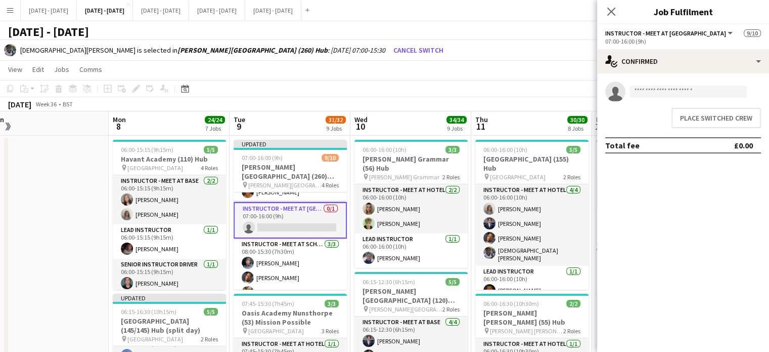
scroll to position [119, 0]
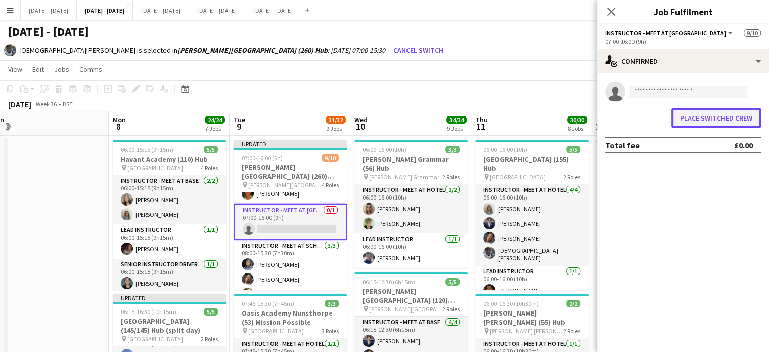
click at [705, 121] on button "Place switched crew" at bounding box center [717, 118] width 90 height 20
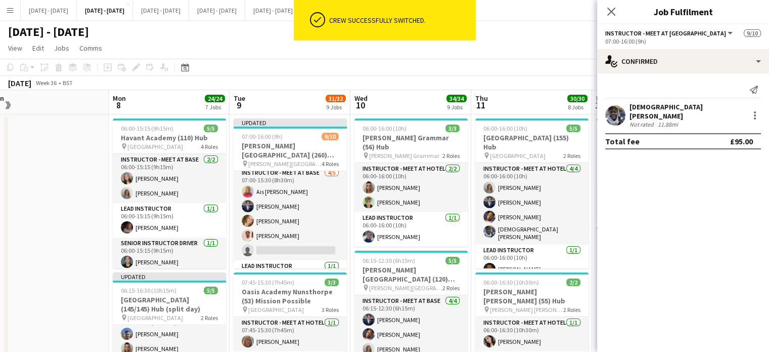
scroll to position [0, 0]
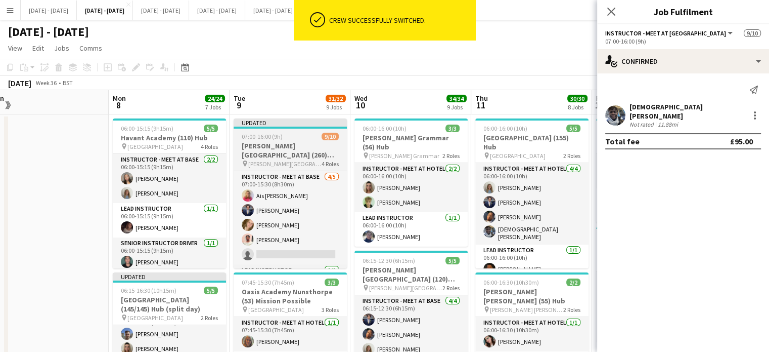
click at [304, 139] on div "07:00-16:00 (9h) 9/10" at bounding box center [290, 137] width 113 height 8
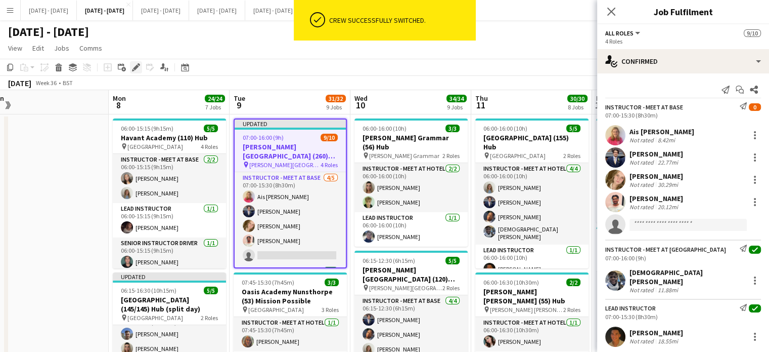
click at [136, 68] on icon at bounding box center [136, 68] width 6 height 6
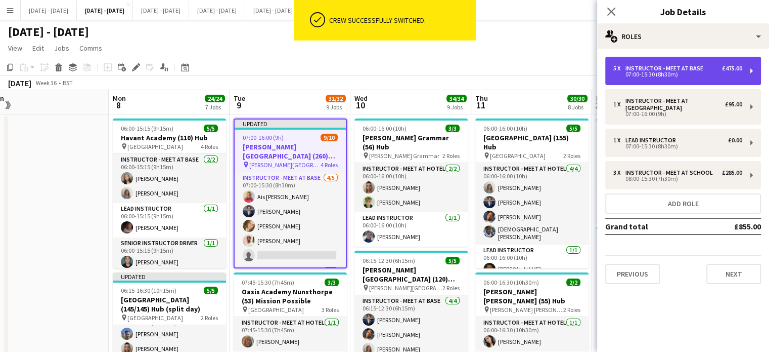
click at [704, 74] on div "07:00-15:30 (8h30m)" at bounding box center [678, 74] width 129 height 5
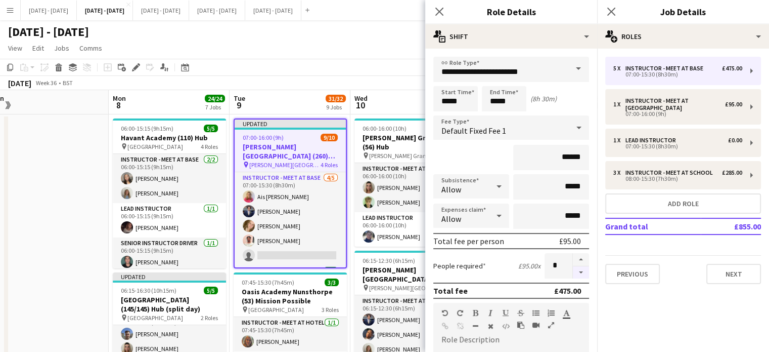
click at [573, 270] on button "button" at bounding box center [581, 272] width 16 height 13
type input "*"
click at [438, 16] on icon "Close pop-in" at bounding box center [440, 12] width 10 height 10
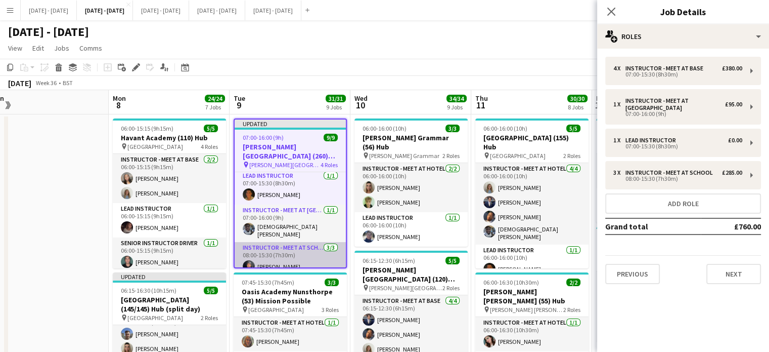
scroll to position [65, 0]
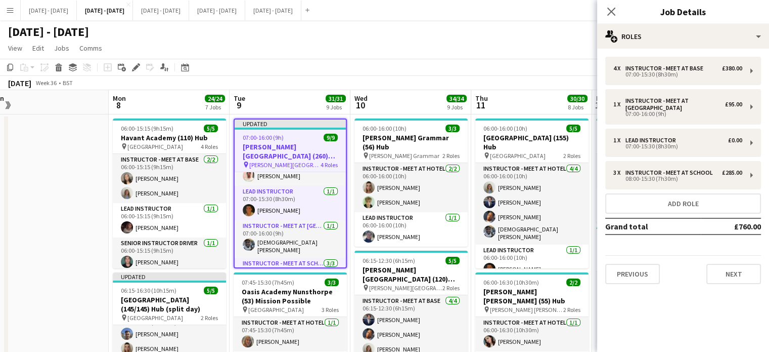
click at [281, 139] on span "07:00-16:00 (9h)" at bounding box center [263, 138] width 41 height 8
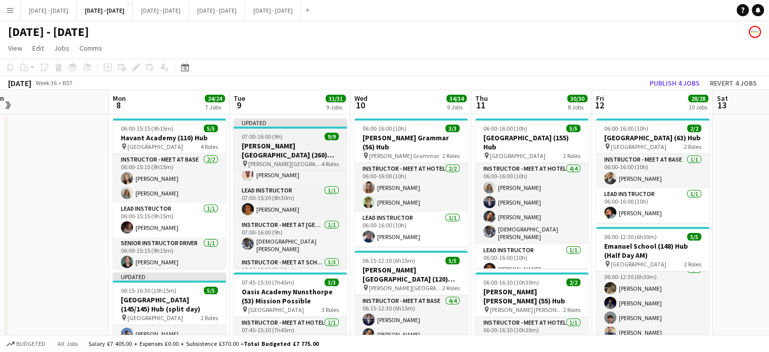
click at [294, 131] on app-job-card "Updated 07:00-16:00 (9h) 9/9 [PERSON_NAME][GEOGRAPHIC_DATA] (260) Hub pin [PERS…" at bounding box center [290, 193] width 113 height 150
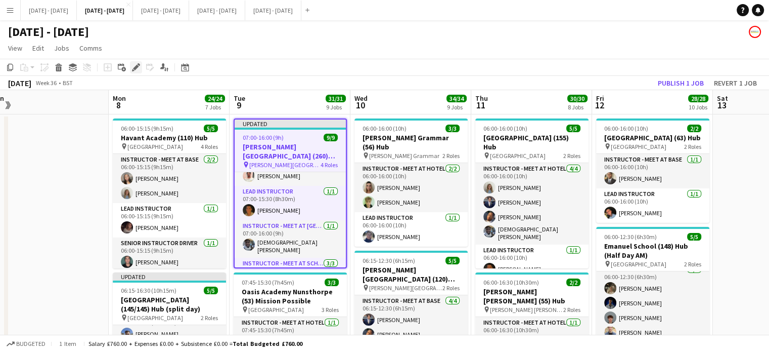
click at [136, 72] on div "Edit" at bounding box center [136, 67] width 12 height 12
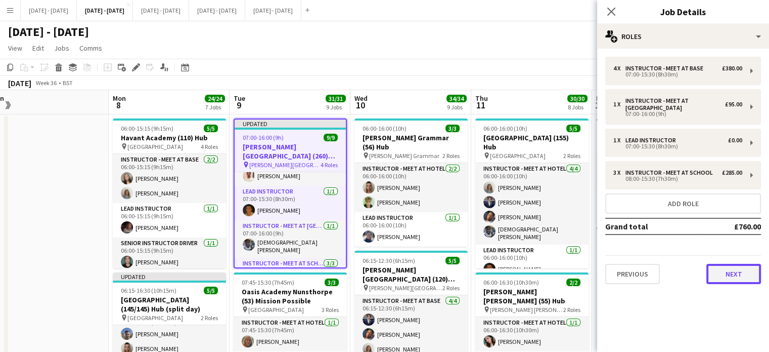
drag, startPoint x: 726, startPoint y: 269, endPoint x: 741, endPoint y: 294, distance: 29.5
click at [726, 270] on button "Next" at bounding box center [734, 274] width 55 height 20
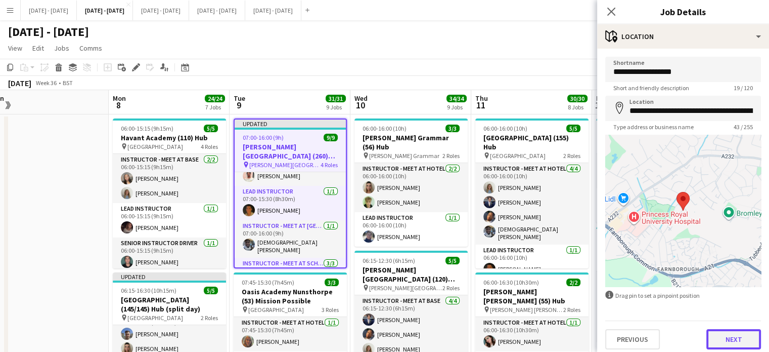
click at [731, 344] on button "Next" at bounding box center [734, 339] width 55 height 20
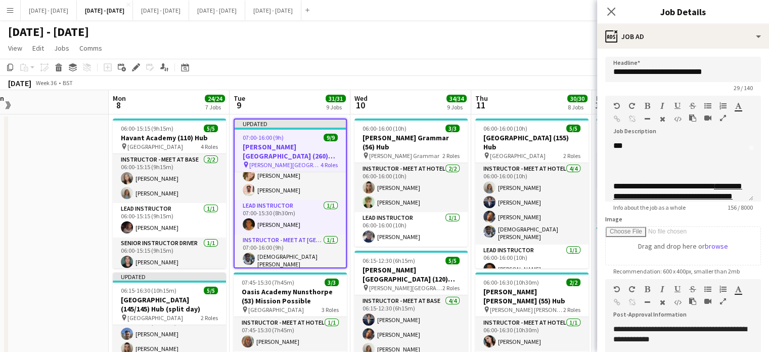
scroll to position [0, 0]
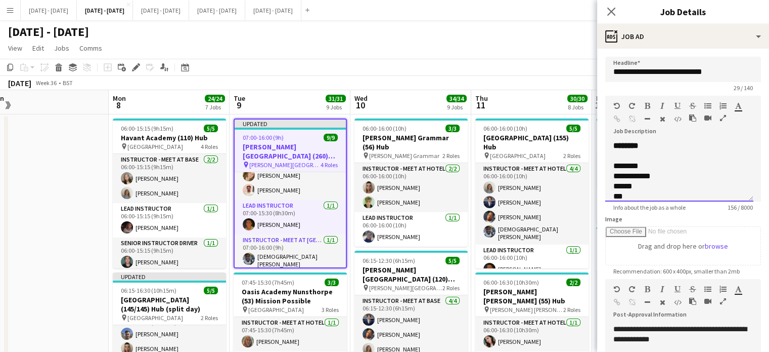
click at [669, 142] on div "**********" at bounding box center [680, 171] width 148 height 61
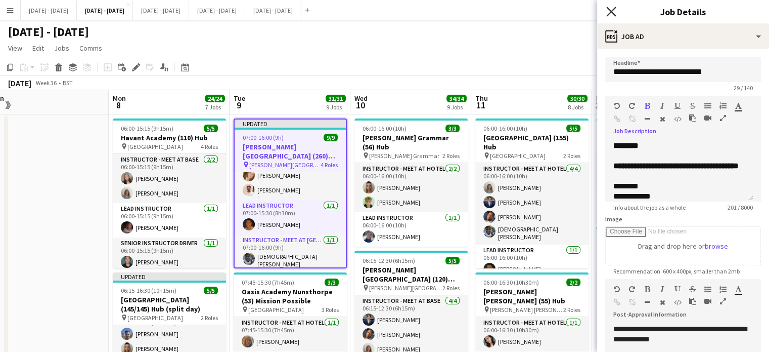
click at [611, 10] on icon "Close pop-in" at bounding box center [612, 12] width 10 height 10
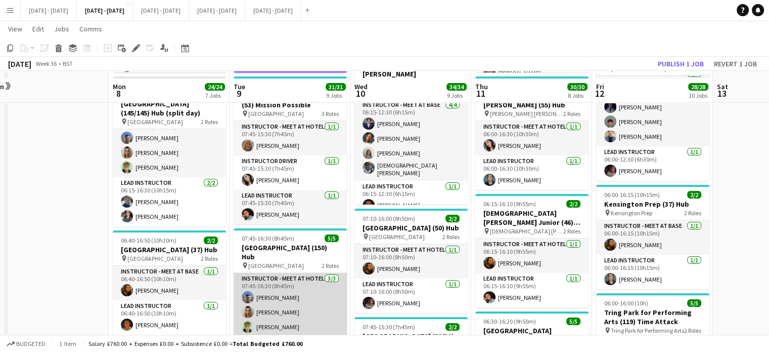
scroll to position [152, 0]
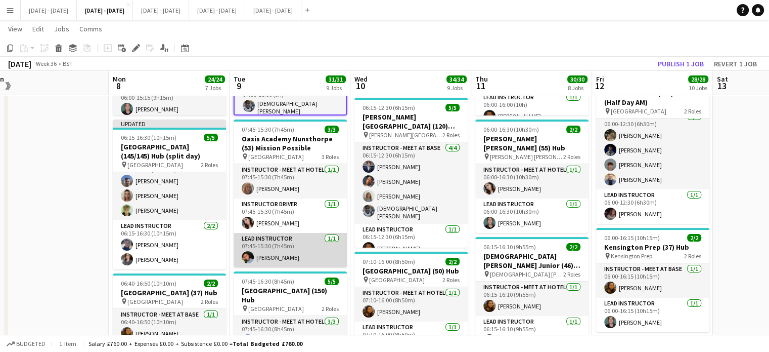
click at [297, 242] on app-card-role "Lead Instructor [DATE] 07:45-15:30 (7h45m) [PERSON_NAME]" at bounding box center [290, 250] width 113 height 34
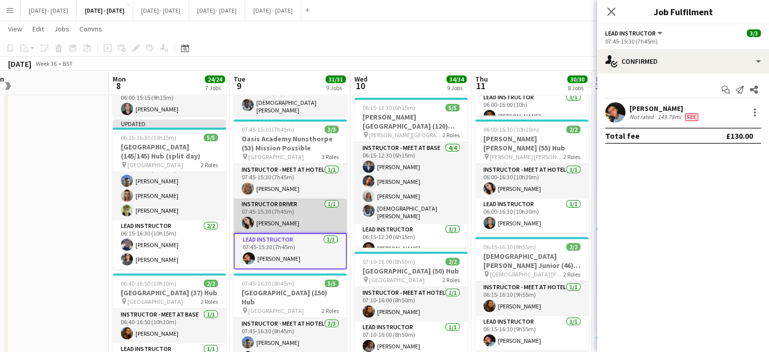
click at [283, 218] on app-card-role "Instructor Driver [DATE] 07:45-15:30 (7h45m) [PERSON_NAME]" at bounding box center [290, 215] width 113 height 34
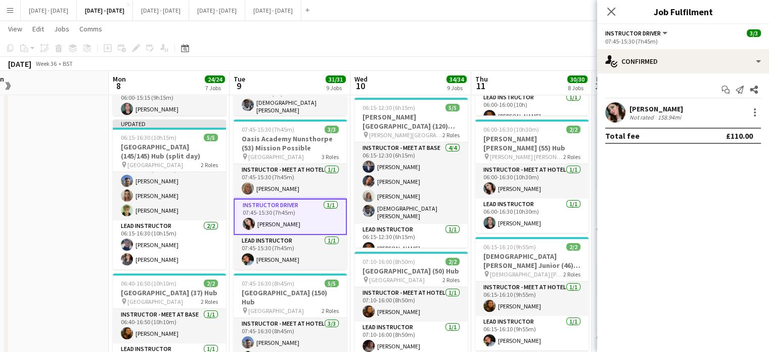
scroll to position [0, 253]
click at [611, 10] on icon "Close pop-in" at bounding box center [612, 12] width 8 height 8
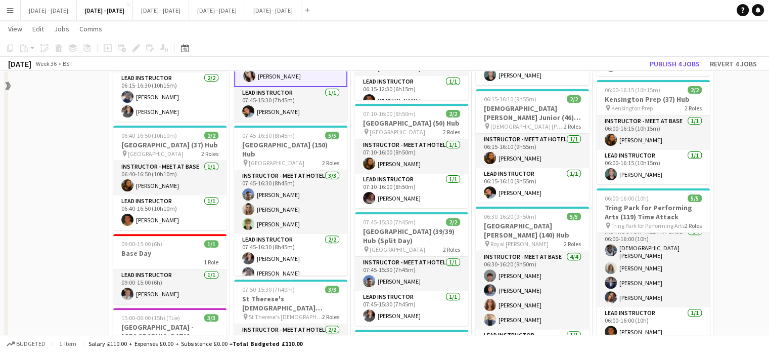
scroll to position [304, 0]
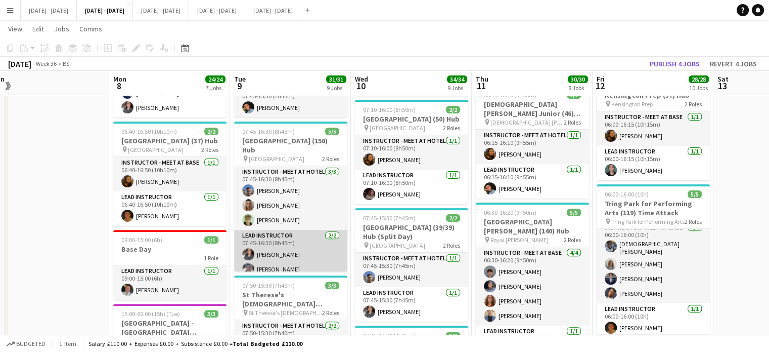
click at [293, 249] on app-card-role "Lead Instructor [DATE] 07:45-16:30 (8h45m) [PERSON_NAME] [PERSON_NAME]" at bounding box center [290, 254] width 113 height 49
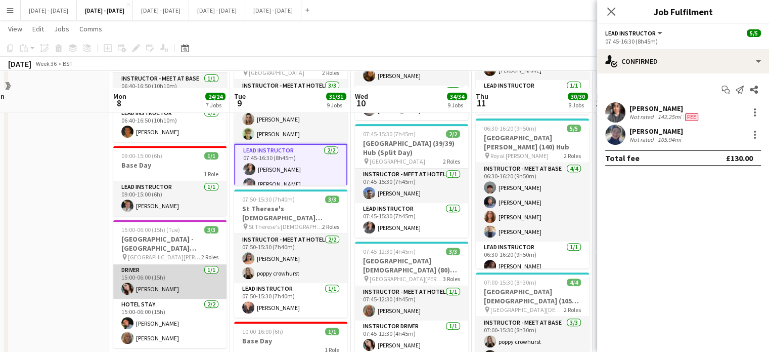
scroll to position [405, 0]
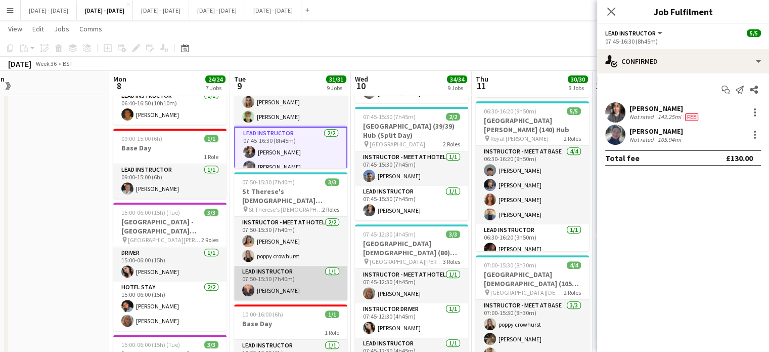
click at [278, 278] on app-card-role "Lead Instructor [DATE] 07:50-15:30 (7h40m) [PERSON_NAME]" at bounding box center [290, 283] width 113 height 34
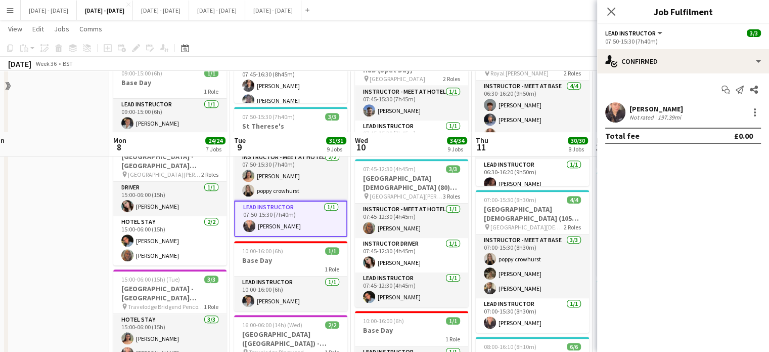
scroll to position [556, 0]
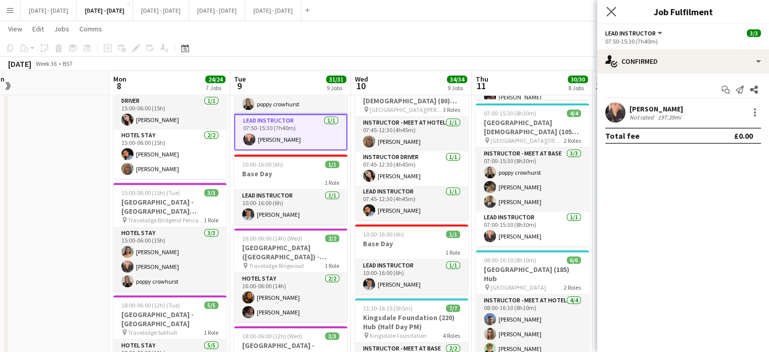
click at [617, 7] on app-icon "Close pop-in" at bounding box center [611, 12] width 15 height 15
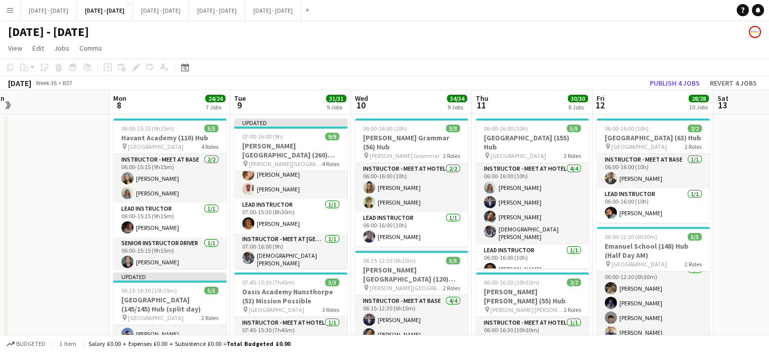
scroll to position [0, 269]
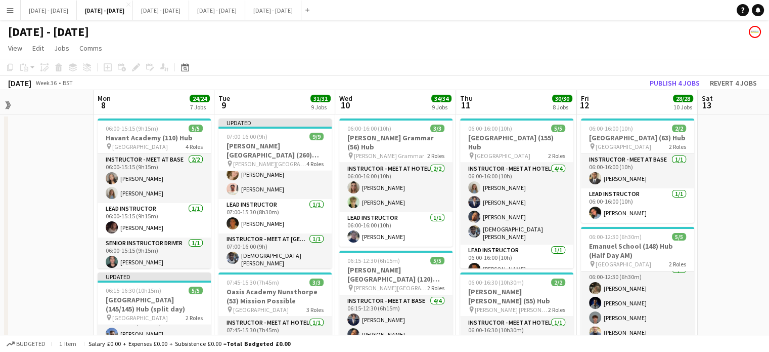
drag, startPoint x: 404, startPoint y: 102, endPoint x: 388, endPoint y: 107, distance: 16.0
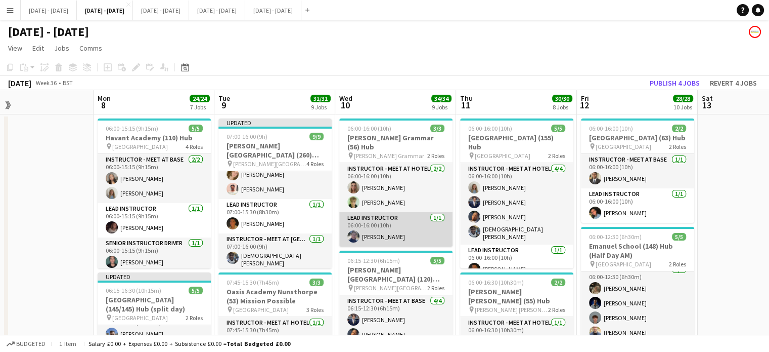
click at [376, 236] on app-card-role "Lead Instructor [DATE] 06:00-16:00 (10h) [PERSON_NAME]" at bounding box center [395, 229] width 113 height 34
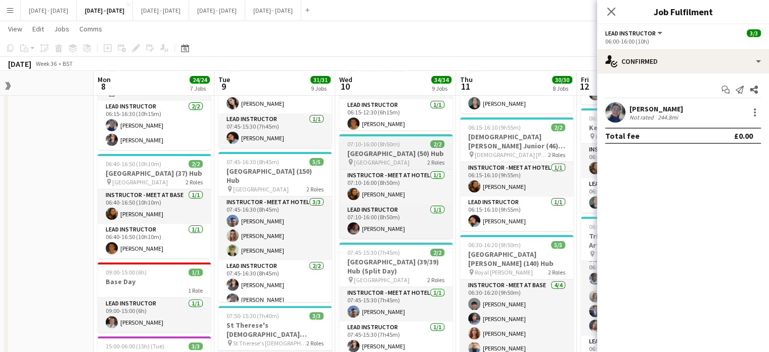
scroll to position [304, 0]
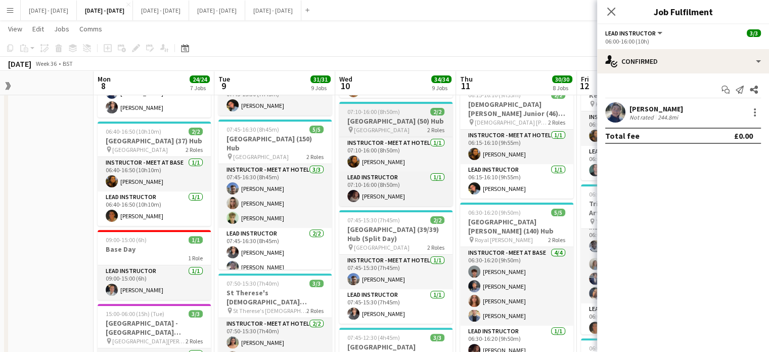
click at [395, 117] on h3 "[GEOGRAPHIC_DATA] (50) Hub" at bounding box center [395, 120] width 113 height 9
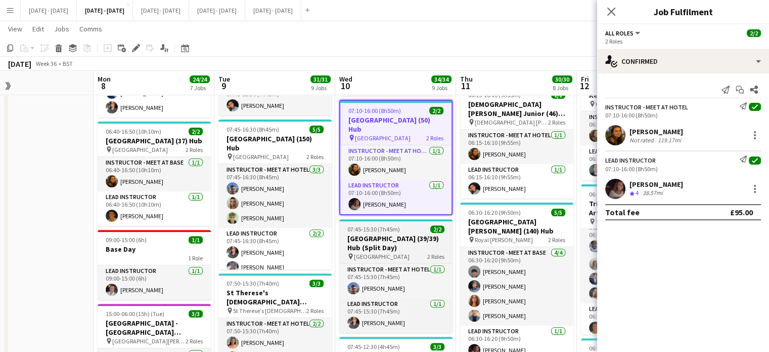
click at [382, 252] on span "[GEOGRAPHIC_DATA]" at bounding box center [382, 256] width 56 height 8
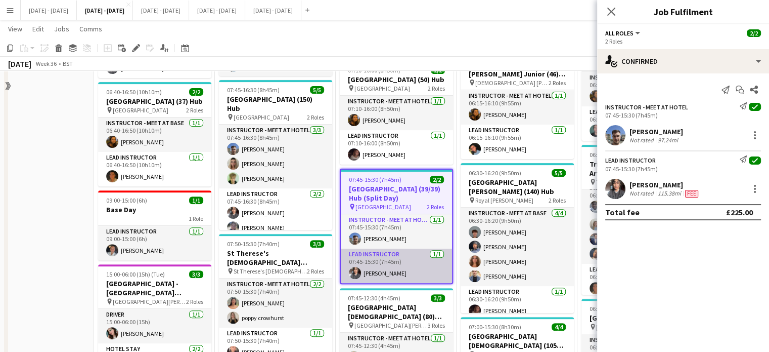
scroll to position [405, 0]
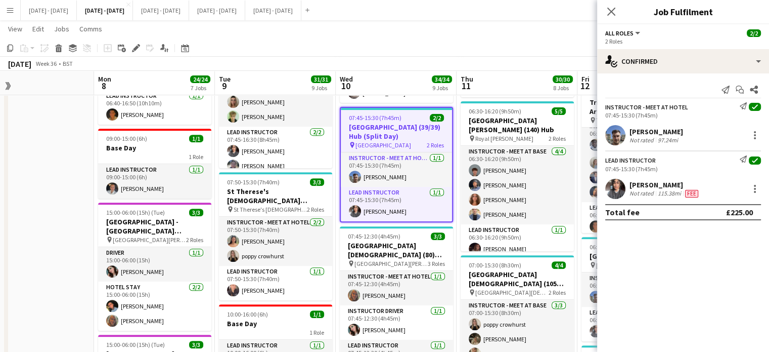
click at [645, 191] on div "Not rated" at bounding box center [643, 193] width 26 height 8
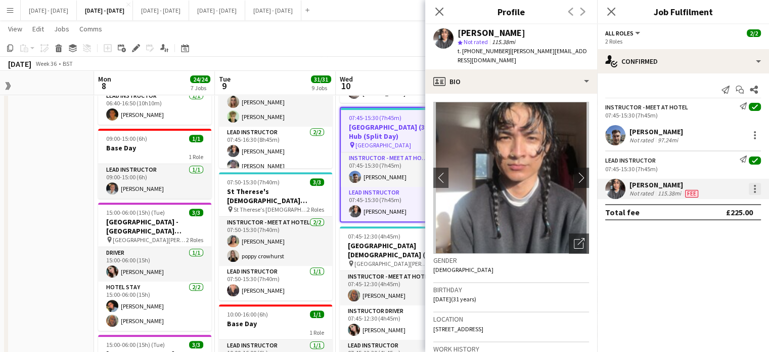
click at [757, 187] on div at bounding box center [755, 189] width 12 height 12
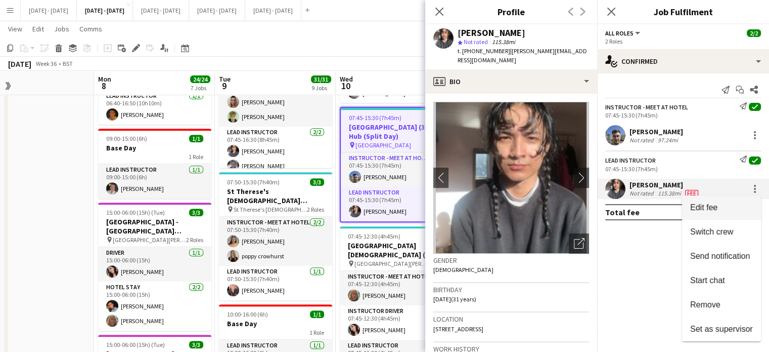
click at [724, 206] on span "Edit fee" at bounding box center [721, 207] width 63 height 9
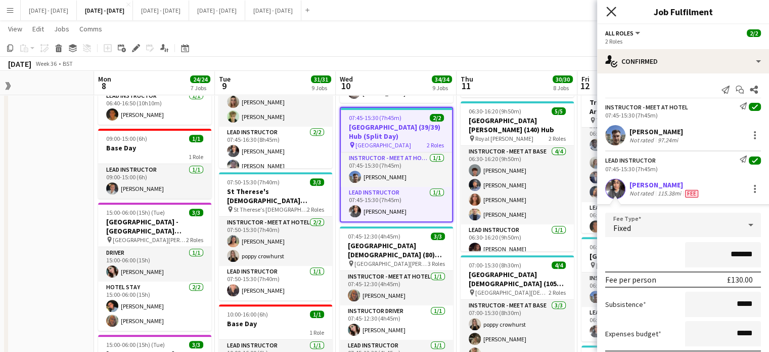
click at [613, 10] on icon at bounding box center [612, 12] width 10 height 10
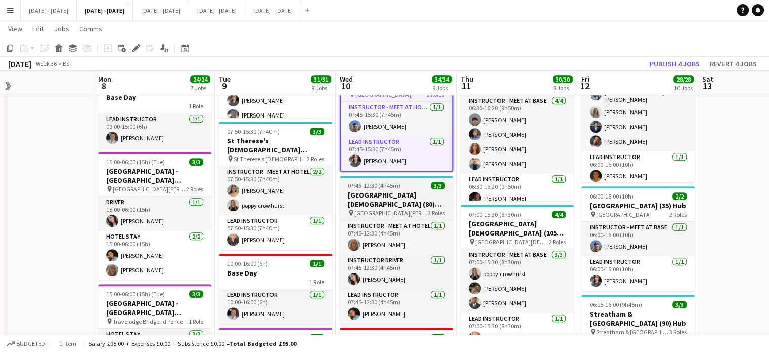
scroll to position [0, 268]
click at [381, 197] on h3 "[GEOGRAPHIC_DATA][DEMOGRAPHIC_DATA] (80) Hub (Half Day AM)" at bounding box center [396, 199] width 113 height 18
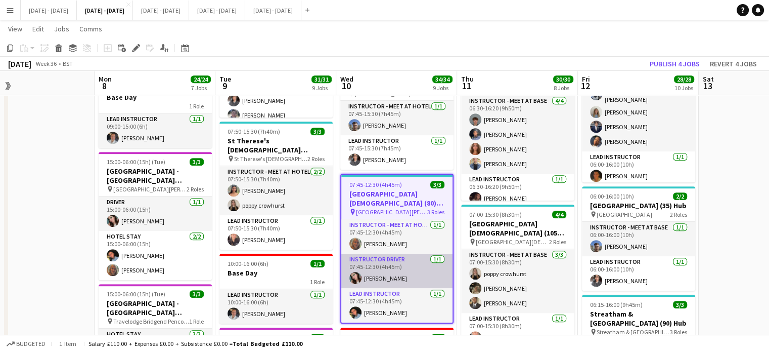
click at [395, 269] on app-card-role "Instructor Driver [DATE] 07:45-12:30 (4h45m) [PERSON_NAME]" at bounding box center [396, 270] width 111 height 34
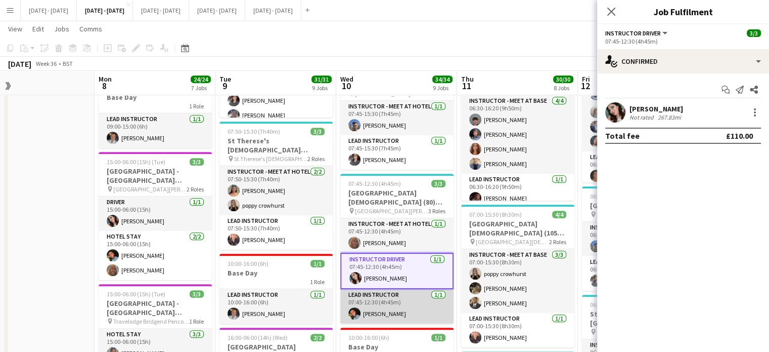
click at [401, 304] on app-card-role "Lead Instructor [DATE] 07:45-12:30 (4h45m) [PERSON_NAME]" at bounding box center [396, 306] width 113 height 34
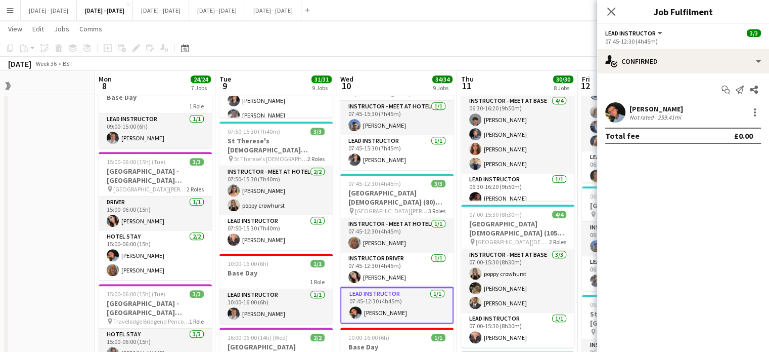
scroll to position [0, 268]
click at [753, 111] on div at bounding box center [755, 112] width 12 height 12
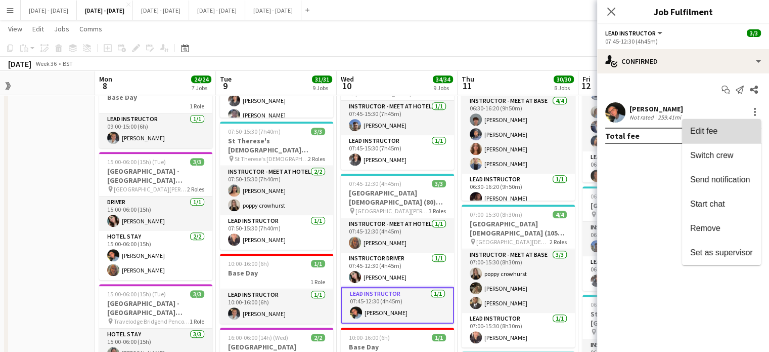
click at [726, 132] on span "Edit fee" at bounding box center [721, 130] width 63 height 9
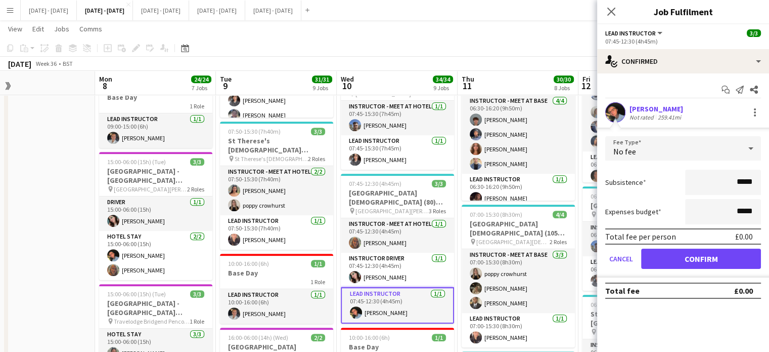
click at [677, 152] on div "No fee" at bounding box center [674, 148] width 136 height 24
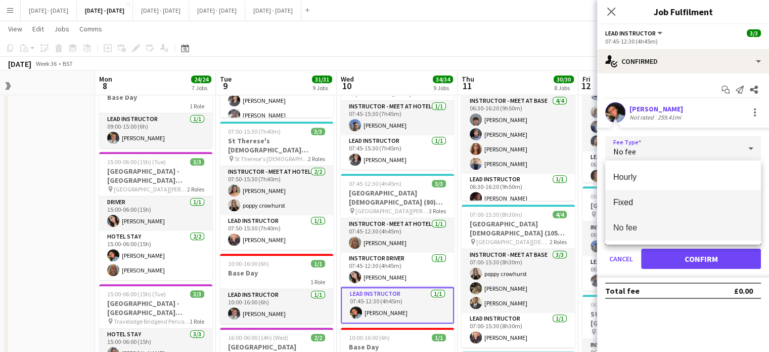
click at [664, 205] on span "Fixed" at bounding box center [684, 202] width 140 height 10
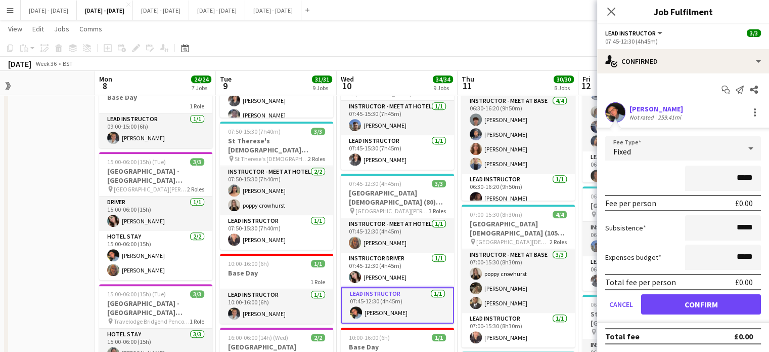
click at [740, 180] on input "*****" at bounding box center [723, 177] width 76 height 25
type input "*******"
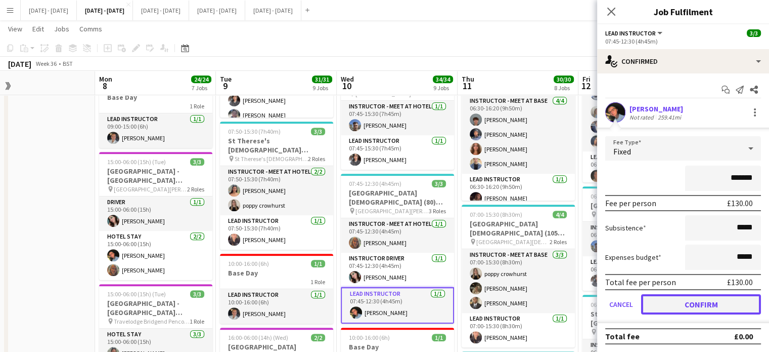
click at [712, 302] on button "Confirm" at bounding box center [701, 304] width 120 height 20
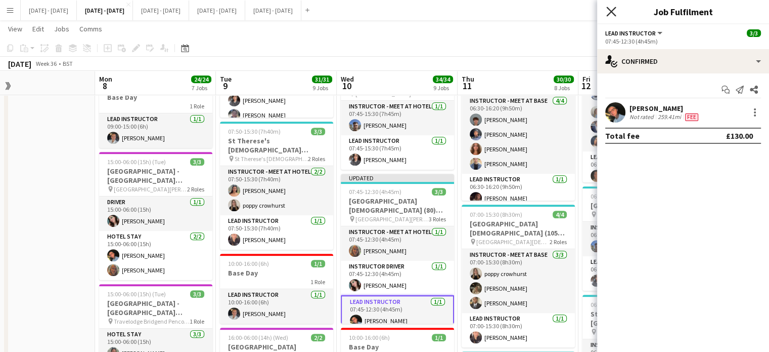
click at [611, 12] on icon at bounding box center [612, 12] width 10 height 10
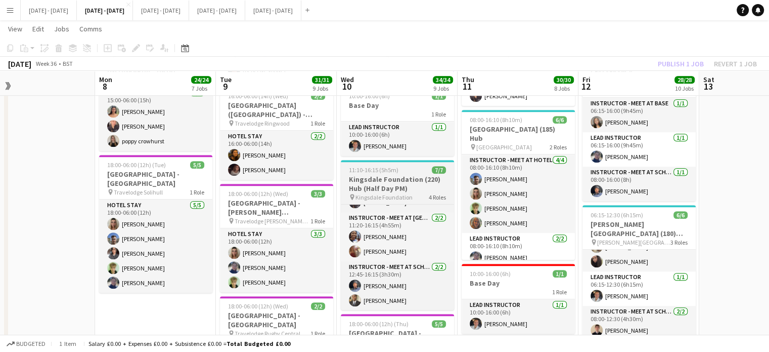
scroll to position [708, 0]
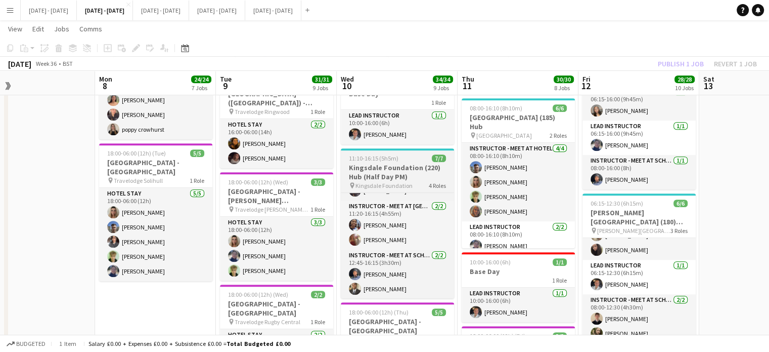
click at [383, 164] on h3 "Kingsdale Foundation (220) Hub (Half Day PM)" at bounding box center [397, 172] width 113 height 18
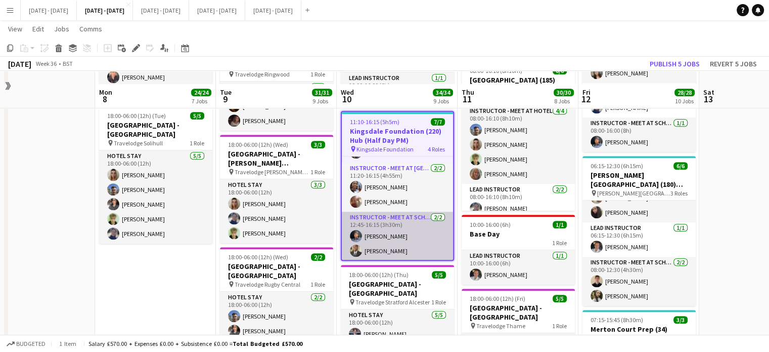
scroll to position [759, 0]
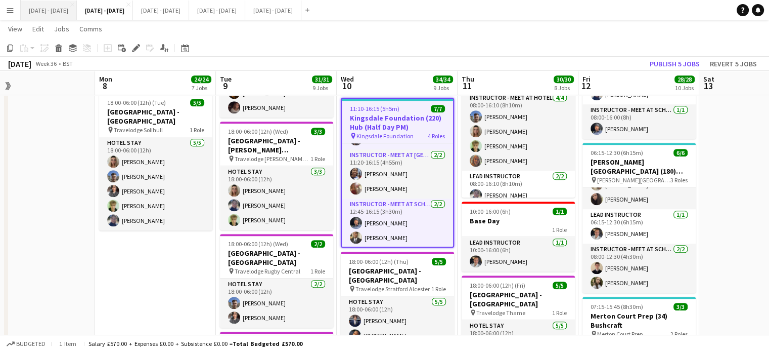
click at [40, 14] on button "[DATE] - [DATE] Close" at bounding box center [49, 11] width 56 height 20
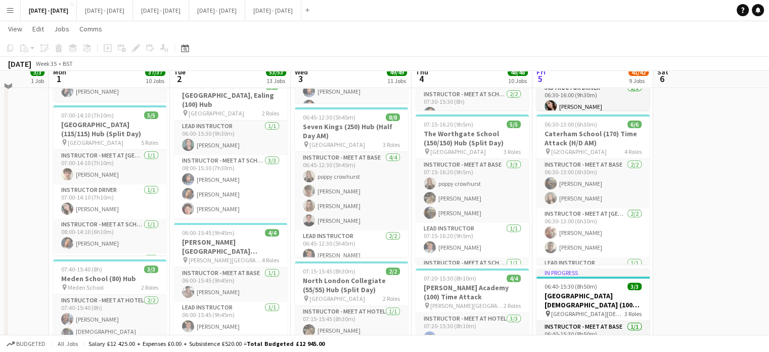
scroll to position [405, 0]
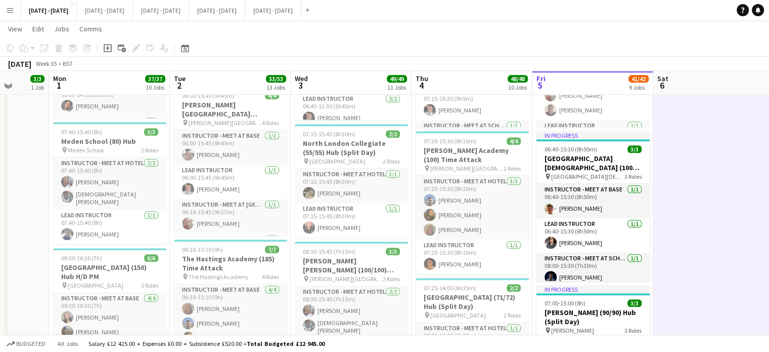
scroll to position [447, 0]
click at [105, 15] on button "[DATE] - [DATE] Close" at bounding box center [105, 11] width 56 height 20
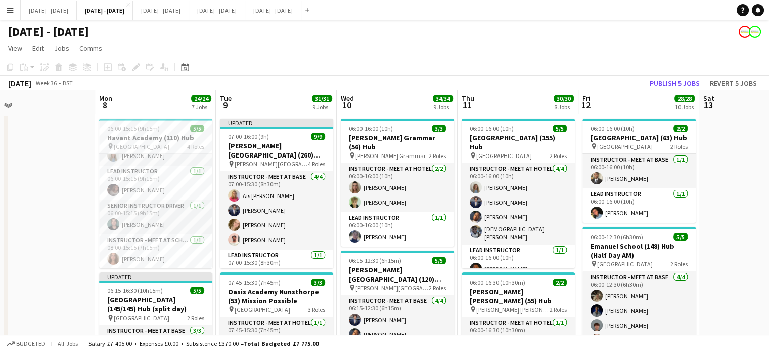
scroll to position [0, 321]
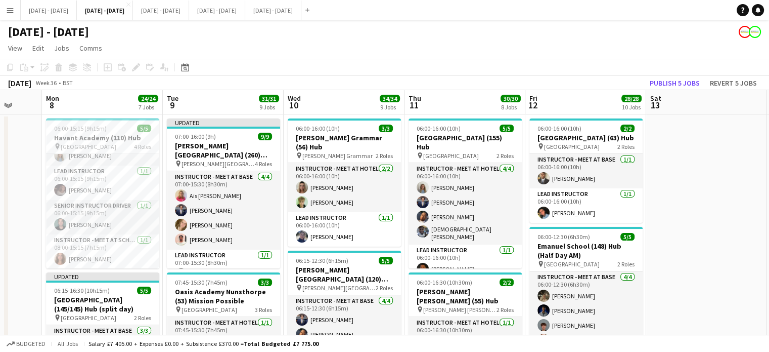
drag, startPoint x: 276, startPoint y: 94, endPoint x: 223, endPoint y: 98, distance: 53.2
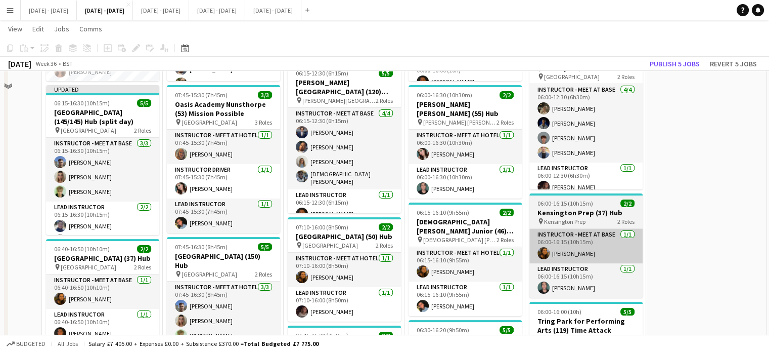
scroll to position [253, 0]
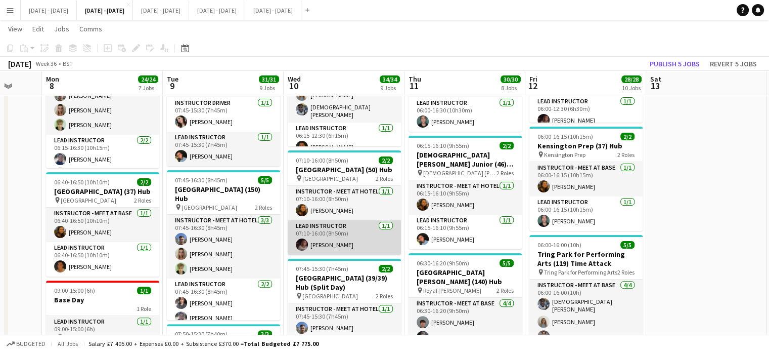
click at [368, 240] on app-card-role "Lead Instructor [DATE] 07:10-16:00 (8h50m) [PERSON_NAME]" at bounding box center [344, 237] width 113 height 34
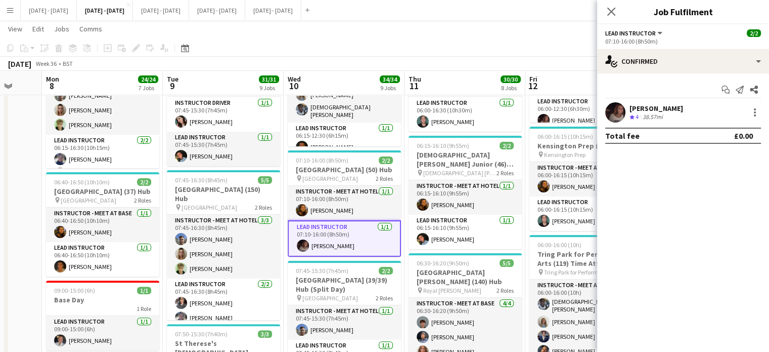
click at [759, 105] on div "[PERSON_NAME] Crew rating 4 38.57mi" at bounding box center [683, 112] width 172 height 20
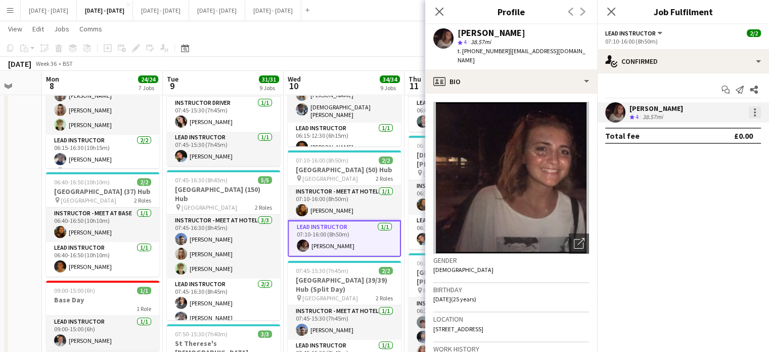
click at [753, 112] on div at bounding box center [755, 112] width 12 height 12
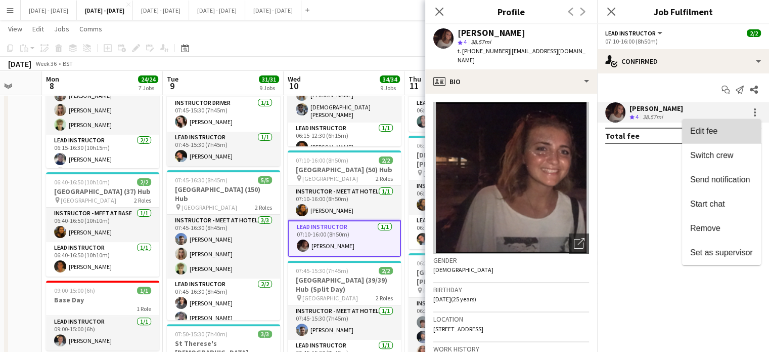
click at [719, 133] on span "Edit fee" at bounding box center [721, 130] width 63 height 9
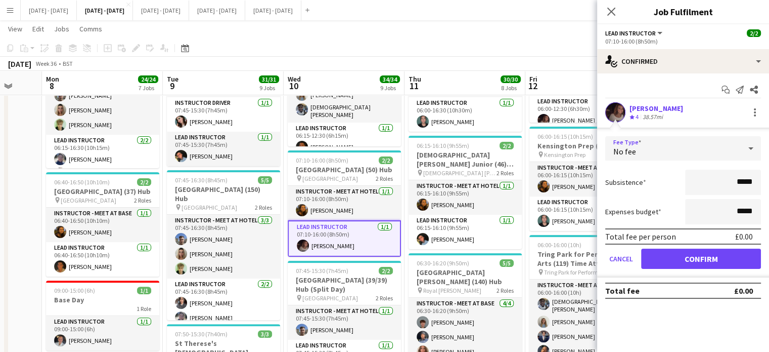
click at [706, 151] on div "No fee" at bounding box center [674, 148] width 136 height 24
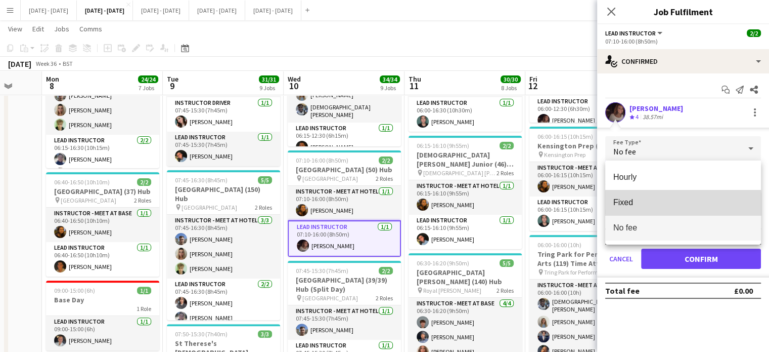
click at [673, 206] on span "Fixed" at bounding box center [684, 202] width 140 height 10
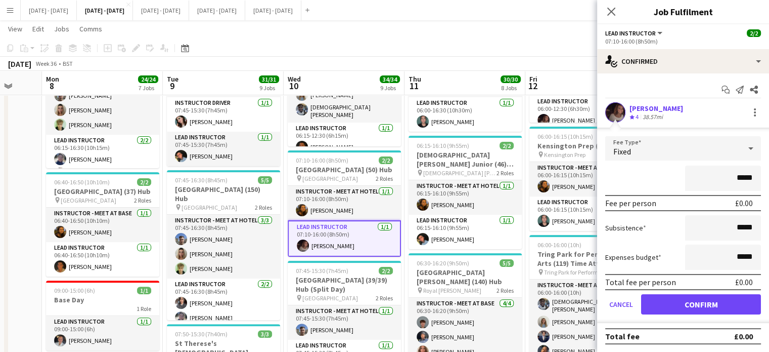
click at [741, 177] on input "*****" at bounding box center [723, 177] width 76 height 25
type input "*******"
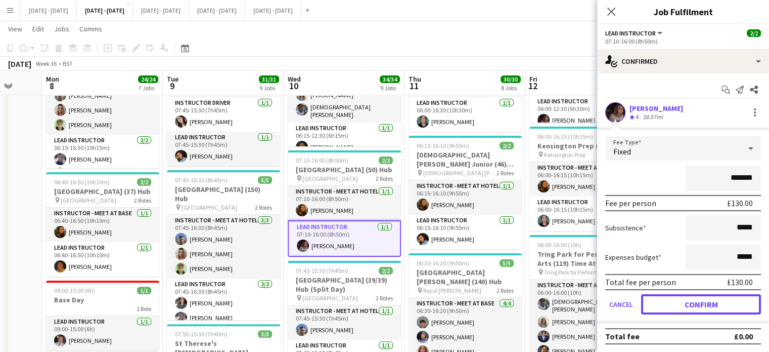
click at [700, 302] on button "Confirm" at bounding box center [701, 304] width 120 height 20
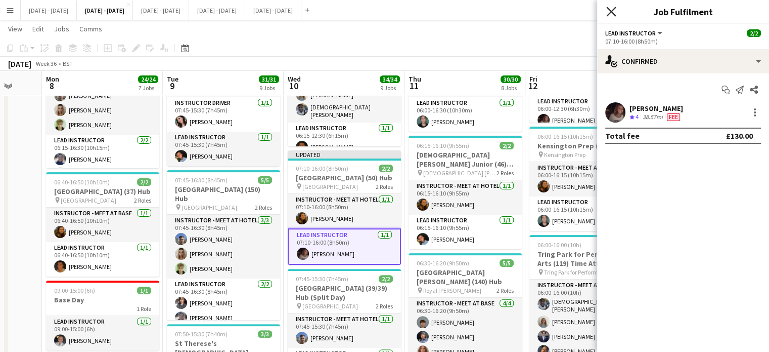
drag, startPoint x: 613, startPoint y: 13, endPoint x: 607, endPoint y: 28, distance: 16.2
click at [612, 13] on icon at bounding box center [612, 12] width 8 height 8
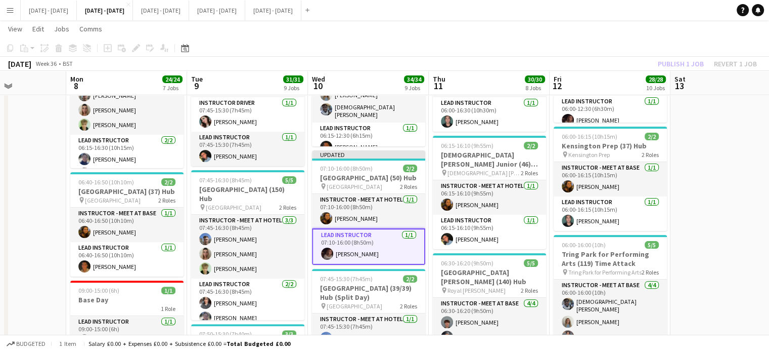
drag, startPoint x: 692, startPoint y: 197, endPoint x: 707, endPoint y: 205, distance: 17.2
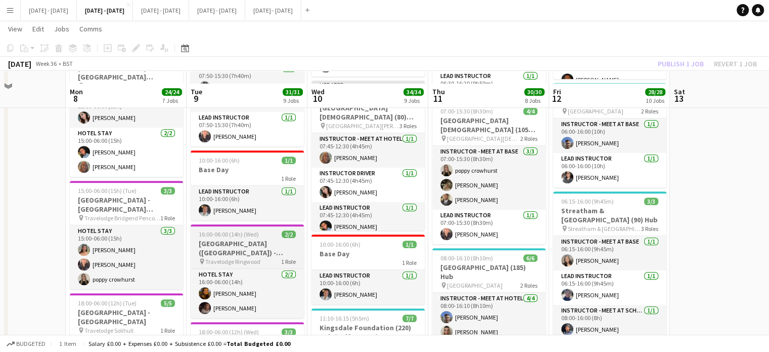
scroll to position [556, 0]
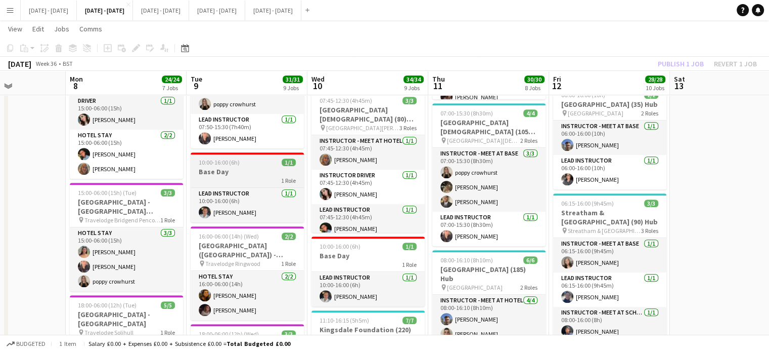
click at [268, 167] on h3 "Base Day" at bounding box center [247, 171] width 113 height 9
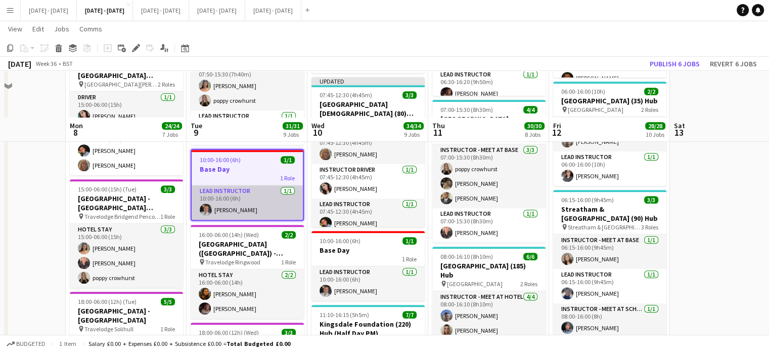
scroll to position [607, 0]
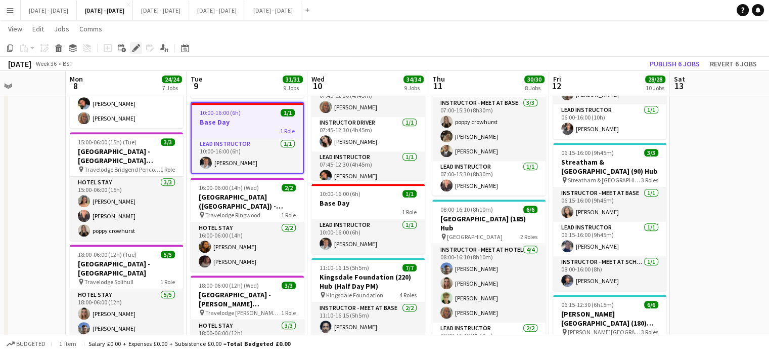
click at [139, 50] on icon "Edit" at bounding box center [136, 48] width 8 height 8
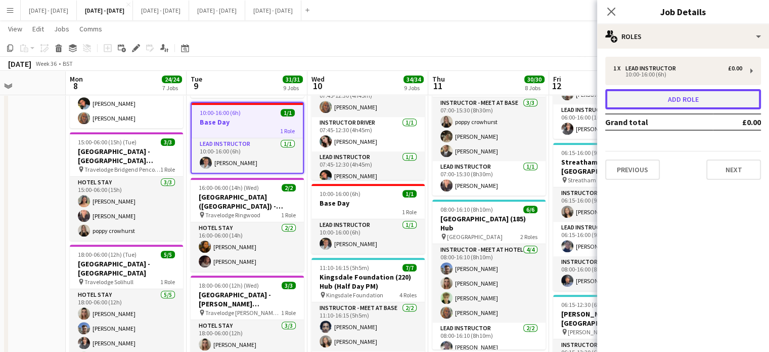
click at [676, 101] on button "Add role" at bounding box center [684, 99] width 156 height 20
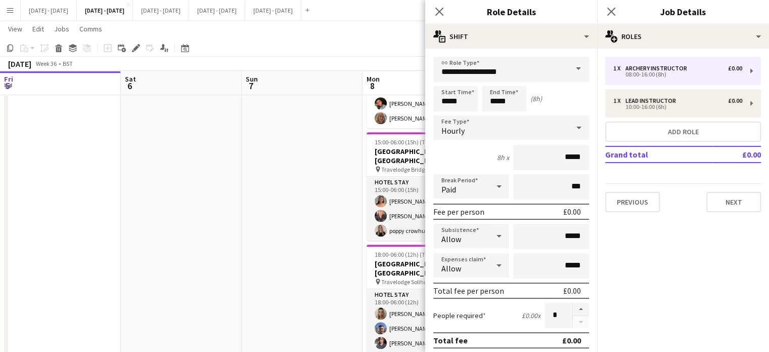
scroll to position [104, 0]
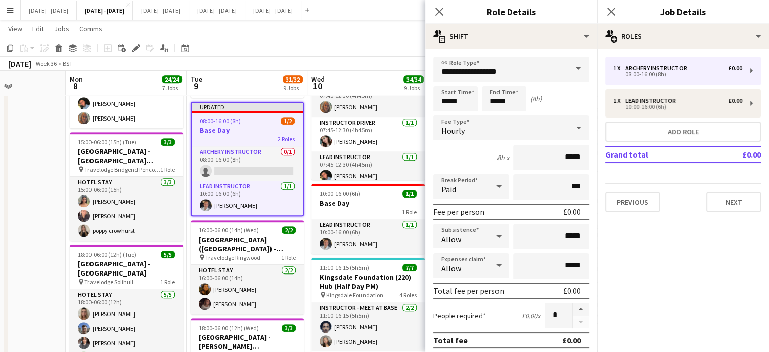
drag, startPoint x: 573, startPoint y: 66, endPoint x: 562, endPoint y: 78, distance: 15.8
click at [573, 67] on span at bounding box center [578, 69] width 21 height 24
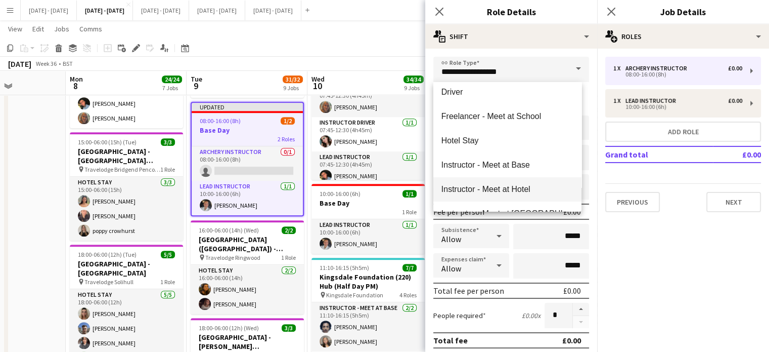
scroll to position [253, 0]
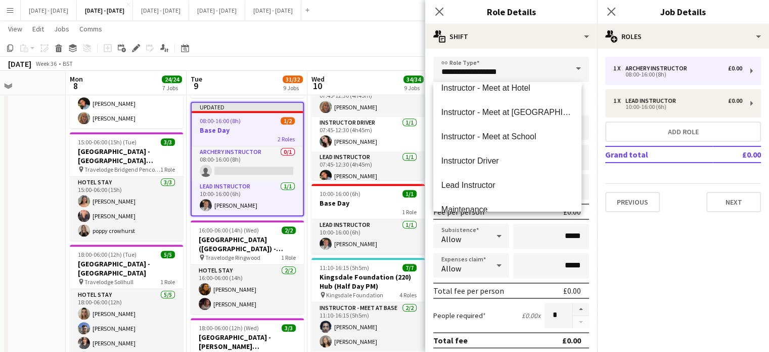
drag, startPoint x: 508, startPoint y: 185, endPoint x: 502, endPoint y: 180, distance: 7.9
click at [508, 185] on span "Lead Instructor" at bounding box center [508, 185] width 132 height 10
type input "**********"
type input "*******"
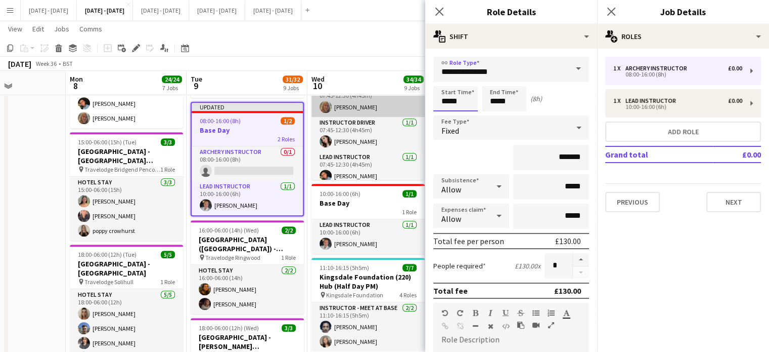
drag, startPoint x: 465, startPoint y: 97, endPoint x: 405, endPoint y: 100, distance: 60.3
click at [405, 100] on body "Menu Boards Boards Boards All jobs Status Workforce Workforce My Workforce Recr…" at bounding box center [384, 157] width 769 height 1528
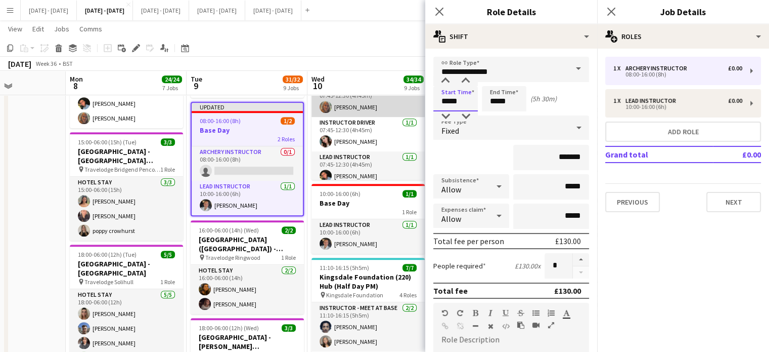
type input "*****"
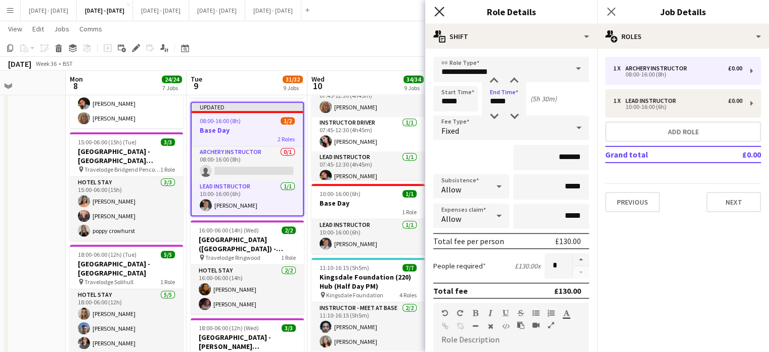
click at [442, 13] on icon "Close pop-in" at bounding box center [440, 12] width 10 height 10
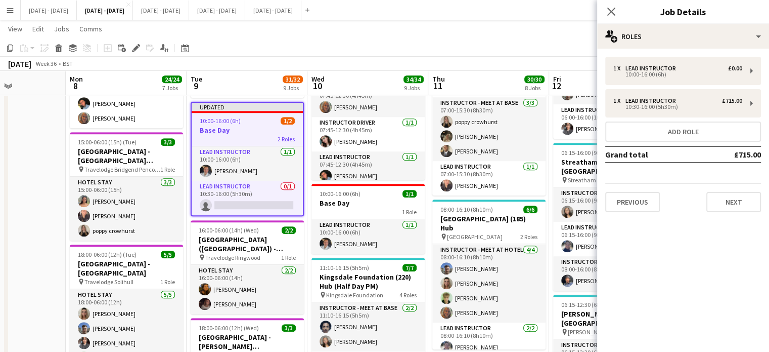
click at [619, 10] on div "Close pop-in" at bounding box center [611, 11] width 28 height 23
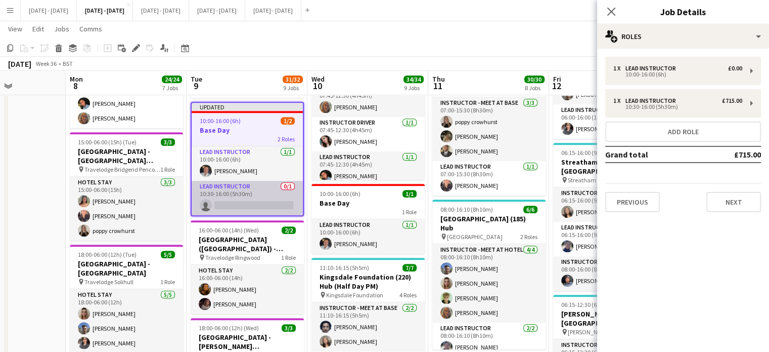
click at [273, 200] on app-card-role "Lead Instructor 0/1 10:30-16:00 (5h30m) single-neutral-actions" at bounding box center [247, 198] width 111 height 34
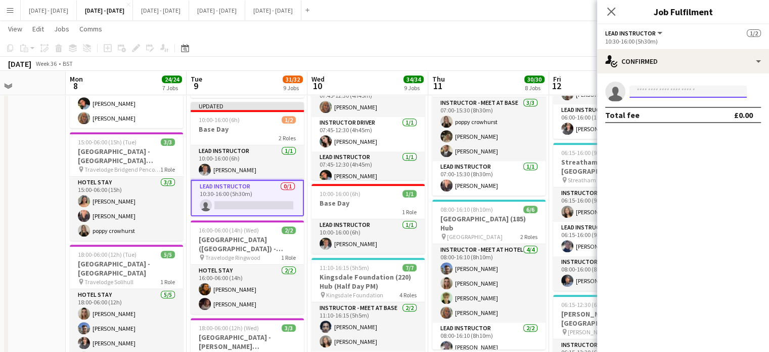
click at [668, 90] on input at bounding box center [688, 91] width 117 height 12
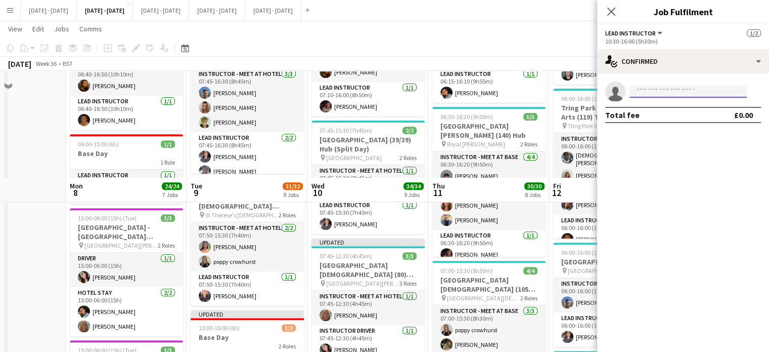
scroll to position [304, 0]
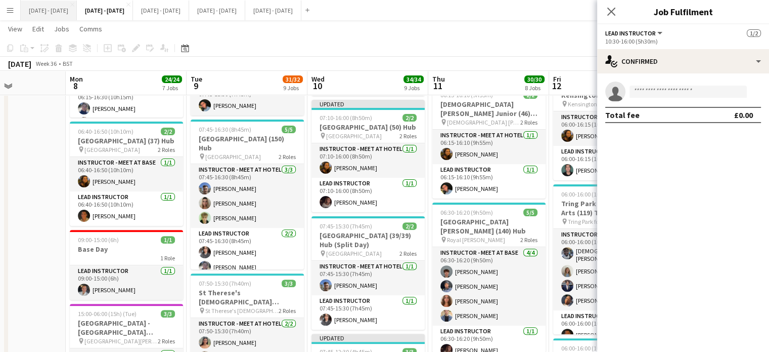
click at [51, 9] on button "[DATE] - [DATE] Close" at bounding box center [49, 11] width 56 height 20
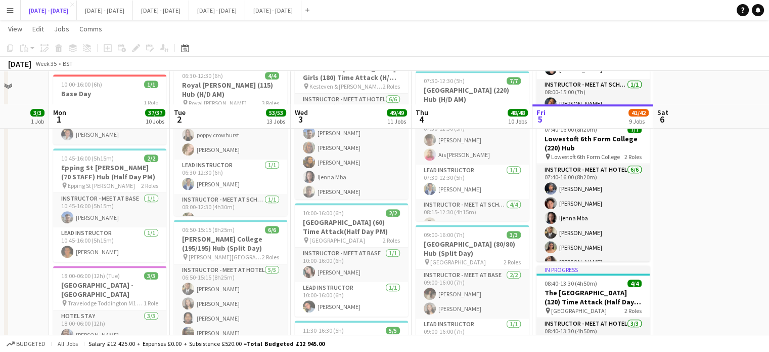
scroll to position [759, 0]
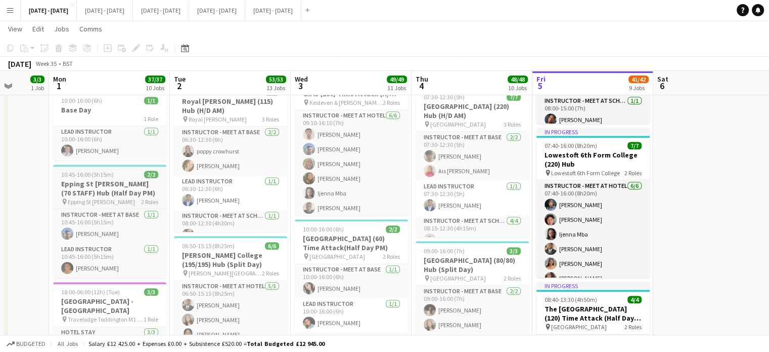
click at [129, 179] on h3 "Epping St [PERSON_NAME] (70 STAFF) Hub (Half Day PM)" at bounding box center [109, 188] width 113 height 18
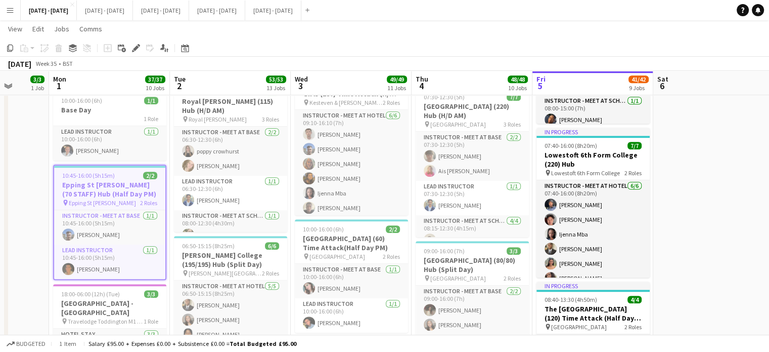
click at [699, 221] on app-date-cell at bounding box center [714, 268] width 121 height 1827
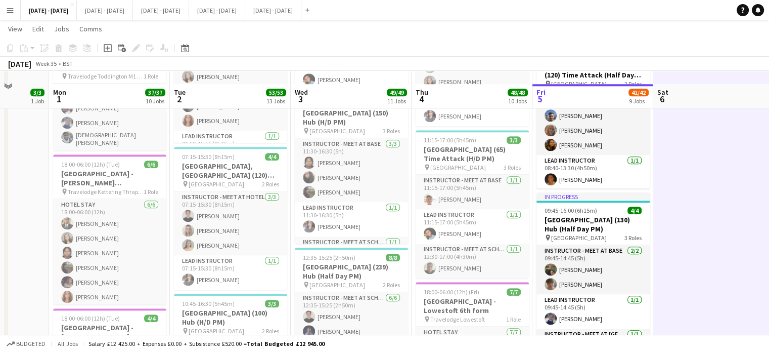
scroll to position [1062, 0]
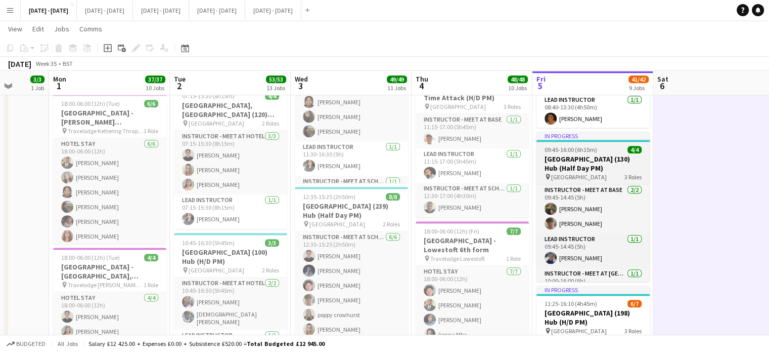
click at [599, 168] on h3 "[GEOGRAPHIC_DATA] (130) Hub (Half Day PM)" at bounding box center [593, 163] width 113 height 18
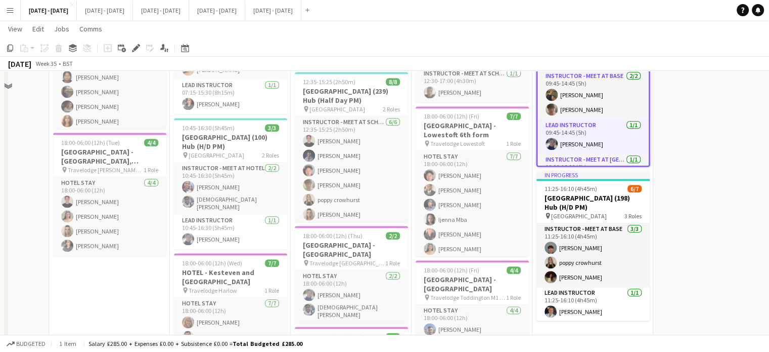
scroll to position [1214, 0]
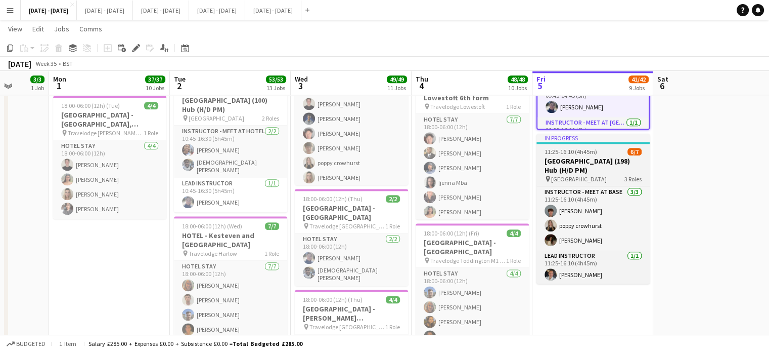
click at [596, 172] on h3 "[GEOGRAPHIC_DATA] (198) Hub (H/D PM)" at bounding box center [593, 165] width 113 height 18
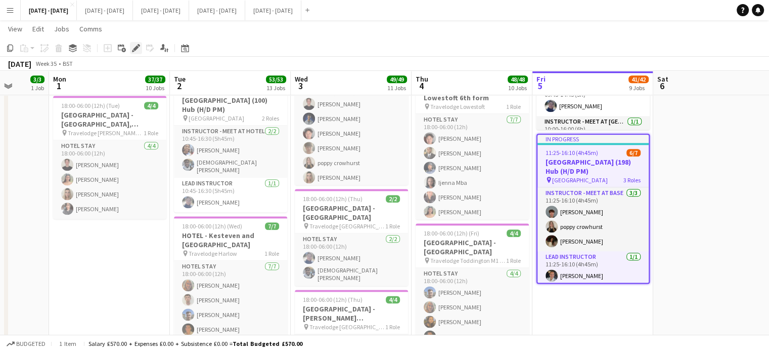
click at [134, 48] on icon at bounding box center [136, 49] width 6 height 6
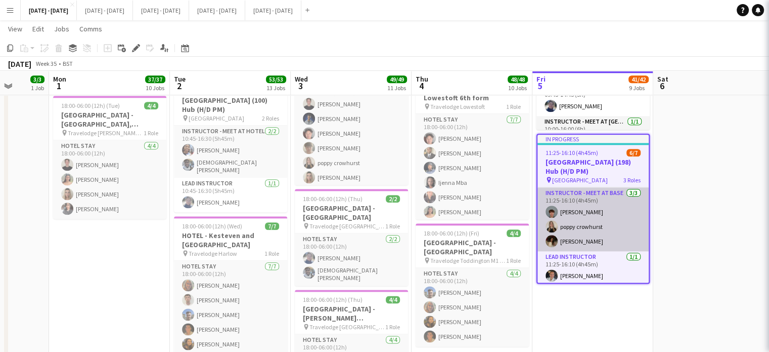
type input "**********"
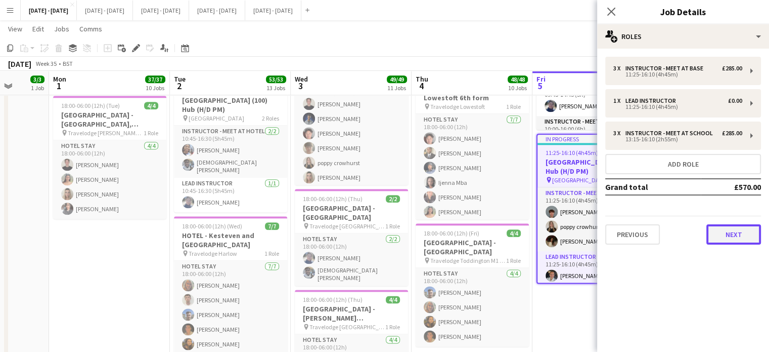
click at [728, 232] on button "Next" at bounding box center [734, 234] width 55 height 20
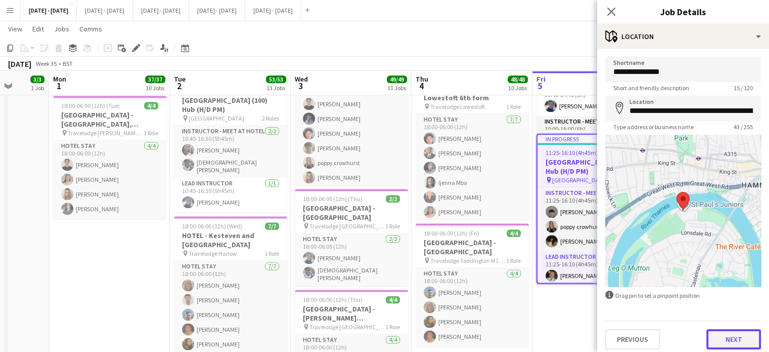
click at [720, 338] on button "Next" at bounding box center [734, 339] width 55 height 20
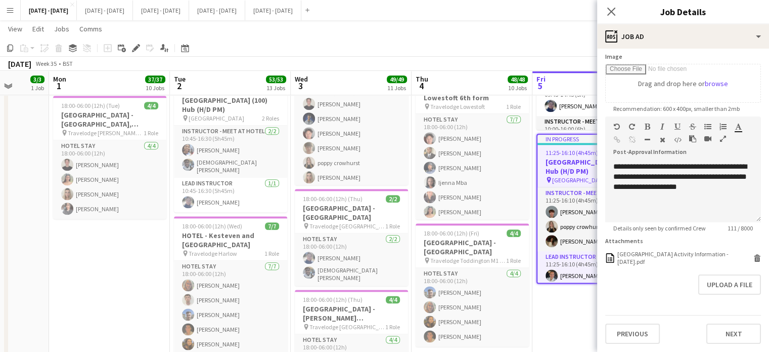
scroll to position [168, 0]
click at [653, 259] on div "St Pauls School Activity Information - 5th September 2025.pdf" at bounding box center [685, 257] width 134 height 15
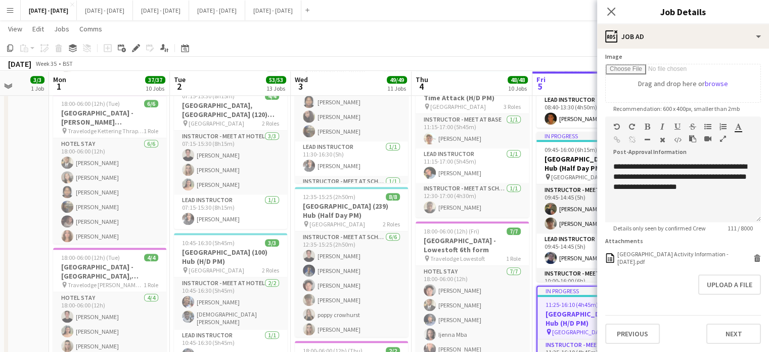
scroll to position [1062, 0]
click at [615, 12] on icon "Close pop-in" at bounding box center [612, 12] width 10 height 10
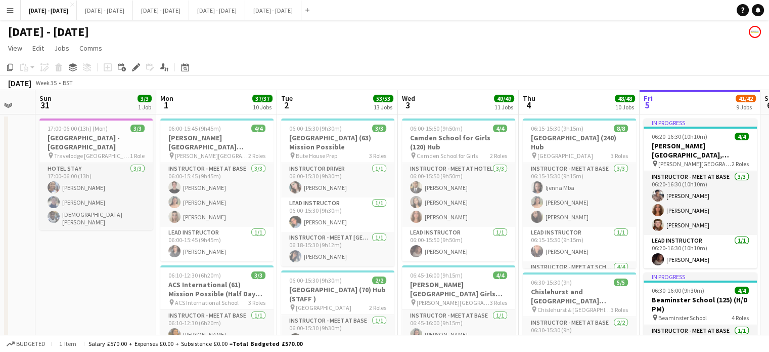
scroll to position [0, 235]
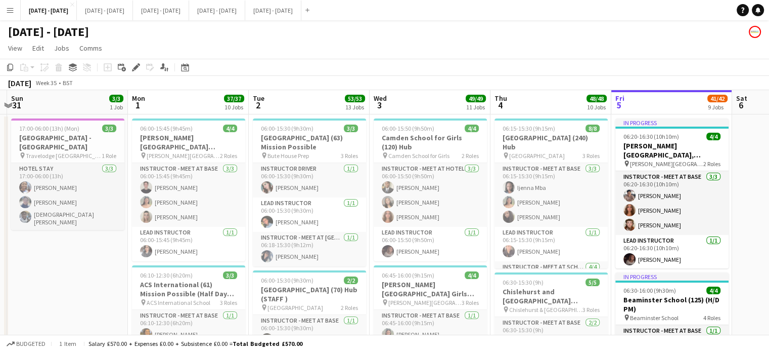
drag, startPoint x: 660, startPoint y: 262, endPoint x: 738, endPoint y: 255, distance: 78.7
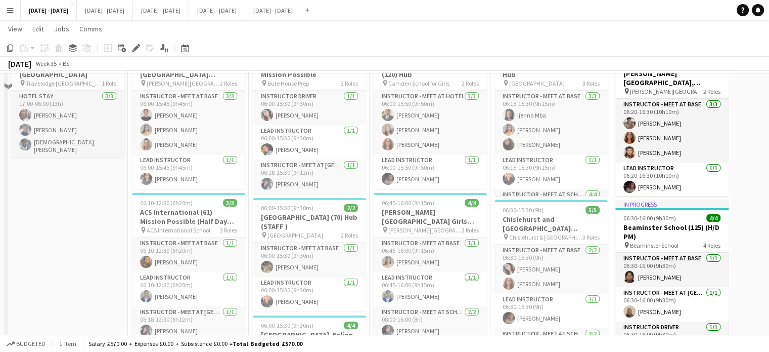
scroll to position [101, 0]
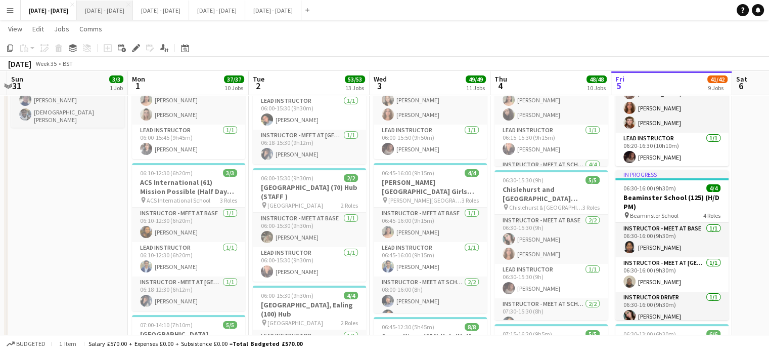
click at [124, 13] on button "[DATE] - [DATE] Close" at bounding box center [105, 11] width 56 height 20
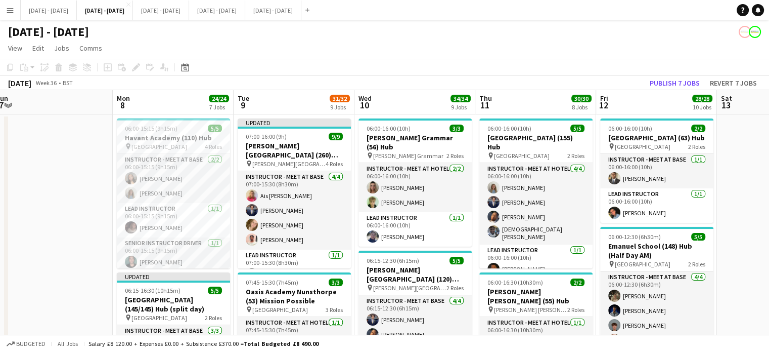
scroll to position [0, 258]
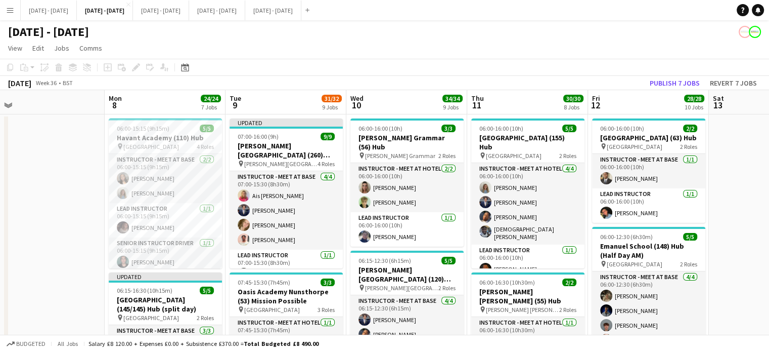
drag, startPoint x: 712, startPoint y: 280, endPoint x: 751, endPoint y: 276, distance: 38.7
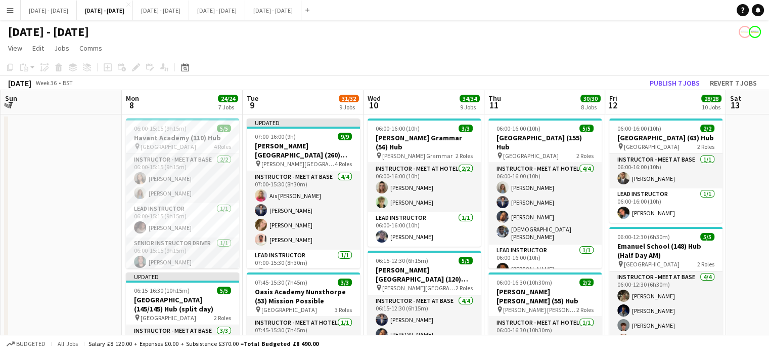
scroll to position [0, 241]
drag, startPoint x: 293, startPoint y: 103, endPoint x: 310, endPoint y: 105, distance: 16.8
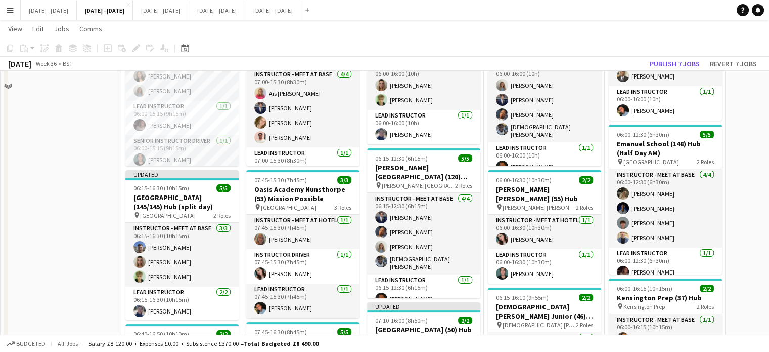
scroll to position [0, 0]
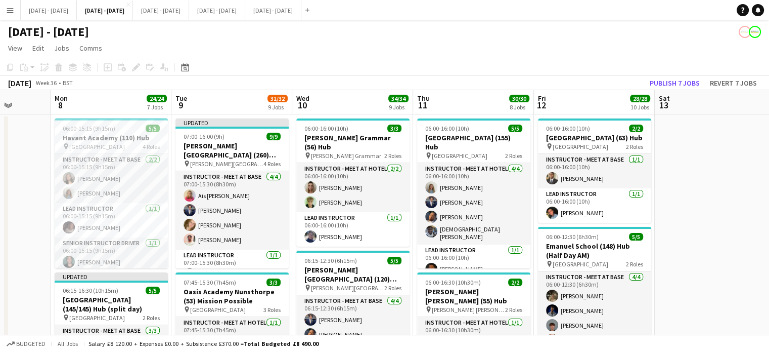
drag, startPoint x: 305, startPoint y: 103, endPoint x: 234, endPoint y: 115, distance: 72.4
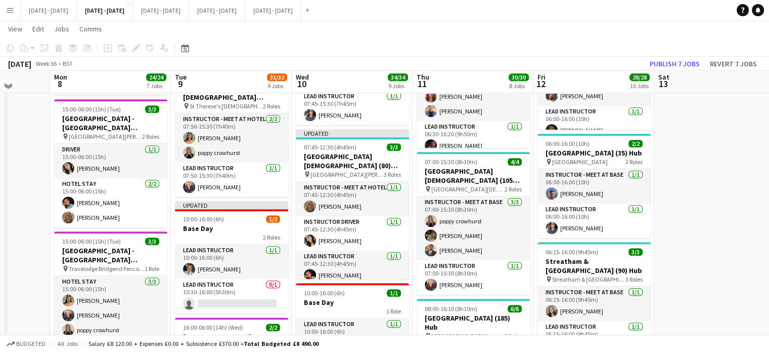
scroll to position [506, 0]
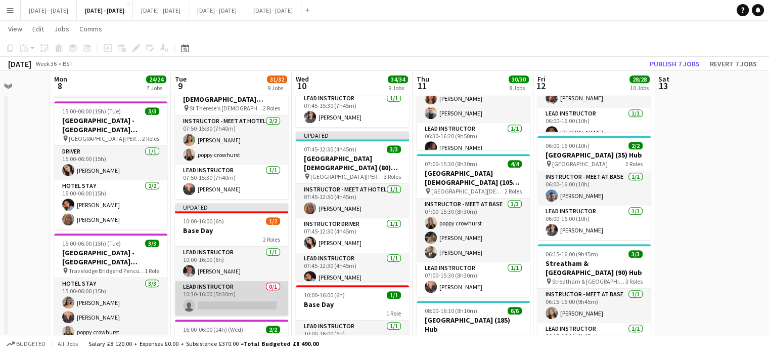
click at [243, 295] on app-card-role "Lead Instructor 0/1 10:30-16:00 (5h30m) single-neutral-actions" at bounding box center [231, 298] width 113 height 34
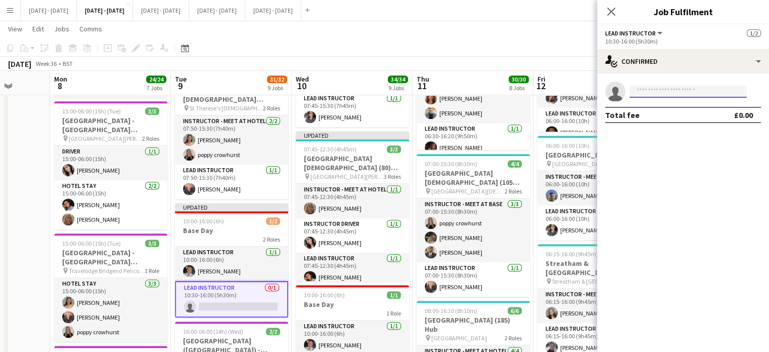
click at [664, 91] on input at bounding box center [688, 91] width 117 height 12
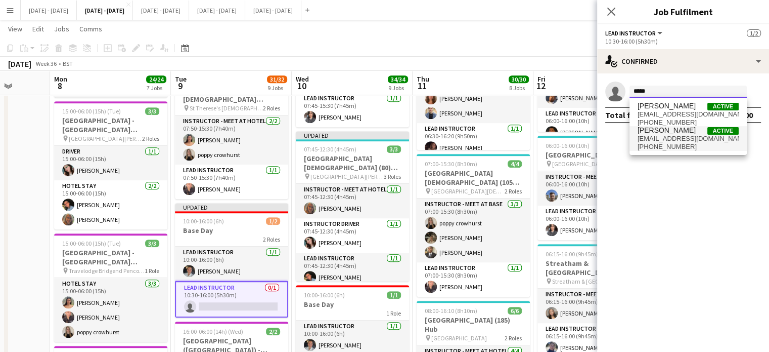
type input "*****"
click at [667, 141] on span "[EMAIL_ADDRESS][DOMAIN_NAME]" at bounding box center [688, 139] width 101 height 8
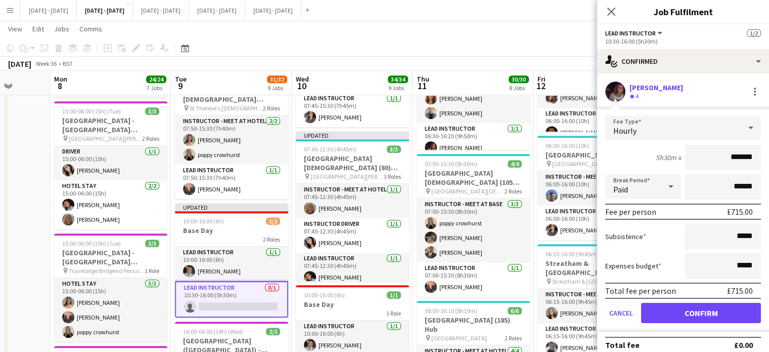
click at [686, 120] on div "Hourly" at bounding box center [674, 127] width 136 height 24
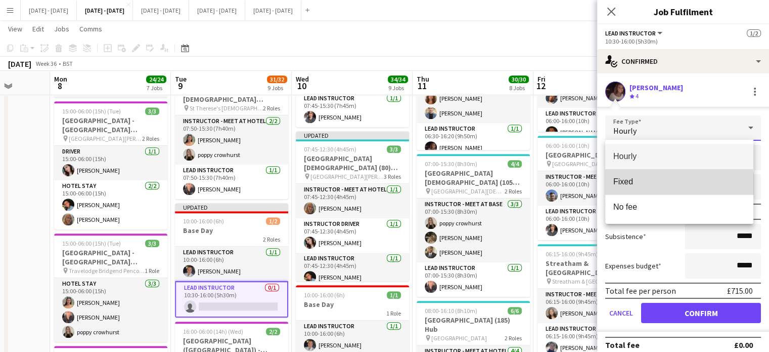
click at [672, 189] on mat-option "Fixed" at bounding box center [680, 181] width 148 height 25
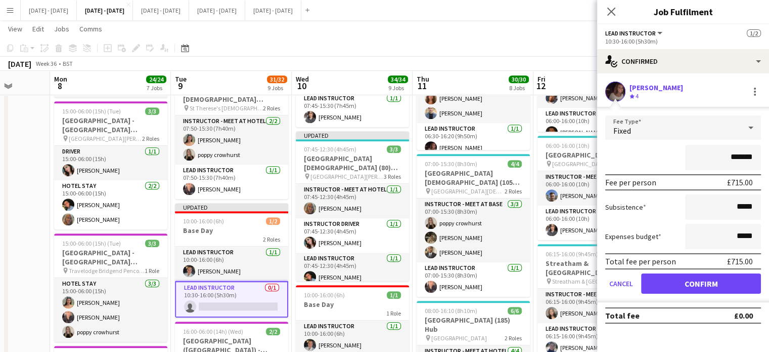
click at [741, 159] on input "*******" at bounding box center [723, 157] width 76 height 25
type input "**"
type input "*******"
click at [715, 279] on button "Confirm" at bounding box center [701, 283] width 120 height 20
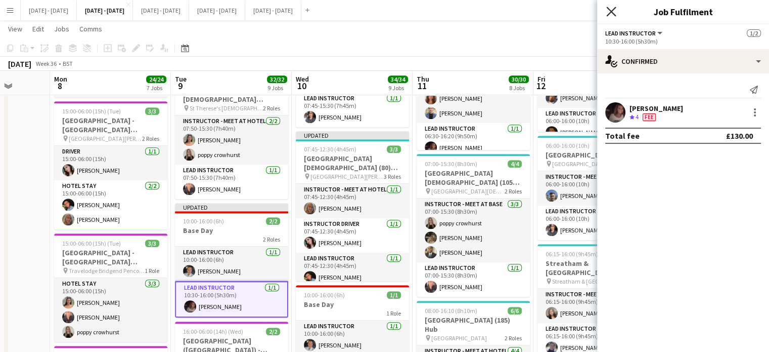
click at [611, 12] on icon at bounding box center [612, 12] width 10 height 10
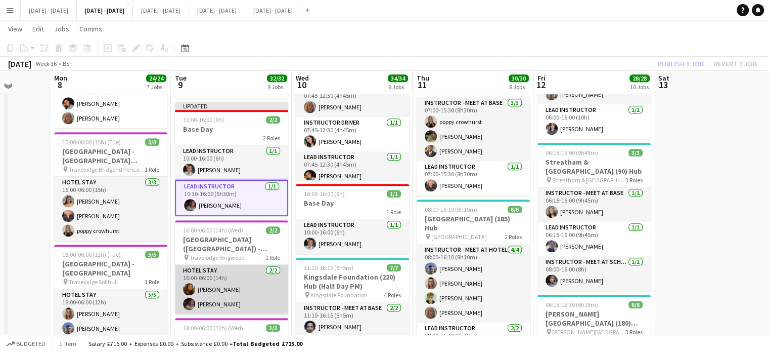
scroll to position [556, 0]
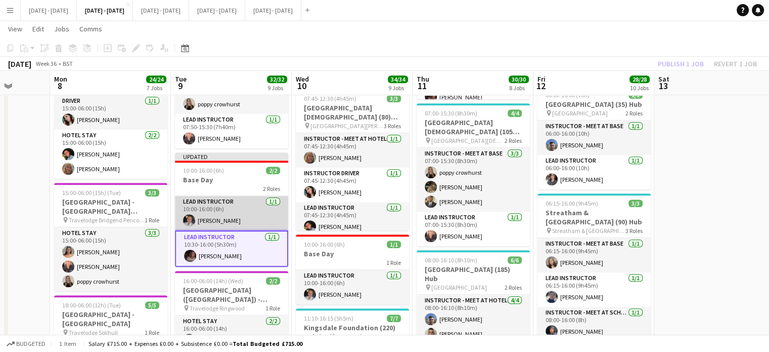
click at [196, 196] on app-card-role "Lead Instructor 1/1 10:00-16:00 (6h) Ella Wray" at bounding box center [231, 213] width 113 height 34
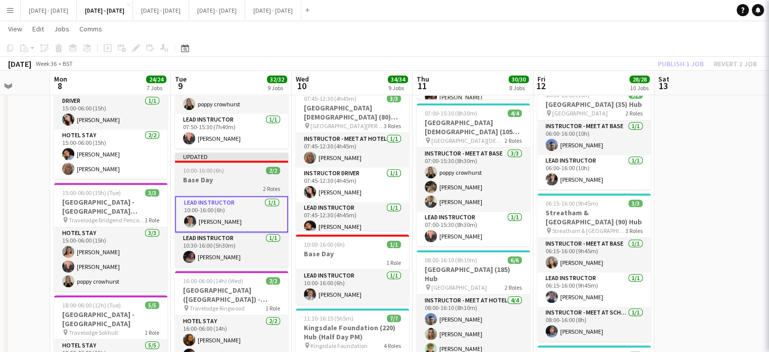
click at [201, 180] on h3 "Base Day" at bounding box center [231, 179] width 113 height 9
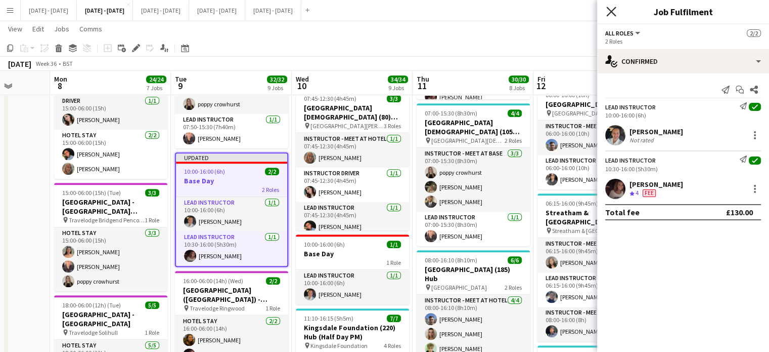
click at [613, 7] on icon "Close pop-in" at bounding box center [612, 12] width 10 height 10
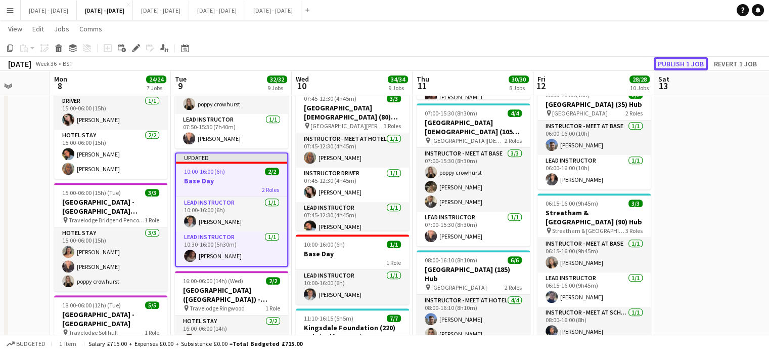
click at [688, 61] on button "Publish 1 job" at bounding box center [681, 63] width 54 height 13
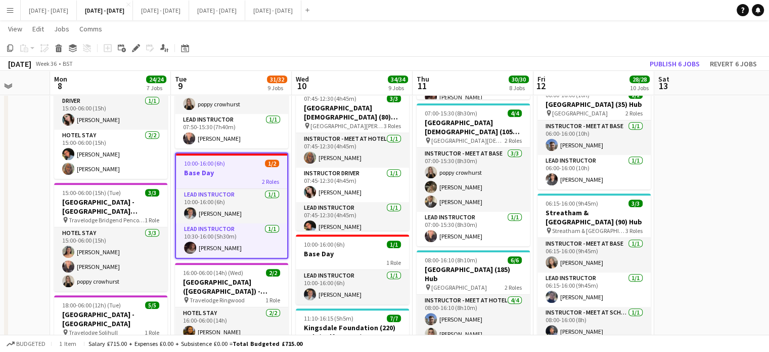
click at [701, 213] on app-date-cell at bounding box center [715, 172] width 121 height 1230
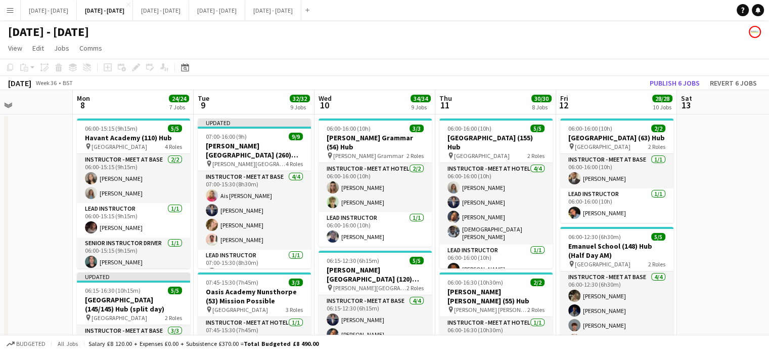
scroll to position [0, 290]
drag, startPoint x: 229, startPoint y: 97, endPoint x: 251, endPoint y: 111, distance: 26.1
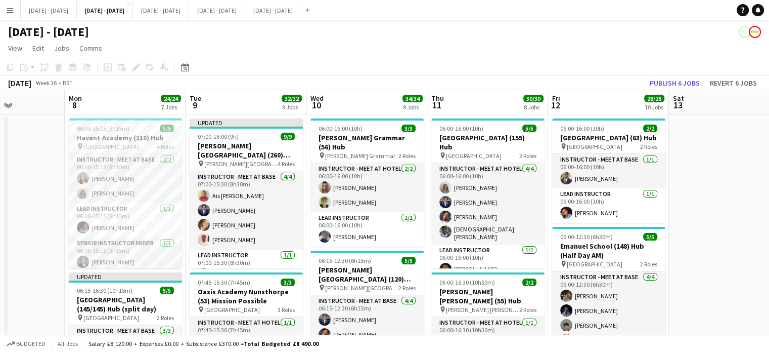
scroll to position [0, 294]
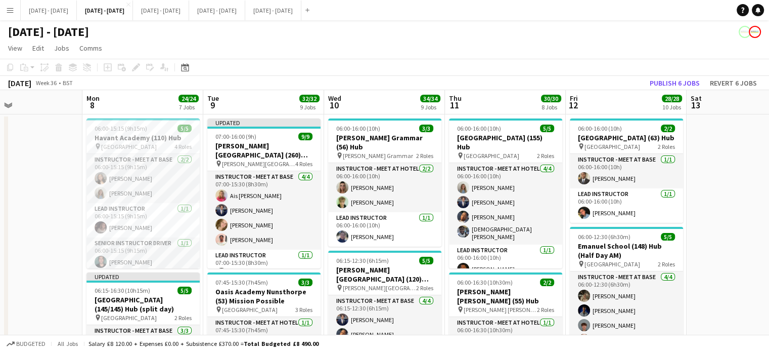
scroll to position [0, 278]
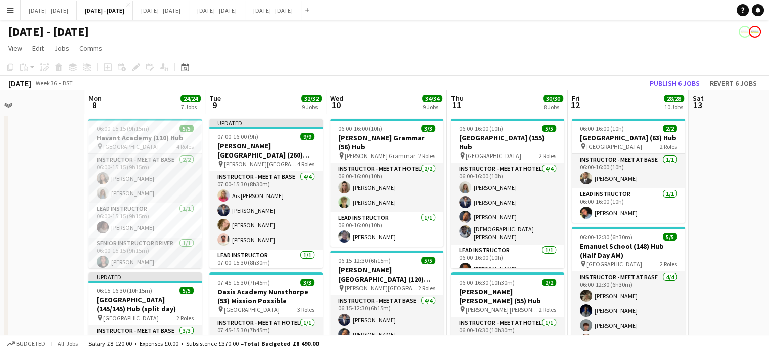
drag, startPoint x: 362, startPoint y: 103, endPoint x: 378, endPoint y: 106, distance: 16.5
click at [252, 107] on app-board-header-date "Tue 9 32/32 9 Jobs" at bounding box center [265, 102] width 121 height 24
click at [396, 105] on app-board-header-date "Wed 10 34/34 9 Jobs" at bounding box center [386, 102] width 121 height 24
click at [500, 98] on app-board-header-date "Thu 11 30/30 8 Jobs" at bounding box center [507, 102] width 121 height 24
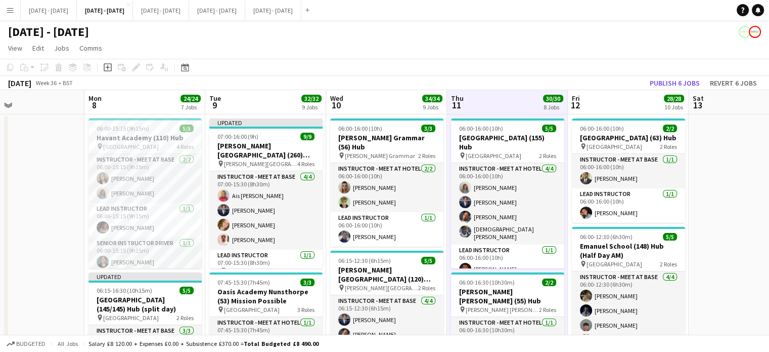
click at [405, 104] on app-board-header-date "Wed 10 34/34 9 Jobs" at bounding box center [386, 102] width 121 height 24
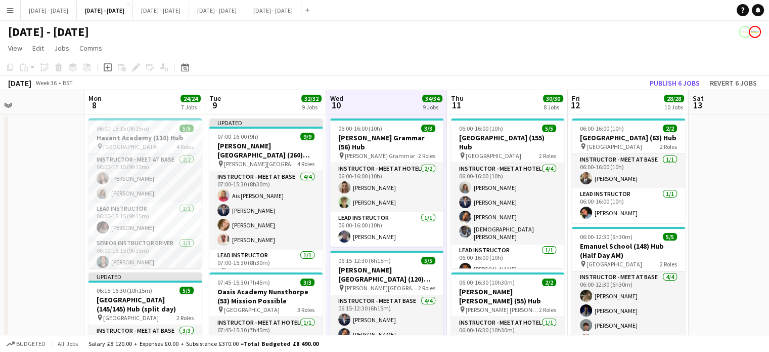
click at [257, 96] on app-board-header-date "Tue 9 32/32 9 Jobs" at bounding box center [265, 102] width 121 height 24
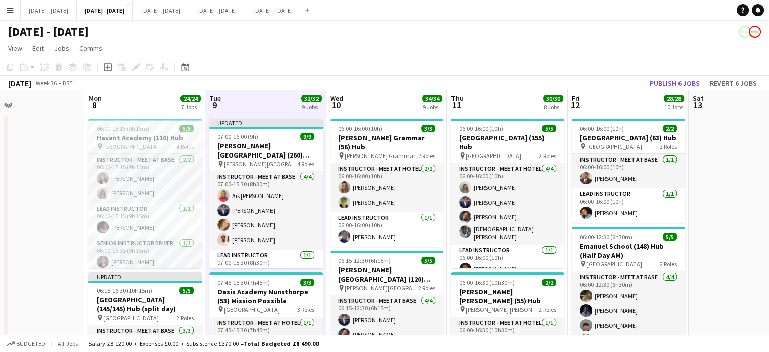
click at [166, 103] on app-board-header-date "Mon 8 24/24 7 Jobs" at bounding box center [144, 102] width 121 height 24
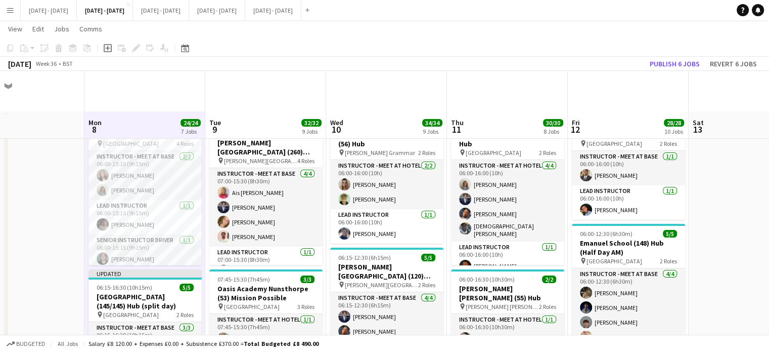
scroll to position [0, 0]
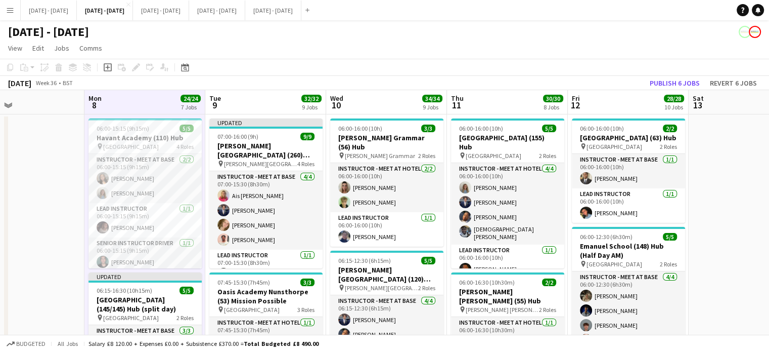
click at [381, 103] on app-board-header-date "Wed 10 34/34 9 Jobs" at bounding box center [386, 102] width 121 height 24
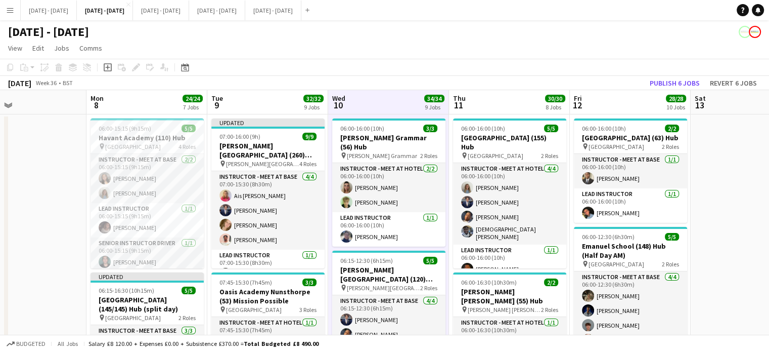
scroll to position [0, 280]
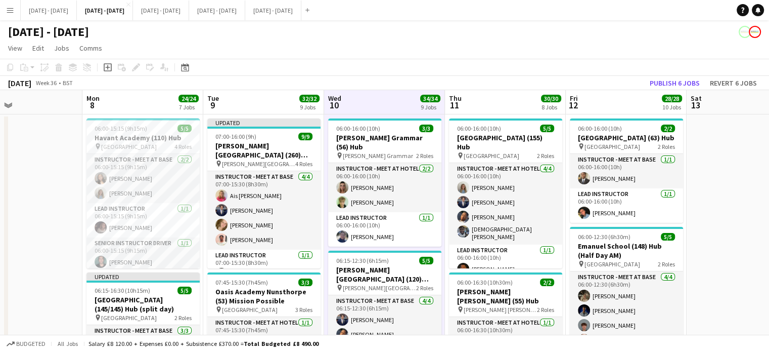
drag, startPoint x: 44, startPoint y: 184, endPoint x: 42, endPoint y: 208, distance: 24.4
click at [240, 101] on app-board-header-date "Tue 9 32/32 9 Jobs" at bounding box center [263, 102] width 121 height 24
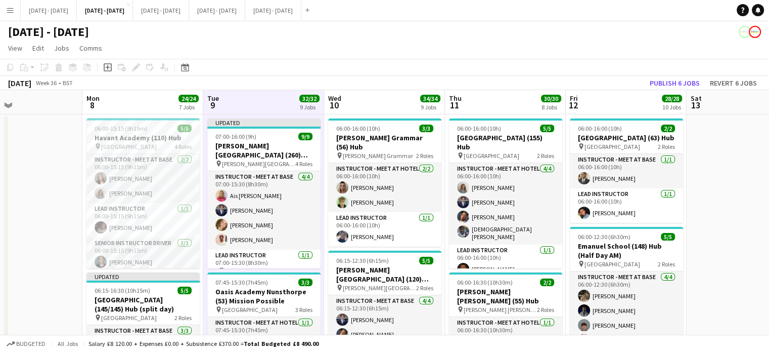
click at [159, 103] on app-board-header-date "Mon 8 24/24 7 Jobs" at bounding box center [142, 102] width 121 height 24
